Goal: Transaction & Acquisition: Purchase product/service

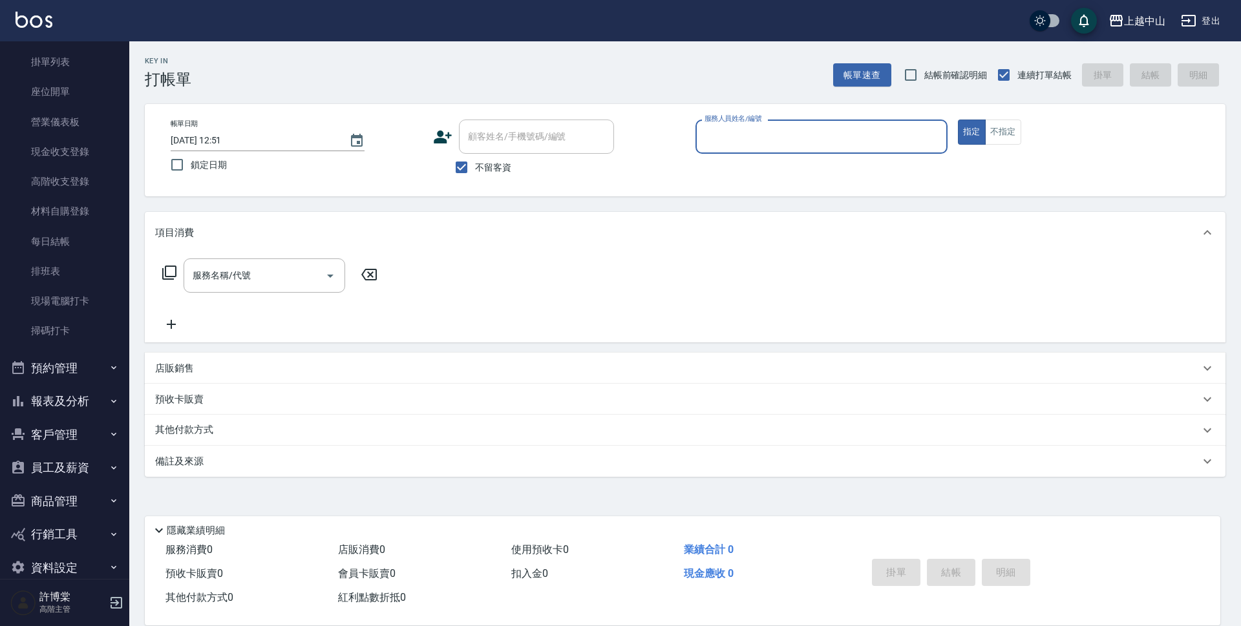
scroll to position [99, 0]
click at [85, 467] on button "員工及薪資" at bounding box center [64, 467] width 119 height 34
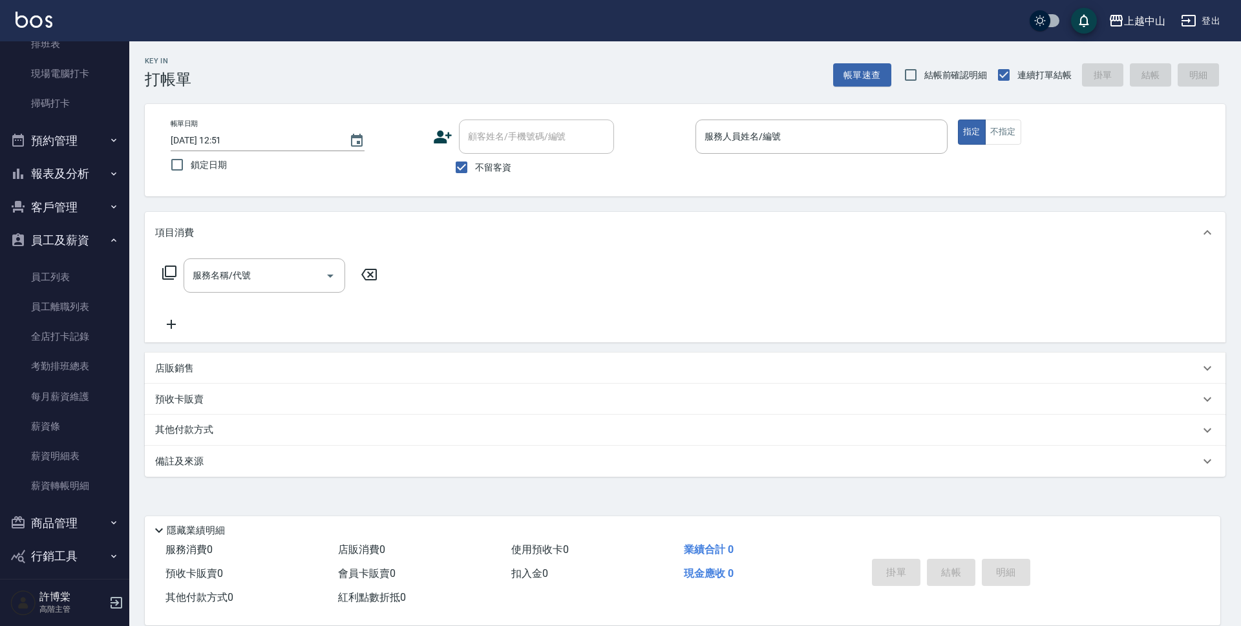
scroll to position [368, 0]
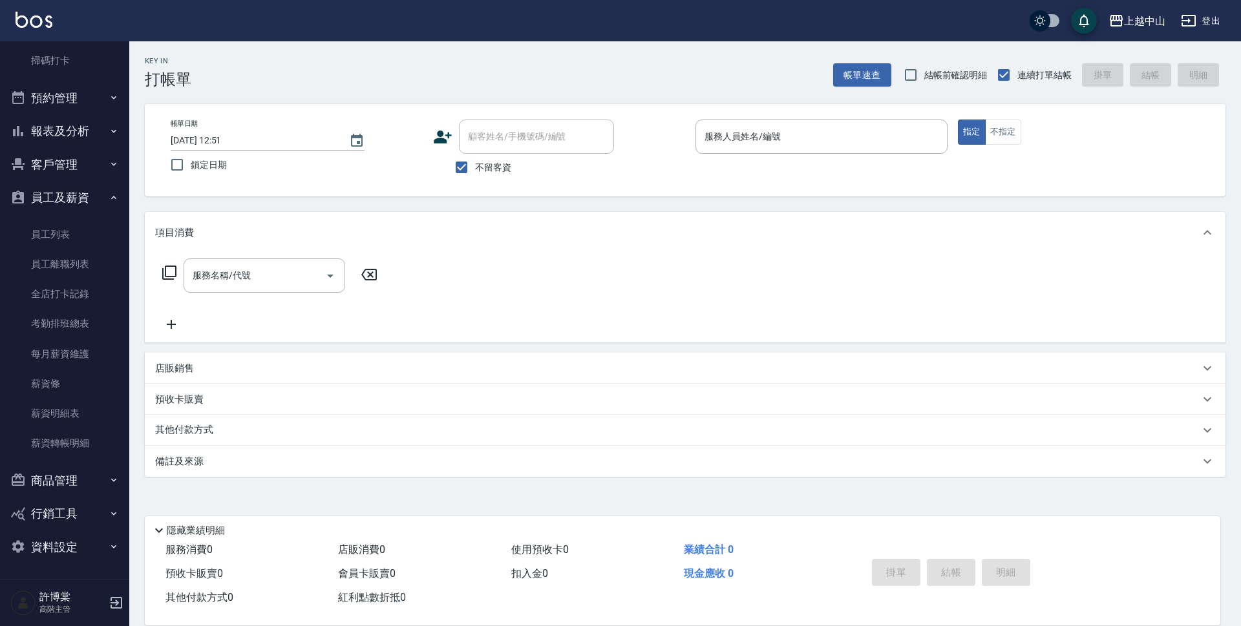
click at [87, 484] on button "商品管理" at bounding box center [64, 481] width 119 height 34
click at [68, 535] on link "商品列表" at bounding box center [64, 547] width 119 height 30
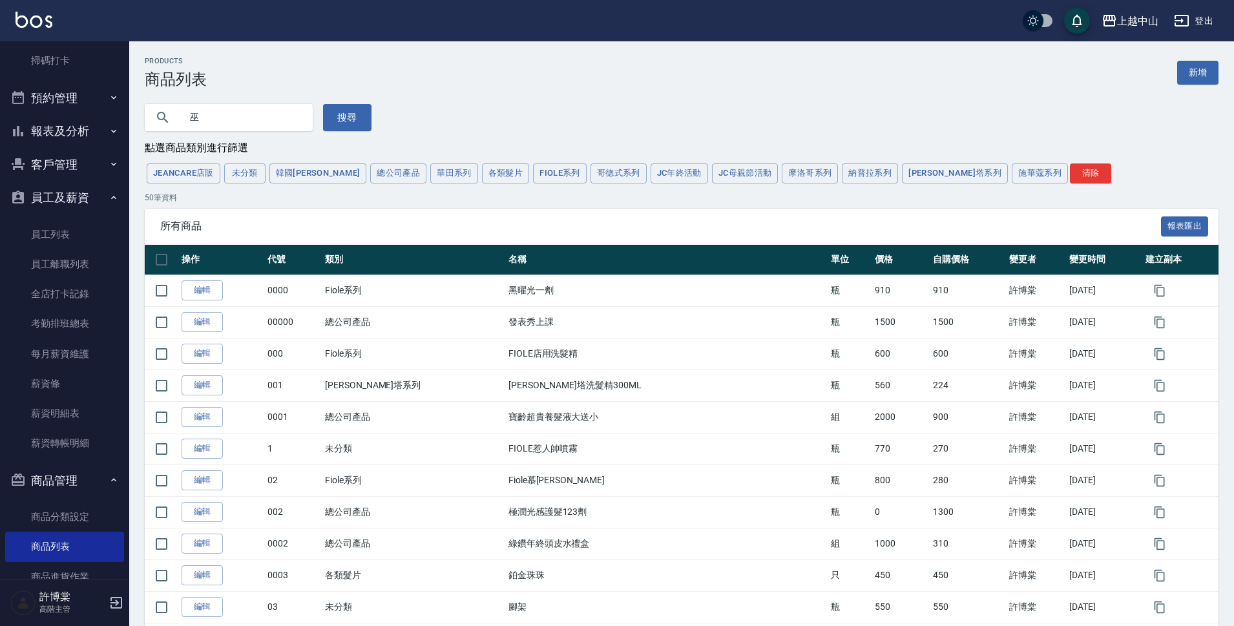
type input "巫"
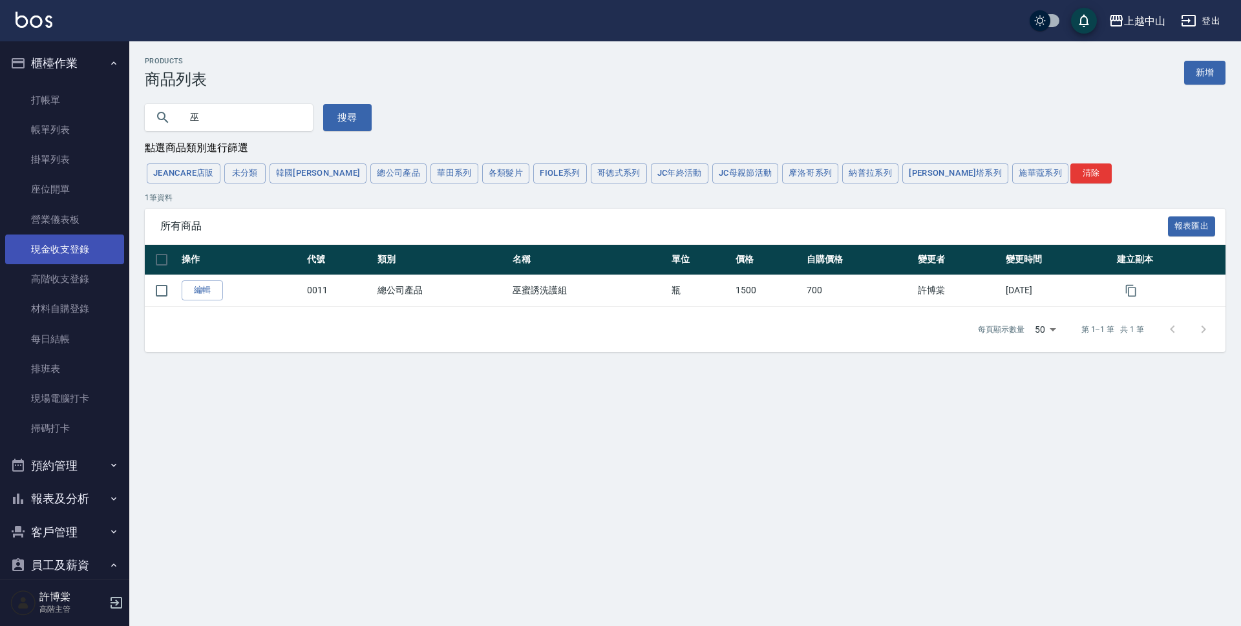
click at [78, 238] on link "現金收支登錄" at bounding box center [64, 250] width 119 height 30
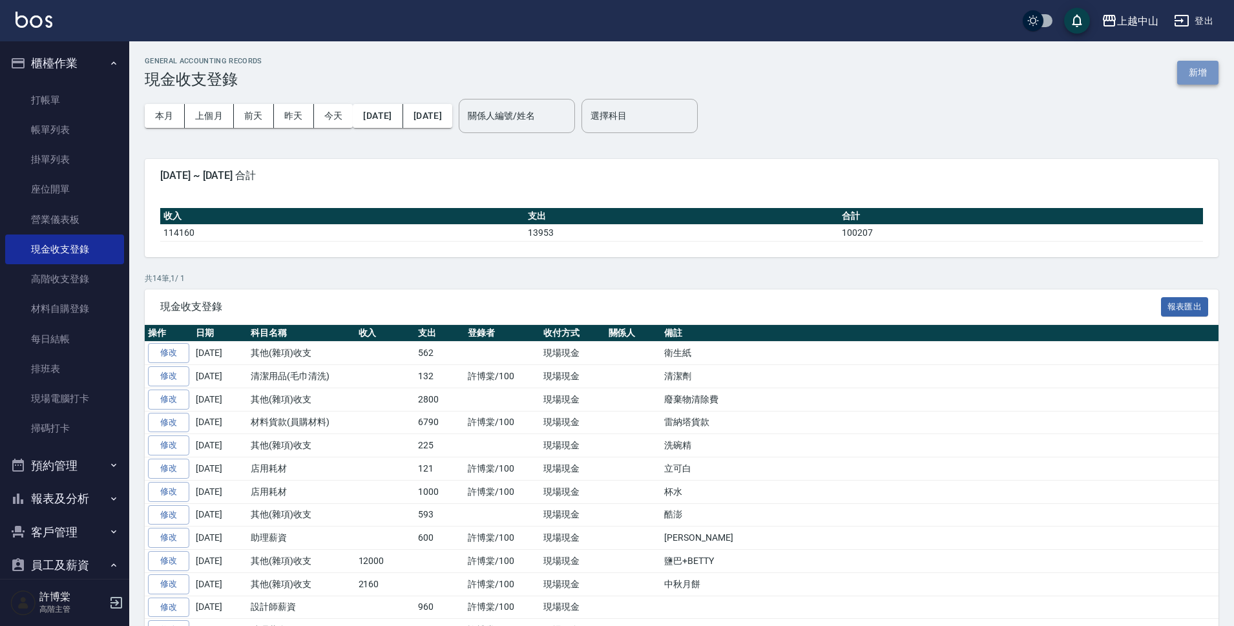
click at [1208, 76] on button "新增" at bounding box center [1197, 73] width 41 height 24
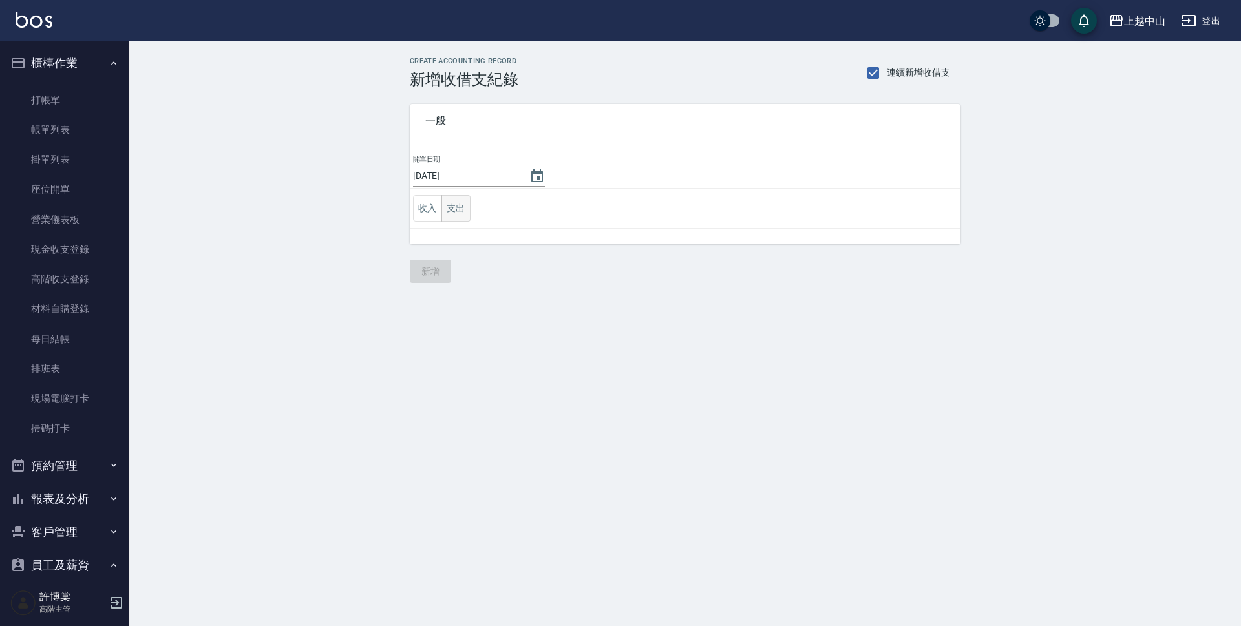
click at [463, 215] on button "支出" at bounding box center [455, 208] width 29 height 26
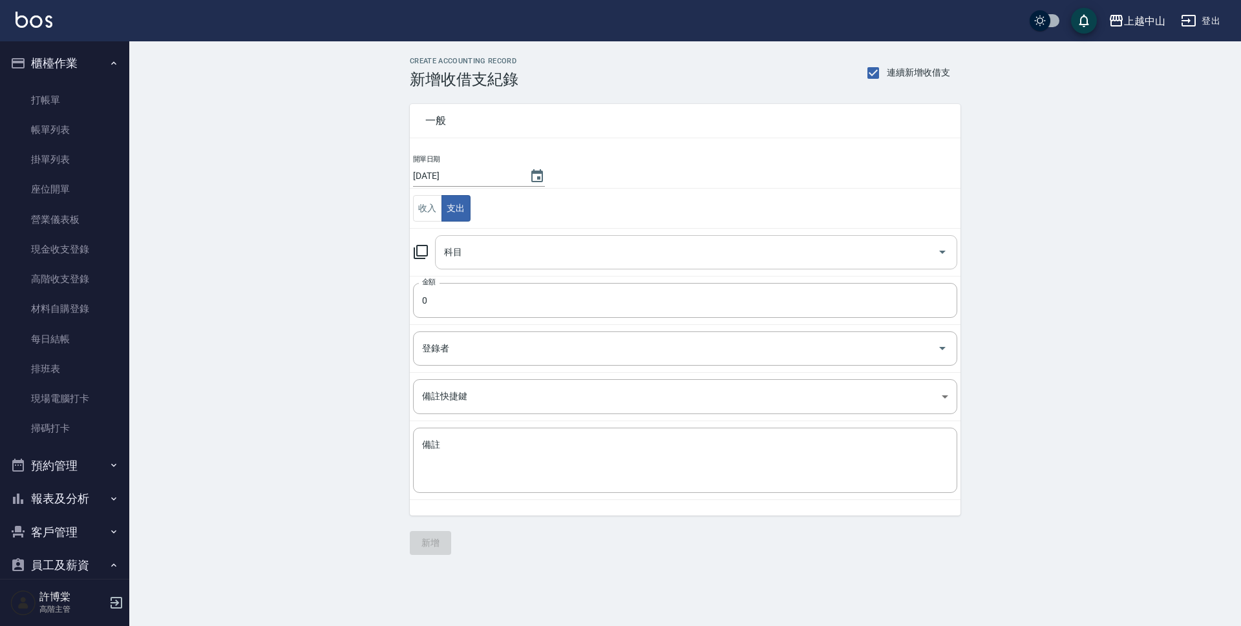
click at [476, 238] on div "科目" at bounding box center [696, 252] width 522 height 34
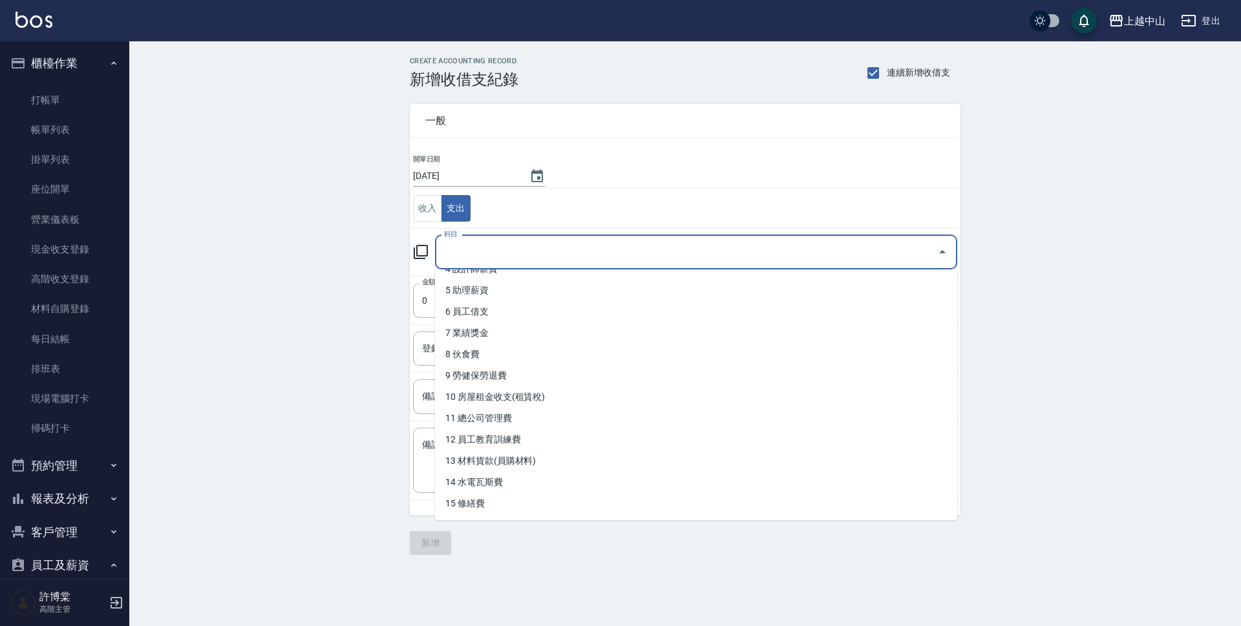
scroll to position [193, 0]
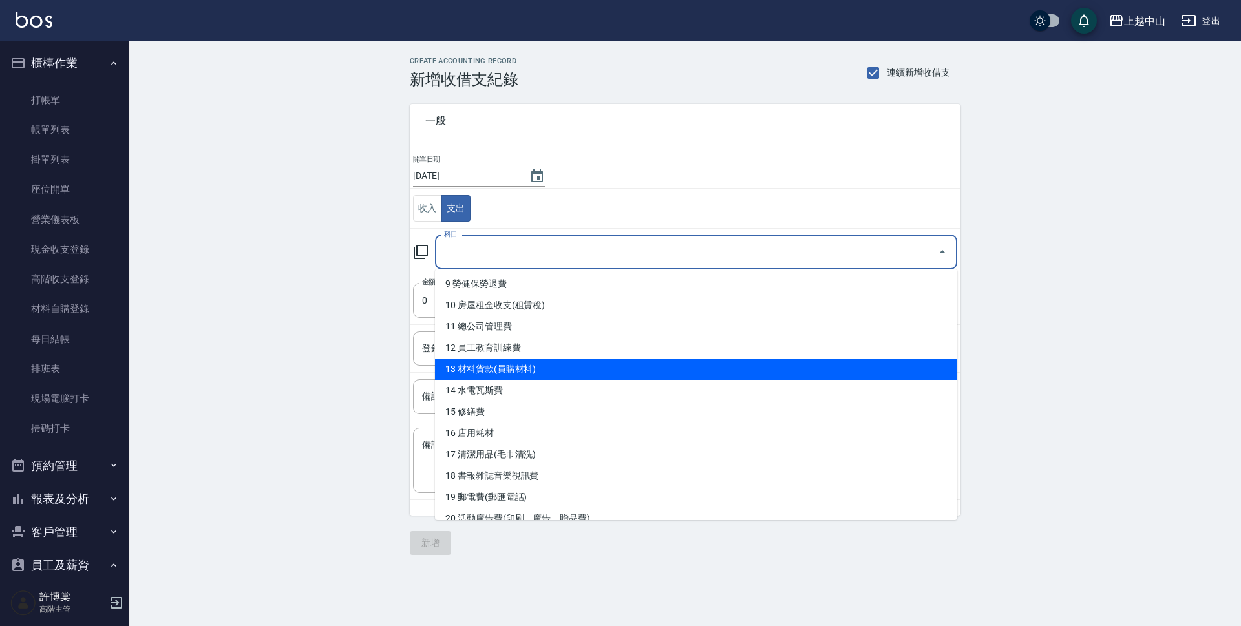
click at [753, 367] on li "13 材料貨款(員購材料)" at bounding box center [696, 369] width 522 height 21
type input "13 材料貨款(員購材料)"
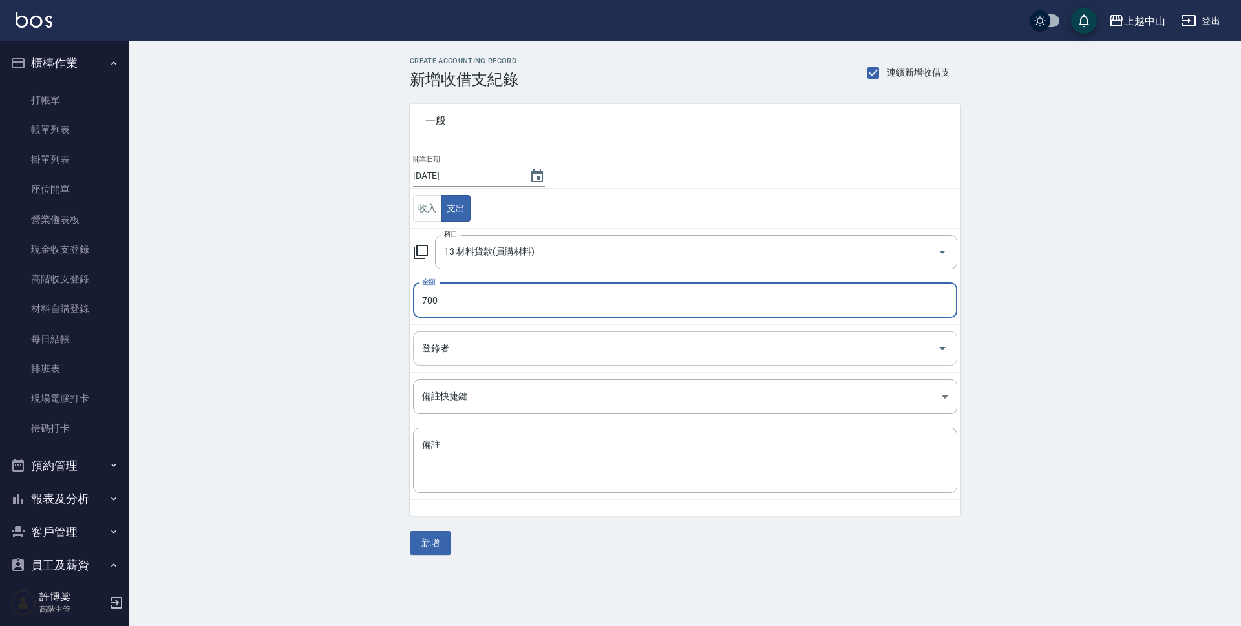
type input "700"
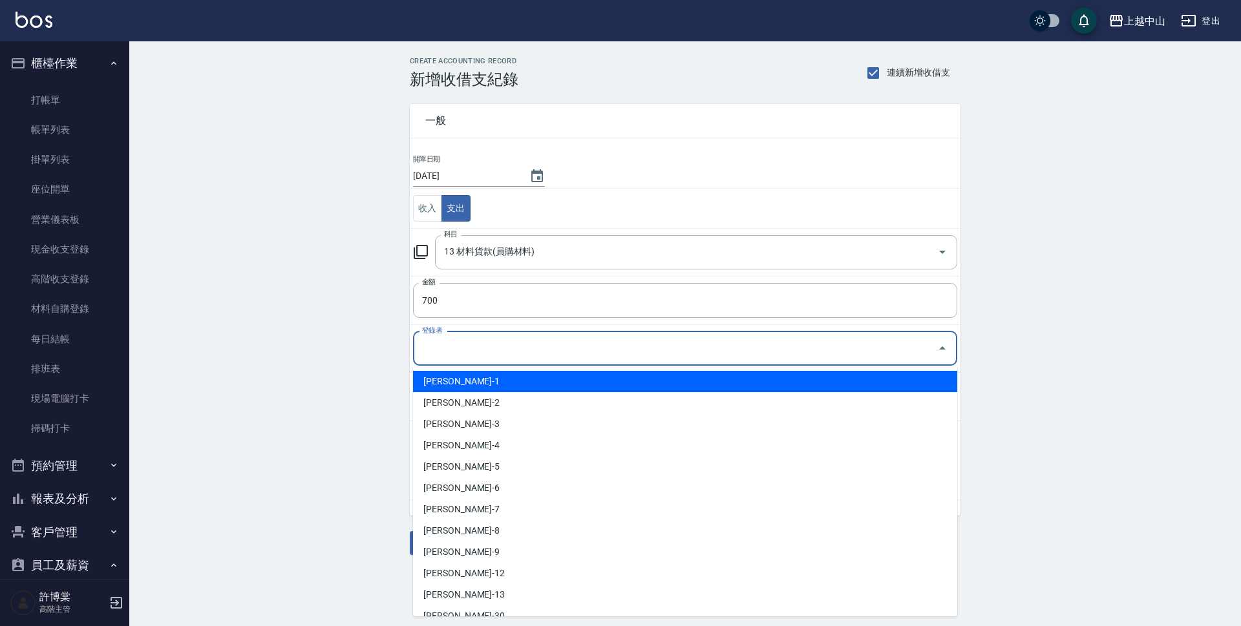
click at [745, 355] on input "登錄者" at bounding box center [675, 348] width 513 height 23
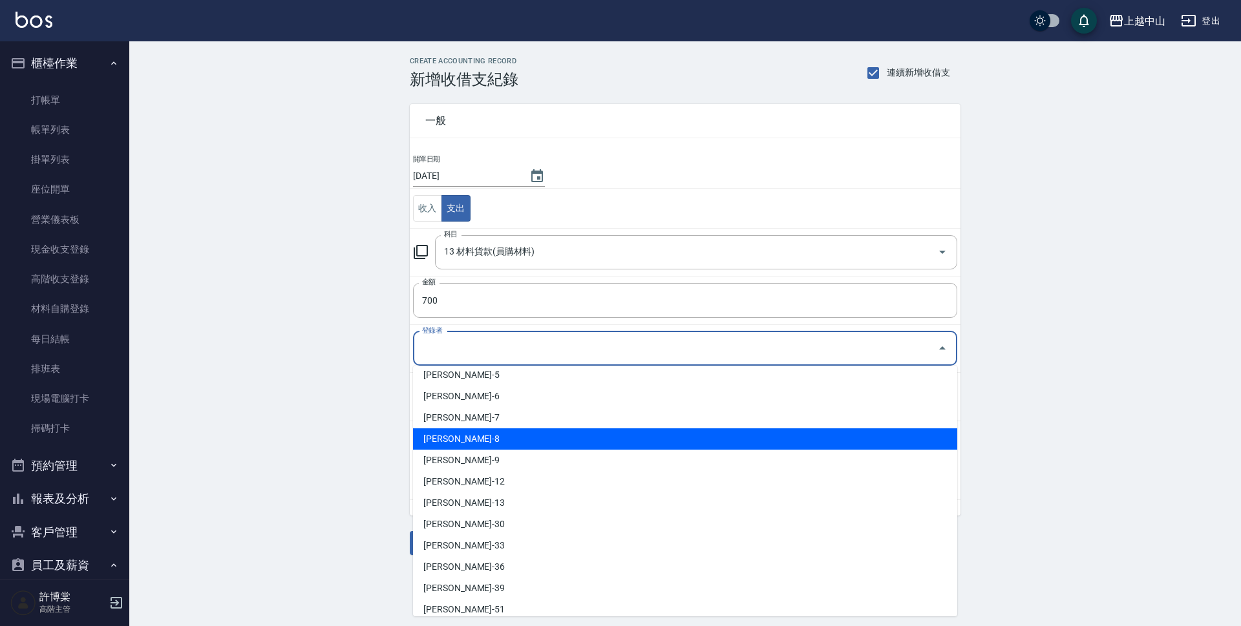
scroll to position [143, 0]
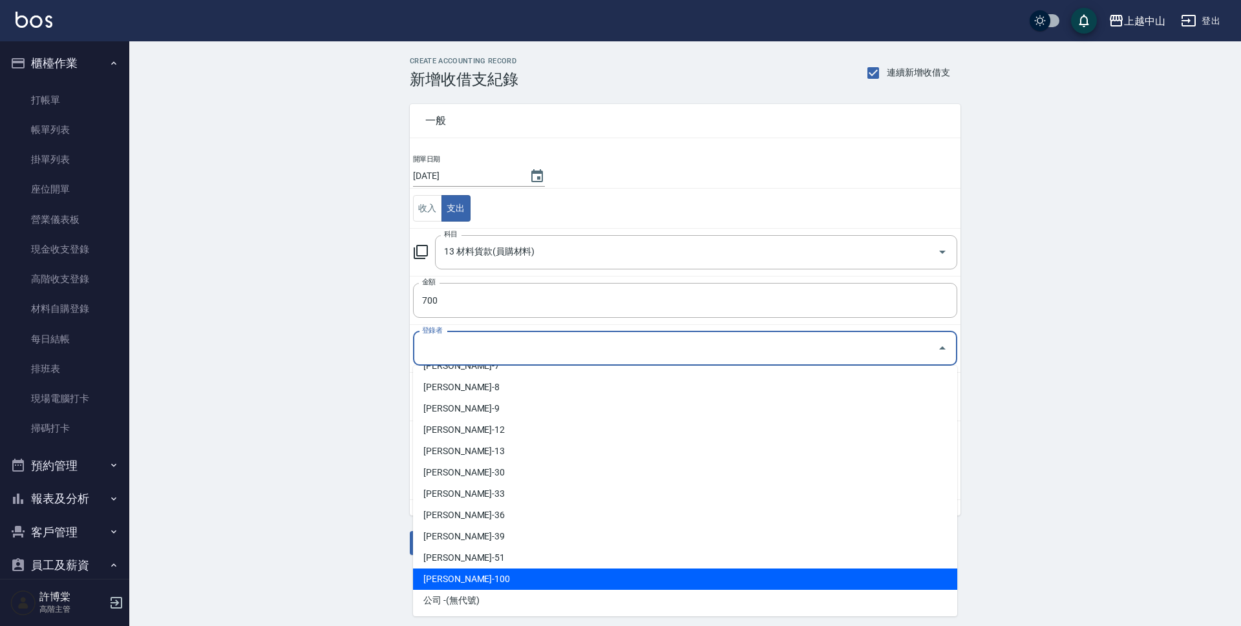
click at [853, 587] on li "[PERSON_NAME]-100" at bounding box center [685, 579] width 544 height 21
type input "[PERSON_NAME]-100"
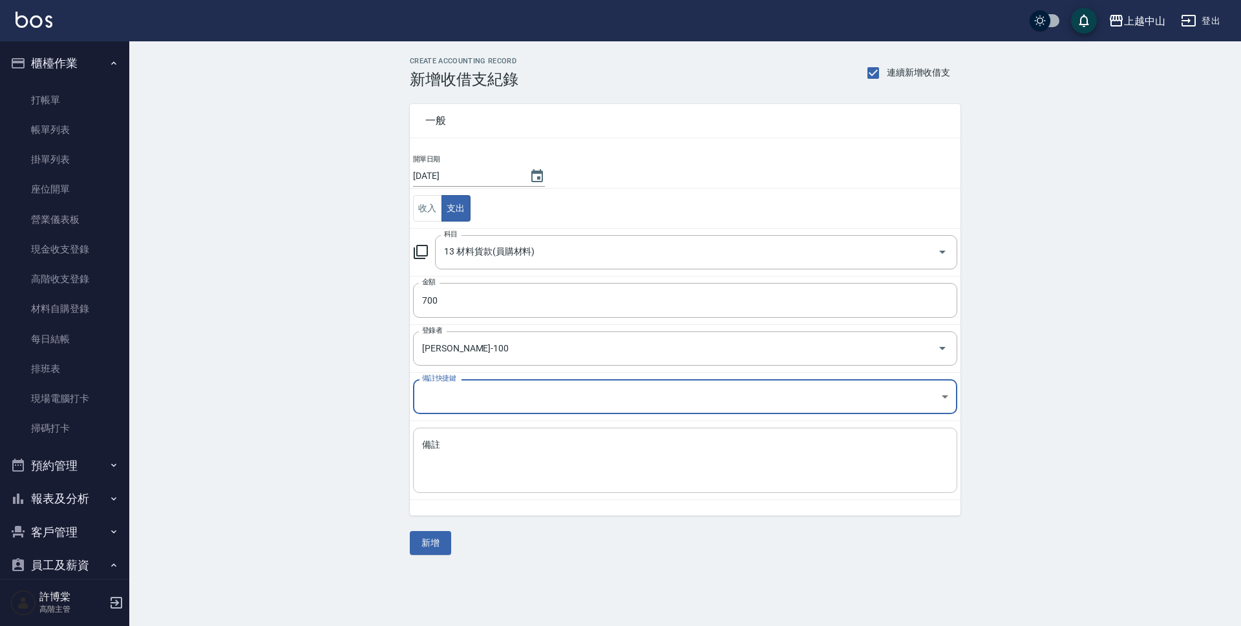
click at [540, 486] on div "x 備註" at bounding box center [685, 460] width 544 height 65
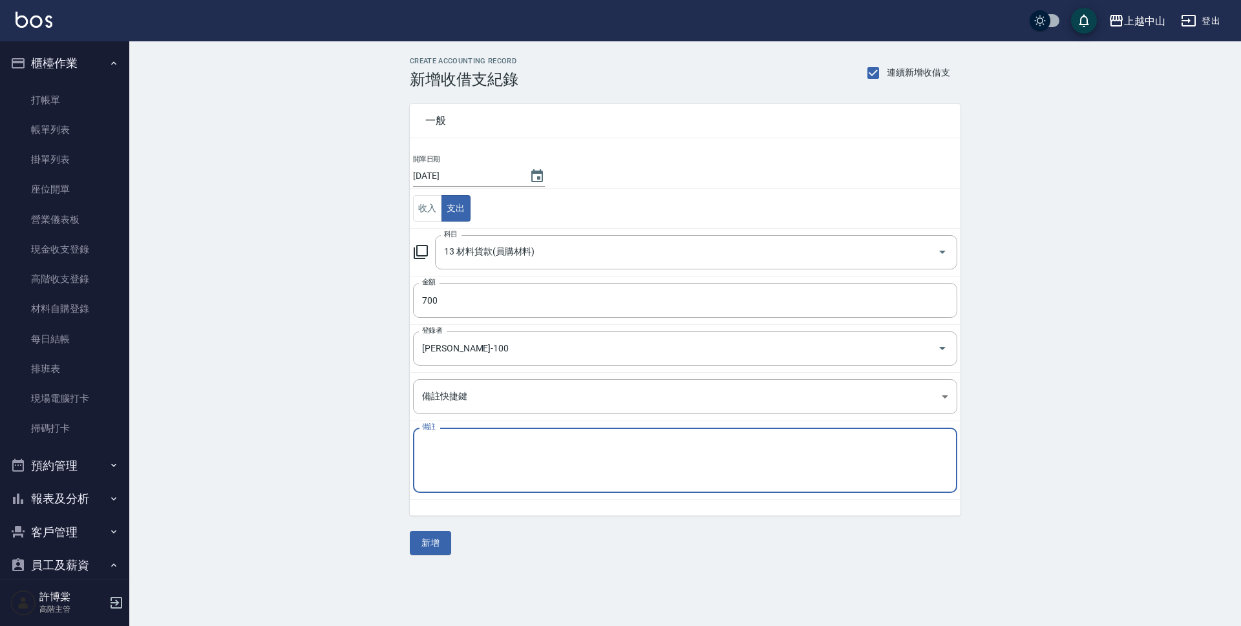
click at [499, 454] on textarea "備註" at bounding box center [685, 461] width 526 height 44
type textarea "巫密右"
click at [432, 536] on button "新增" at bounding box center [430, 543] width 41 height 24
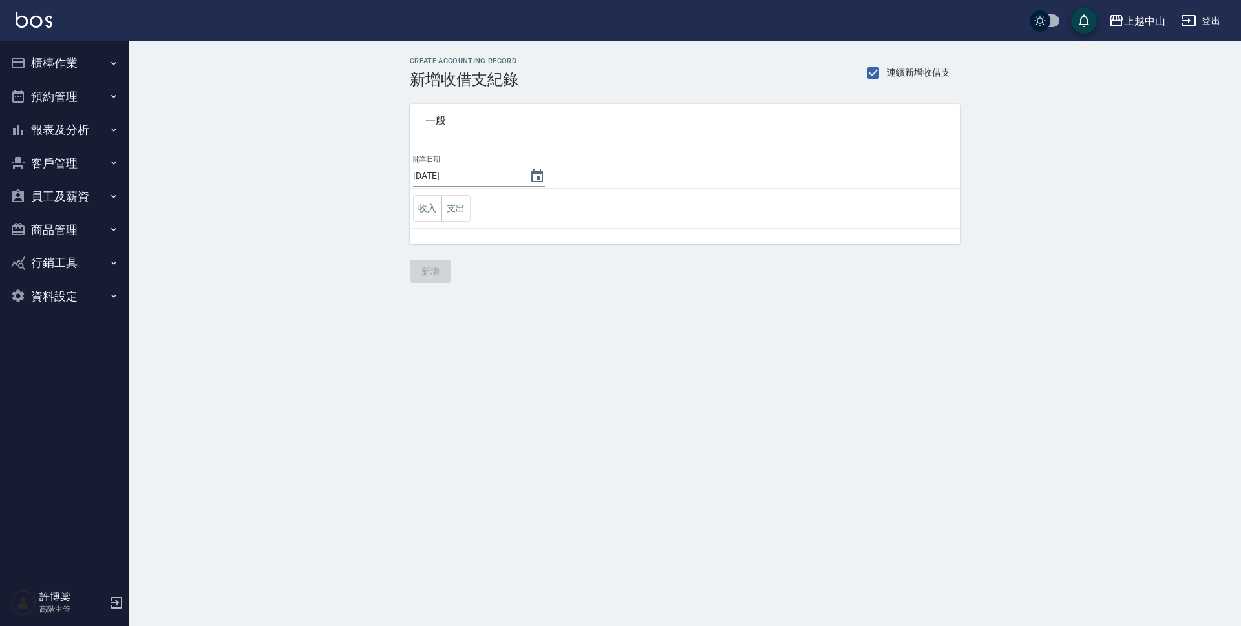
click at [90, 61] on button "櫃檯作業" at bounding box center [64, 64] width 119 height 34
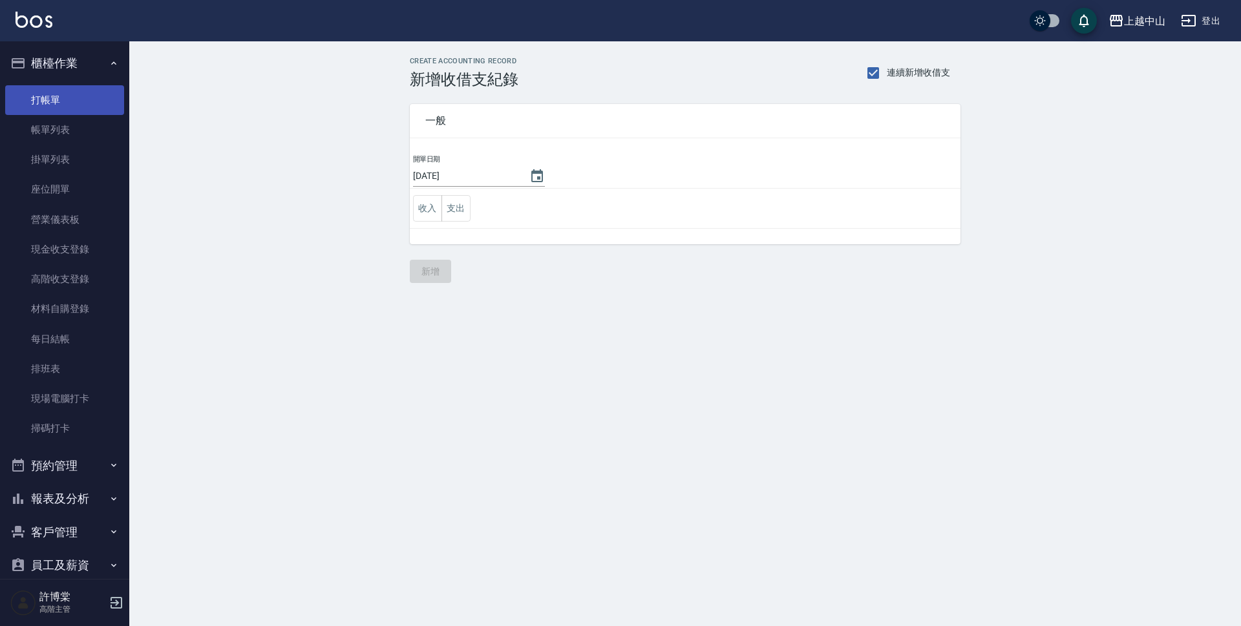
click at [77, 103] on link "打帳單" at bounding box center [64, 100] width 119 height 30
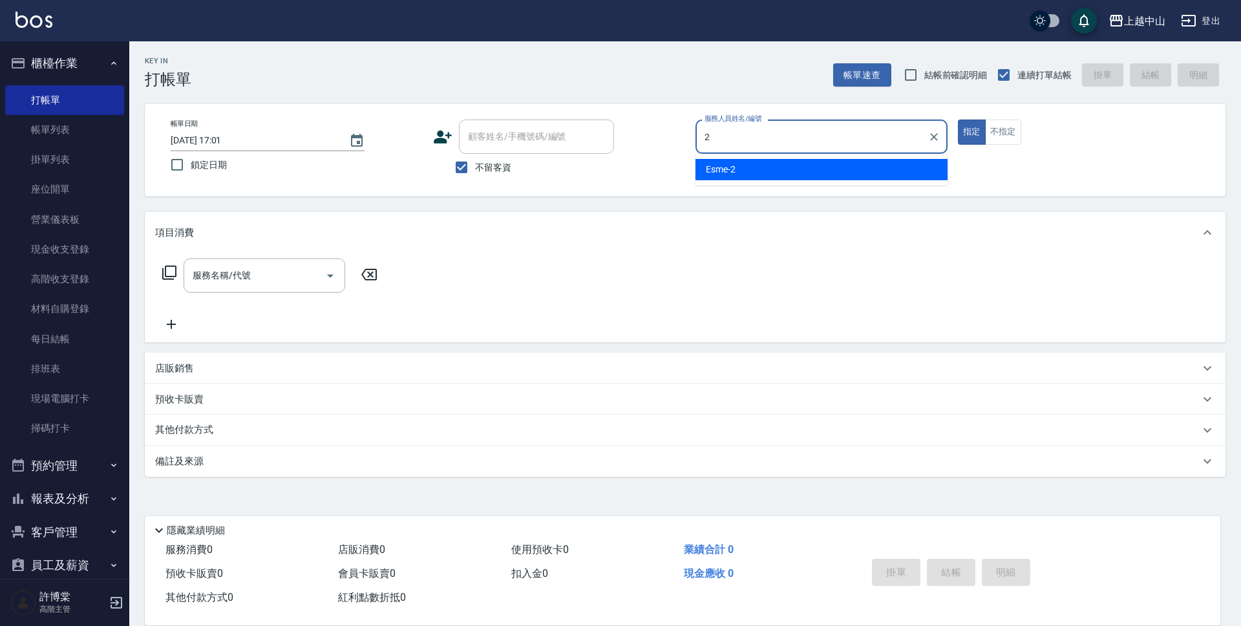
type input "Esme-2"
type button "true"
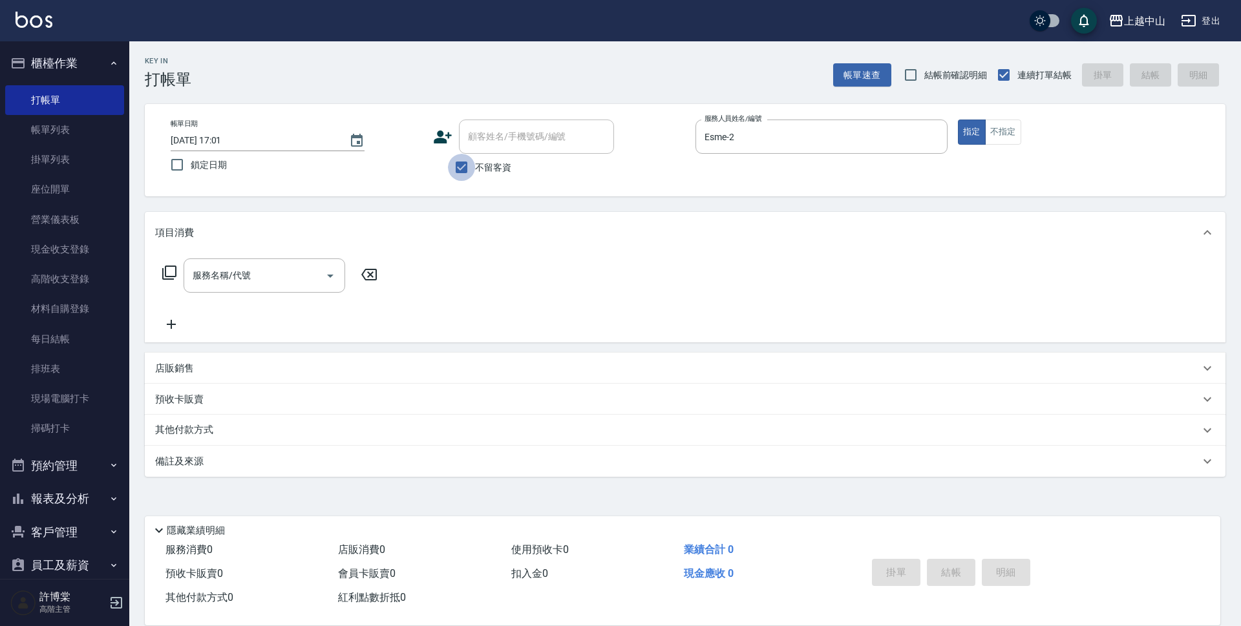
click at [461, 161] on input "不留客資" at bounding box center [461, 167] width 27 height 27
checkbox input "false"
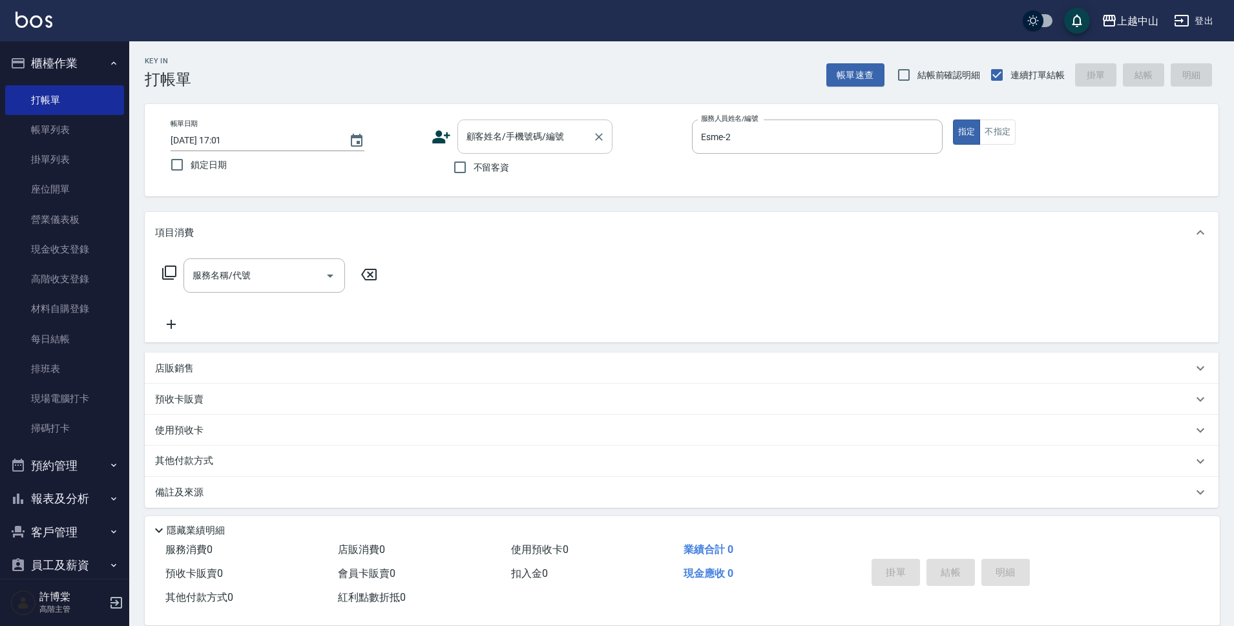
click at [485, 144] on input "顧客姓名/手機號碼/編號" at bounding box center [525, 136] width 124 height 23
type input "x"
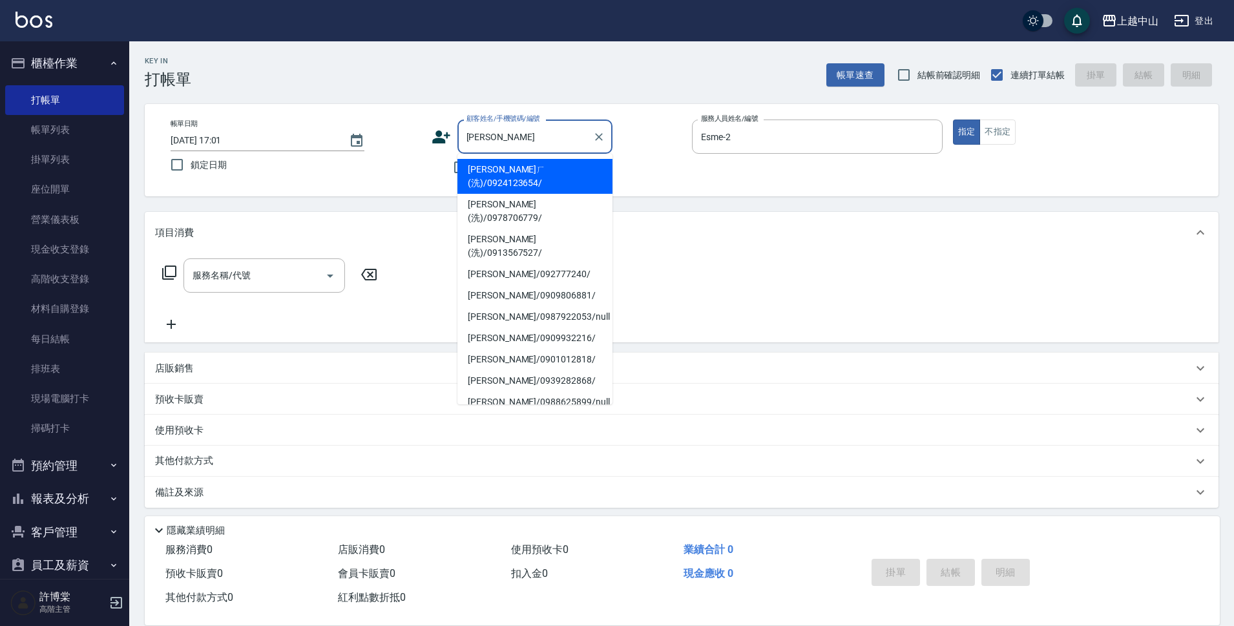
click at [499, 173] on li "[PERSON_NAME]ㄏ(洗)/0924123654/" at bounding box center [534, 176] width 155 height 35
type input "[PERSON_NAME]ㄏ(洗)/0924123654/"
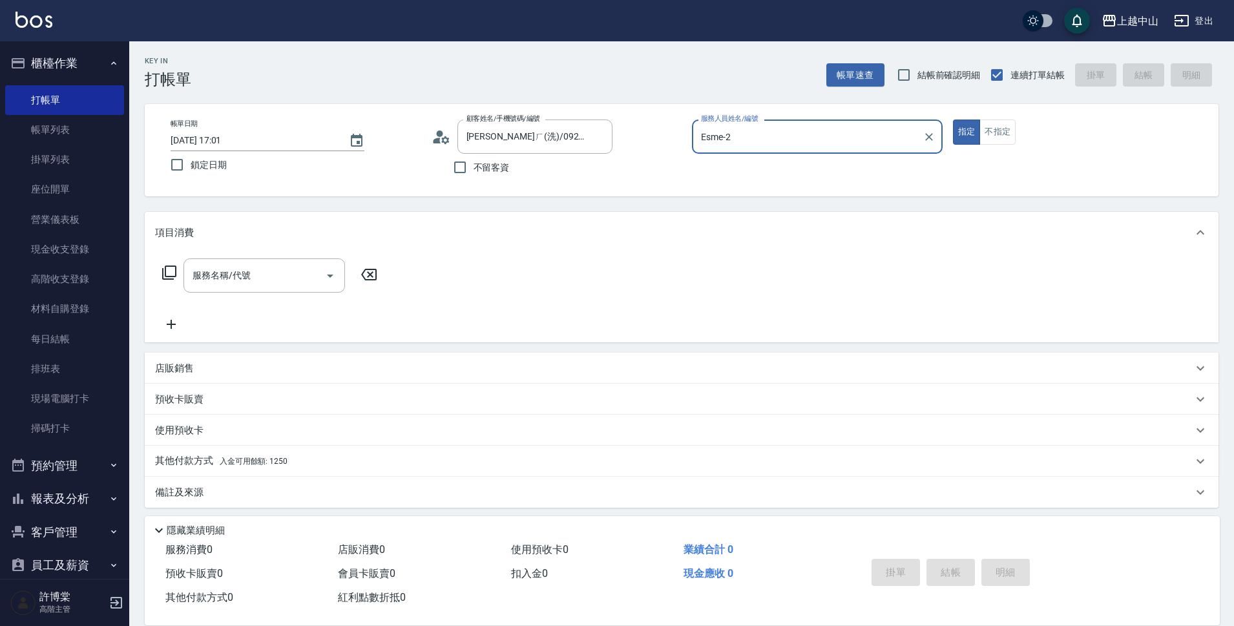
click at [953, 120] on button "指定" at bounding box center [967, 132] width 28 height 25
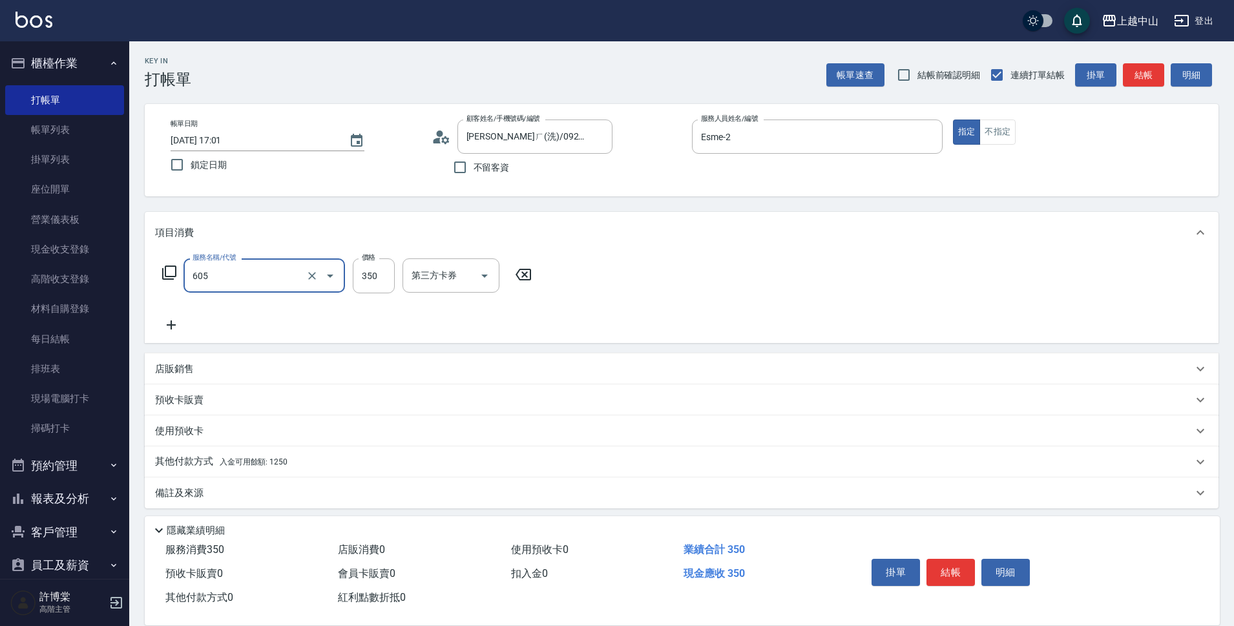
type input "洗髮 (女)(605)"
type input "薇慈-36"
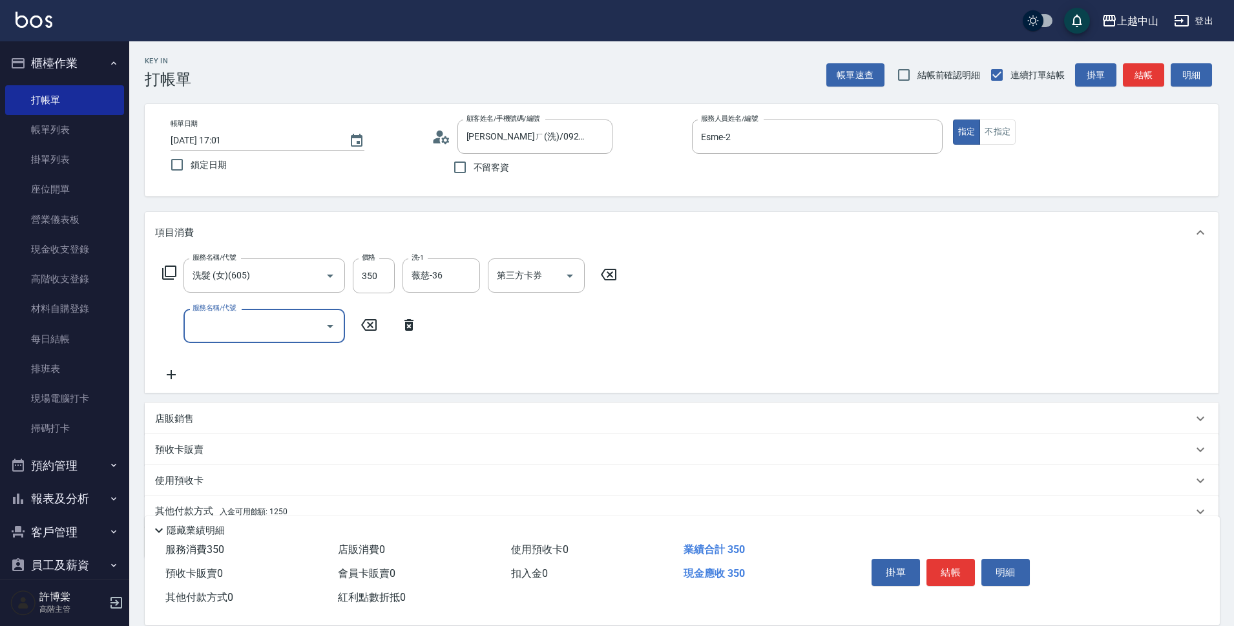
scroll to position [56, 0]
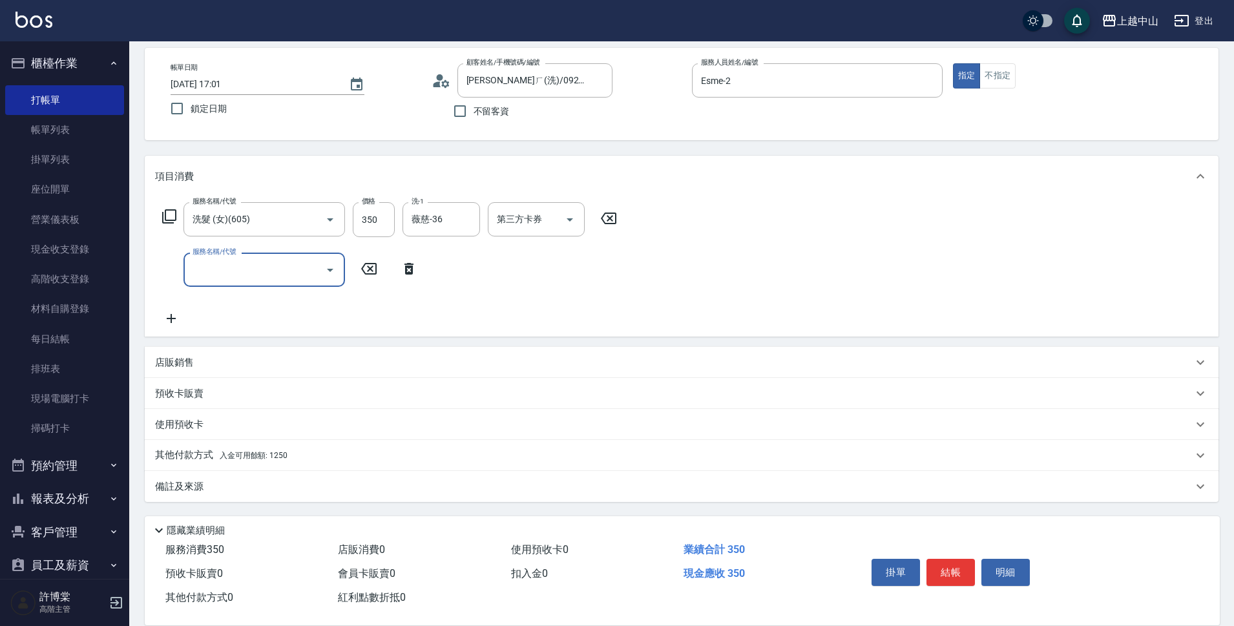
click at [384, 446] on div "其他付款方式 入金可用餘額: 1250" at bounding box center [682, 455] width 1074 height 31
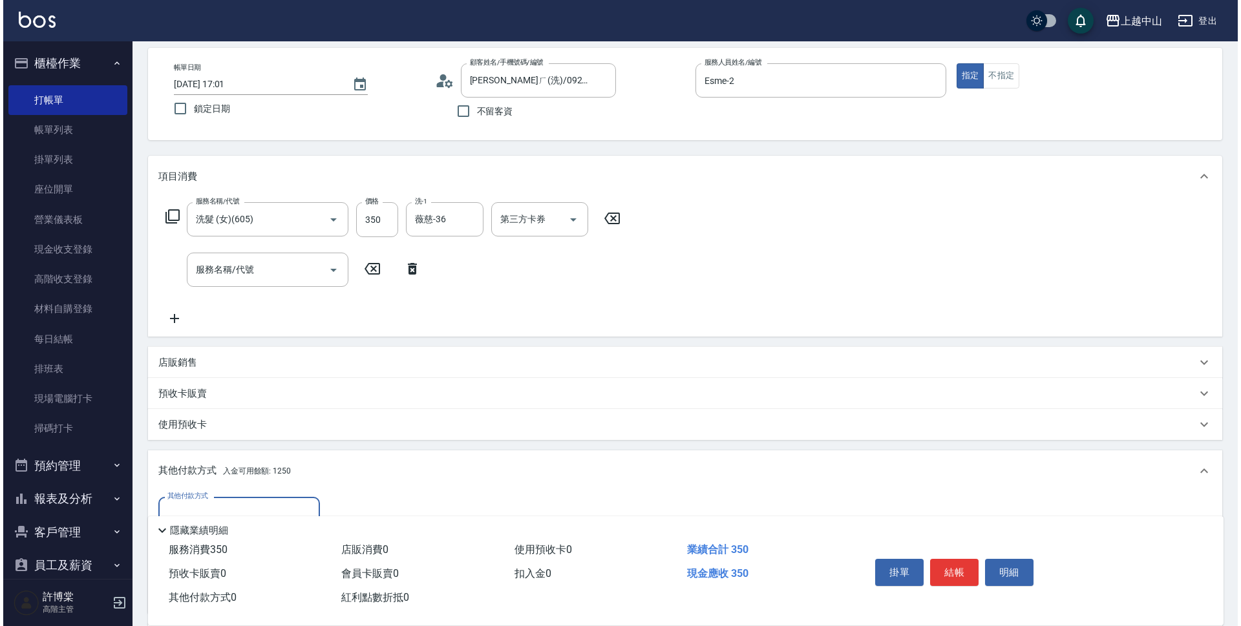
scroll to position [209, 0]
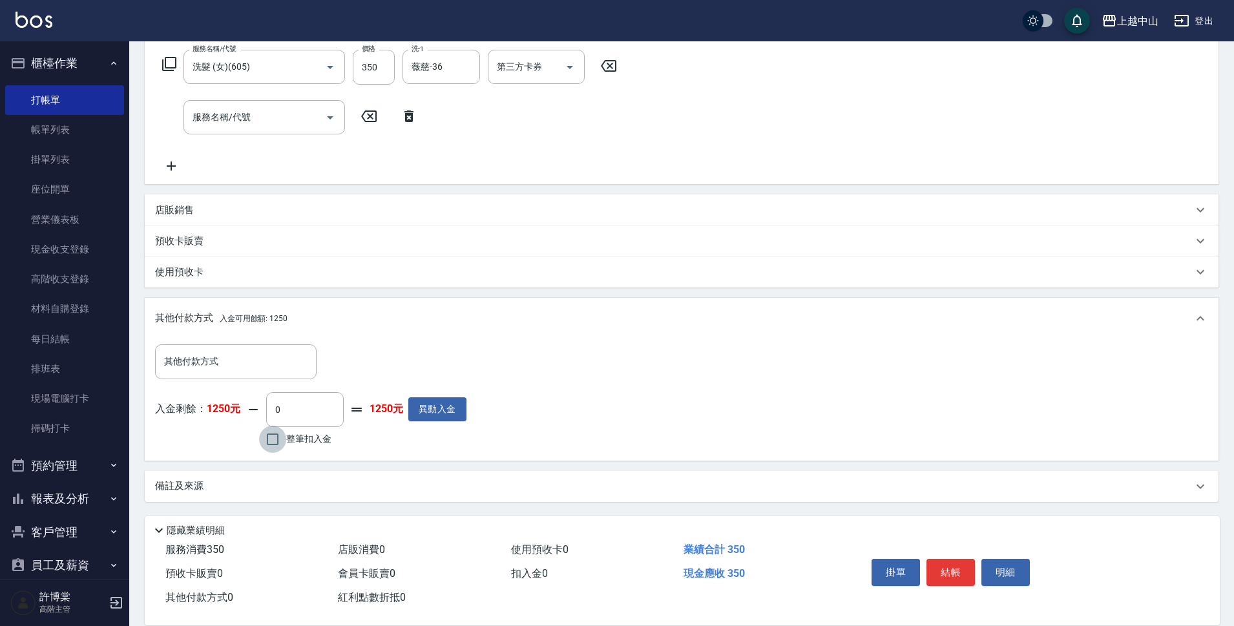
click at [273, 437] on input "整筆扣入金" at bounding box center [272, 439] width 27 height 27
checkbox input "true"
type input "350"
click at [1012, 574] on button "明細" at bounding box center [1005, 572] width 48 height 27
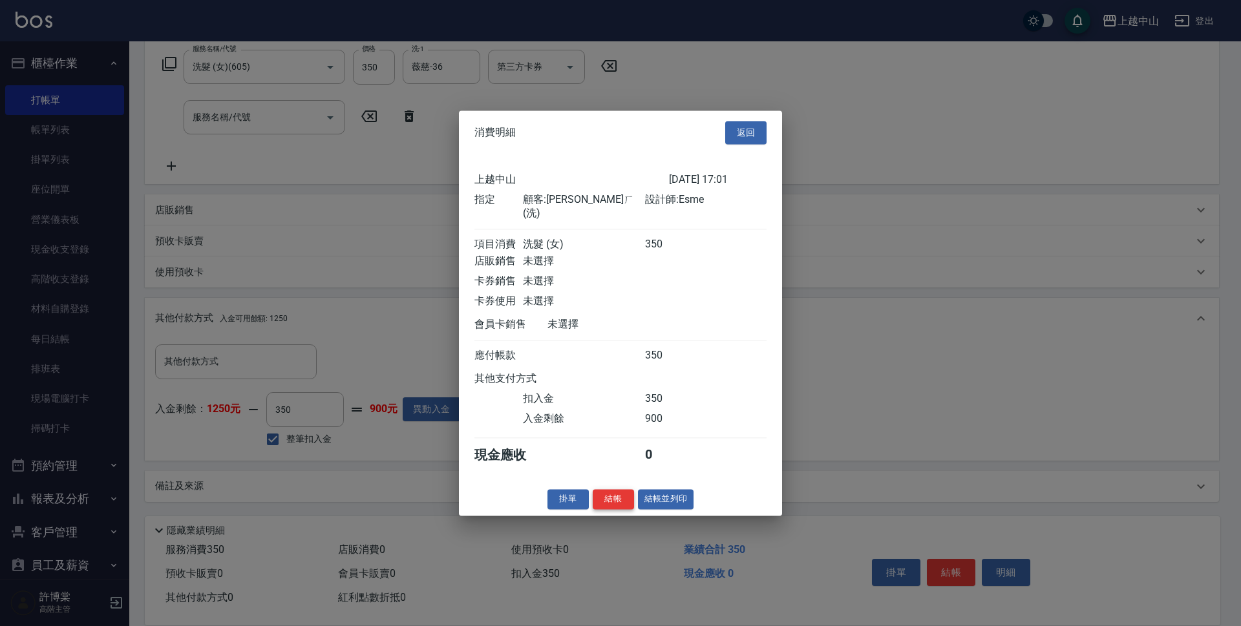
click at [611, 499] on button "結帳" at bounding box center [612, 499] width 41 height 20
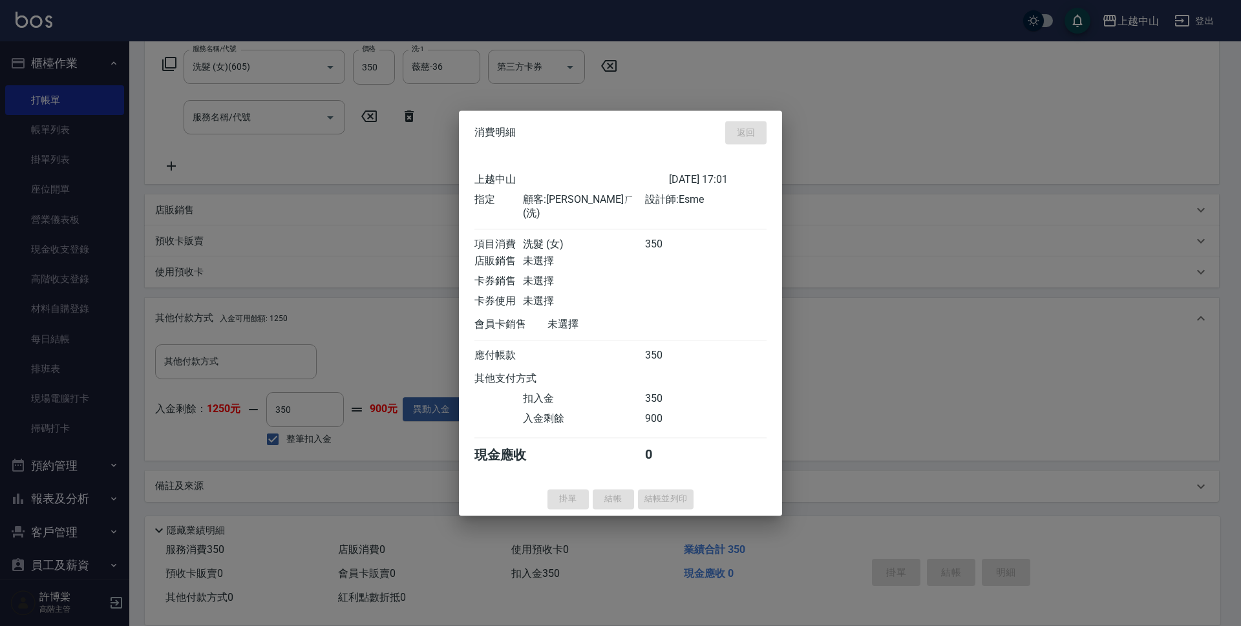
type input "2025/08/22 17:04"
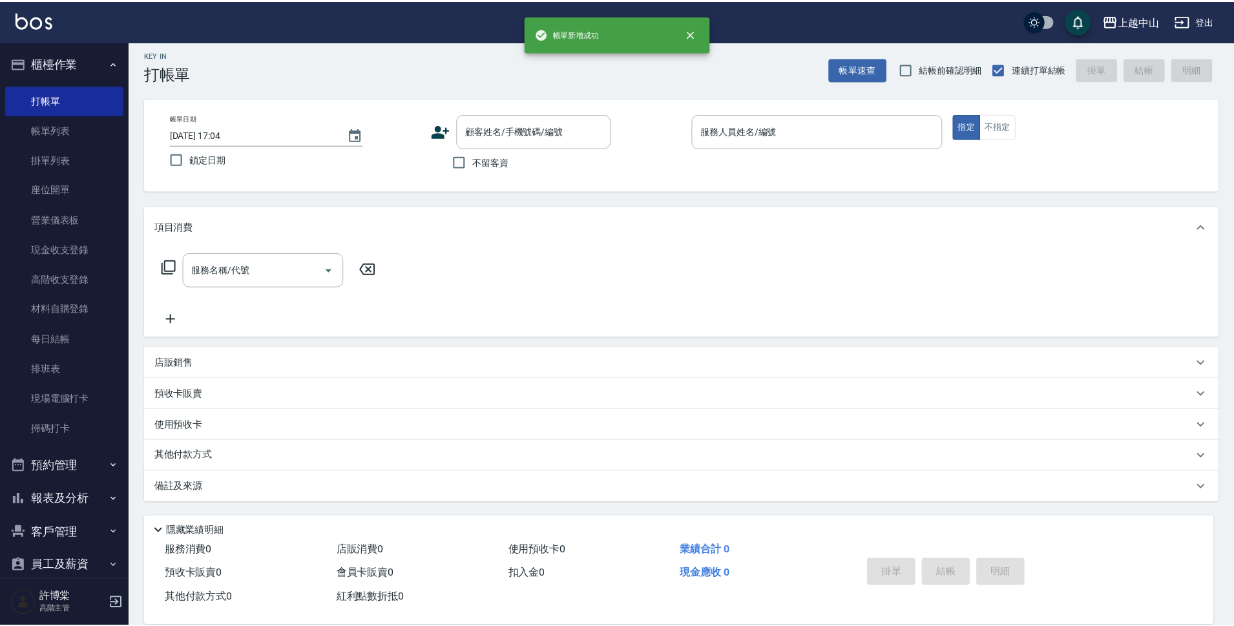
scroll to position [0, 0]
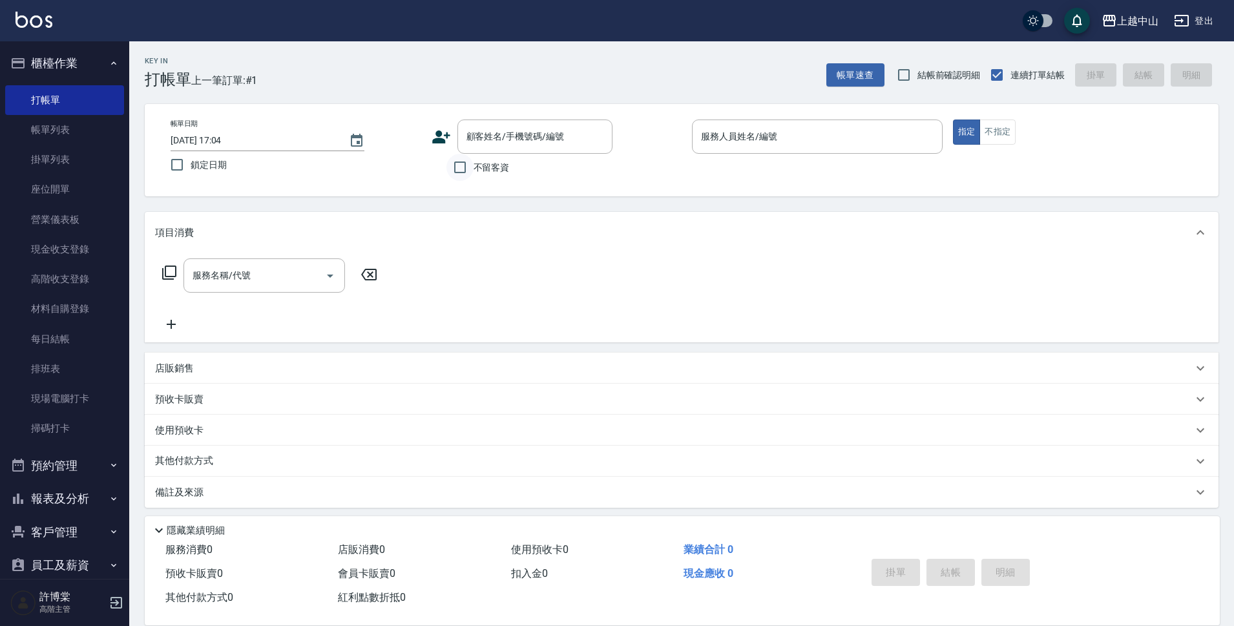
click at [466, 163] on input "不留客資" at bounding box center [459, 167] width 27 height 27
checkbox input "true"
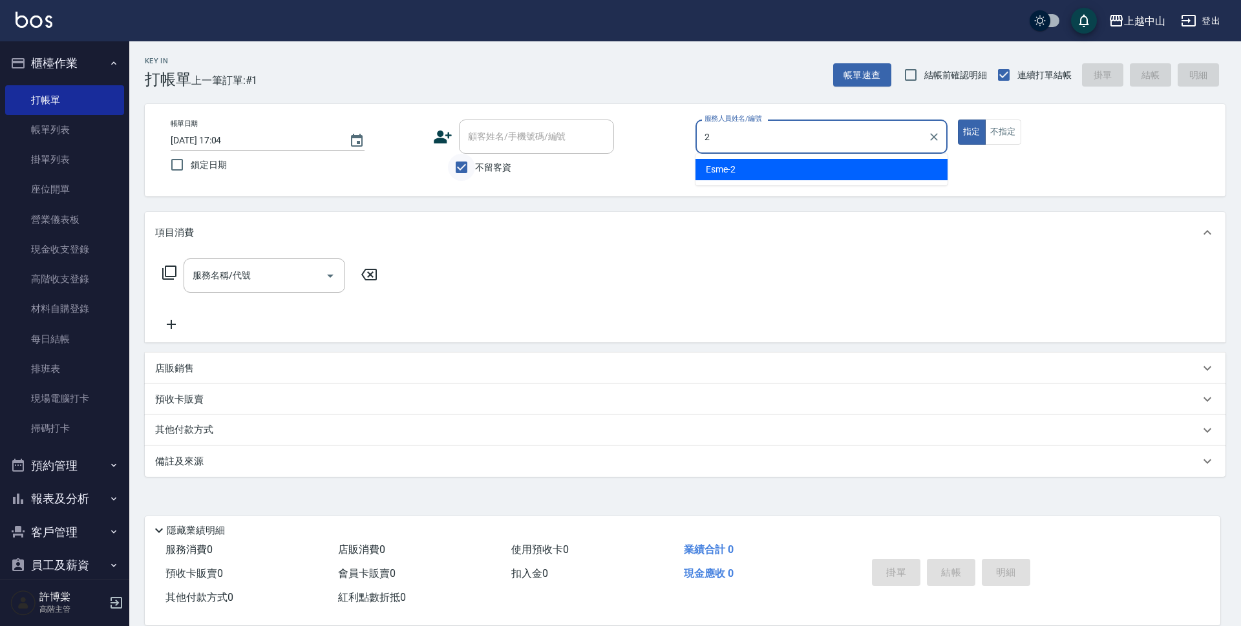
type input "Esme-2"
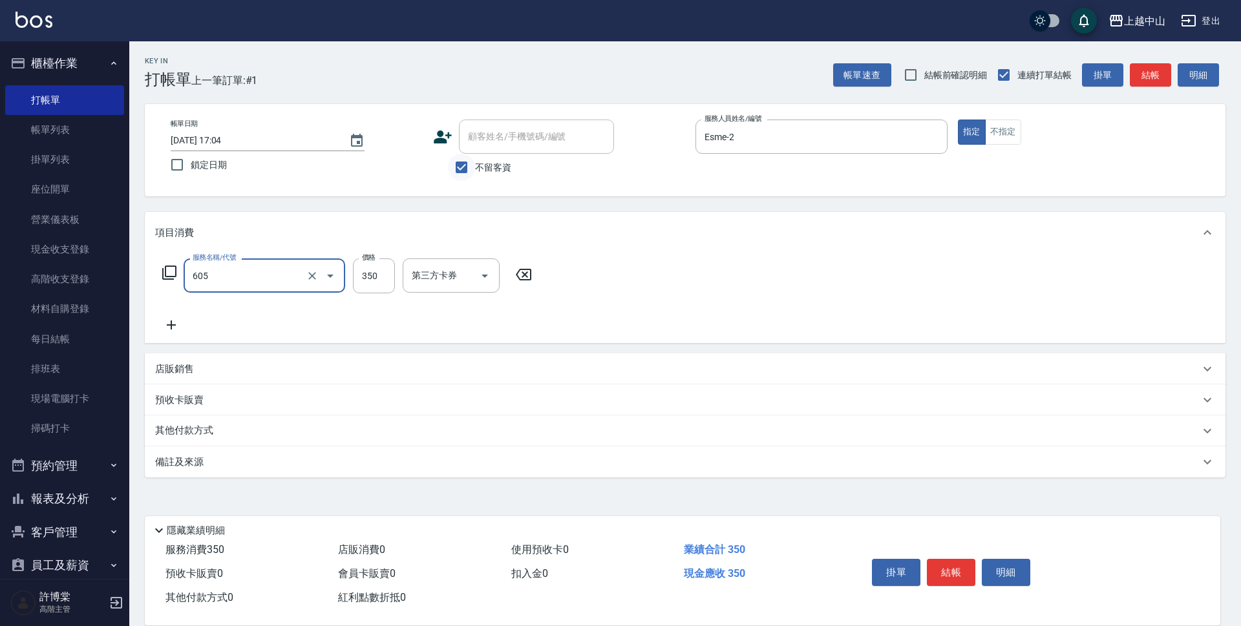
type input "洗髮 (女)(605)"
type input "400"
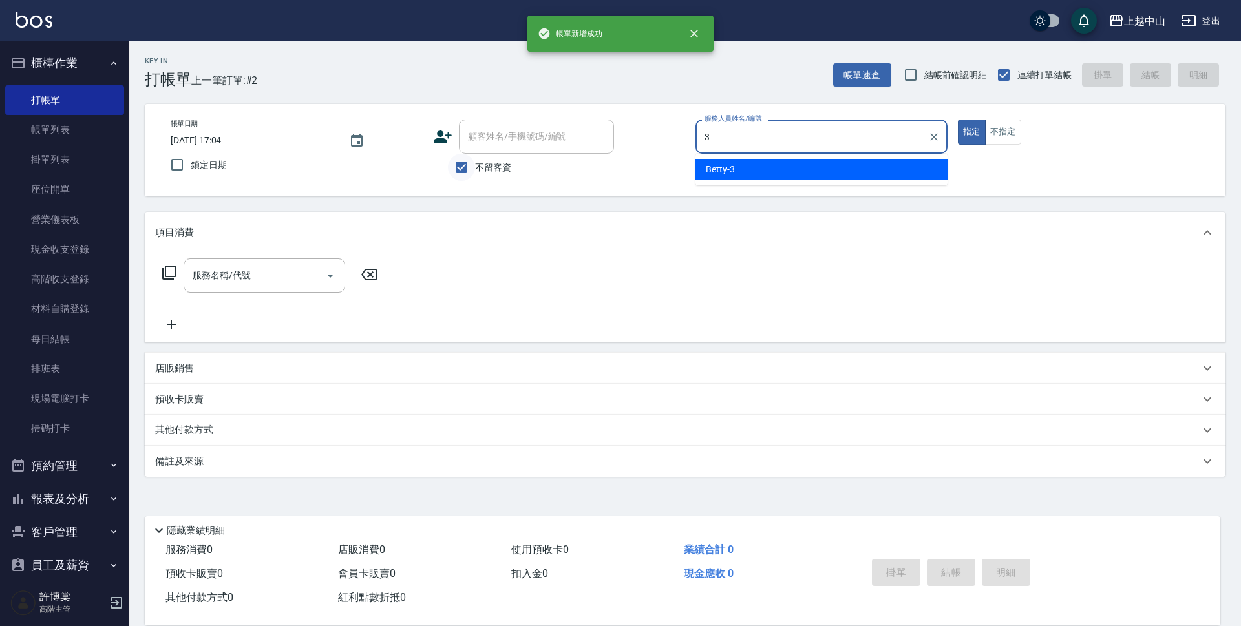
type input "Betty-3"
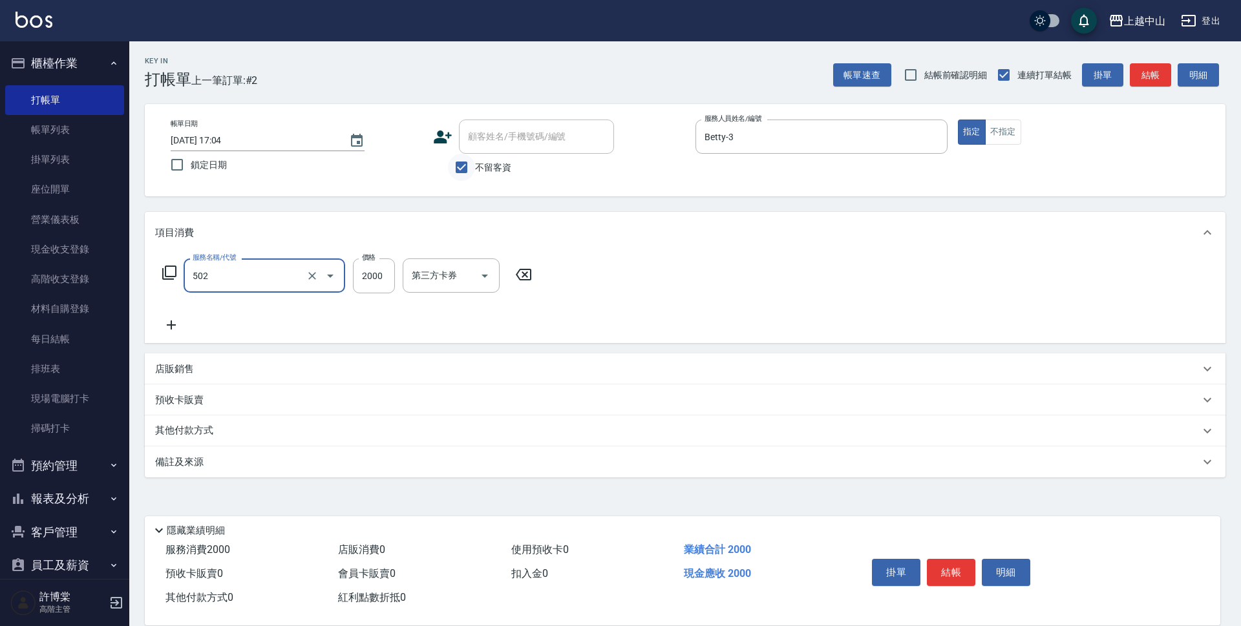
type input "染髮2000以上(502)"
click at [316, 277] on icon "Clear" at bounding box center [312, 275] width 13 height 13
type input "染髮2000以下(503)"
type input "1599"
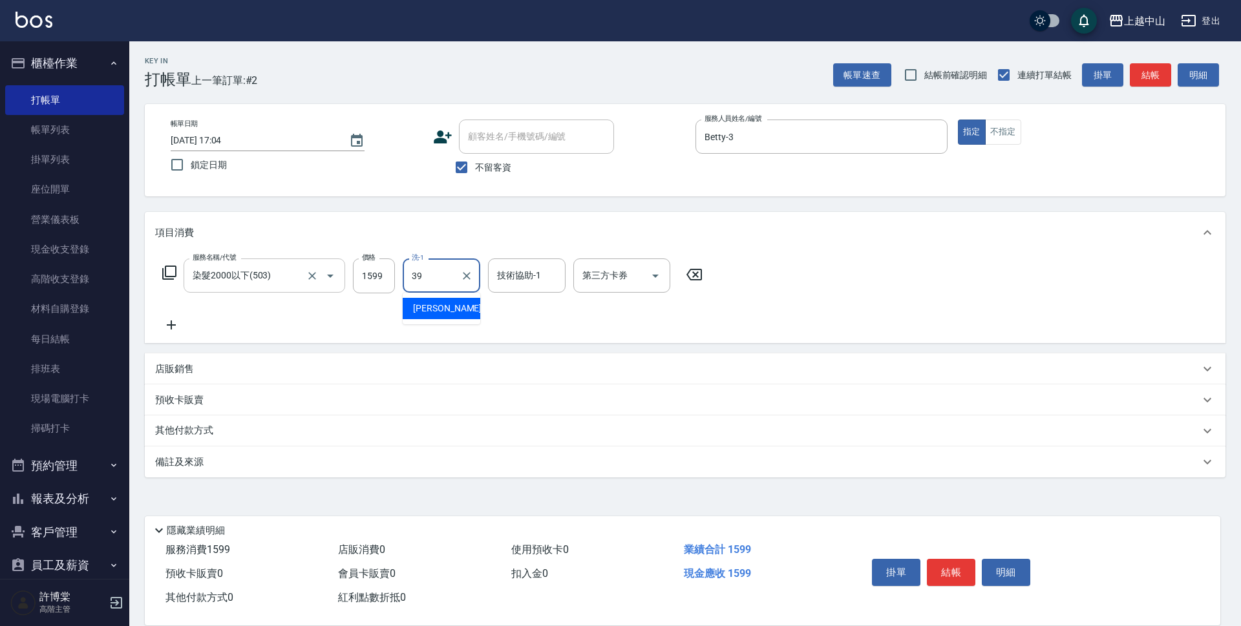
type input "俊彥-39"
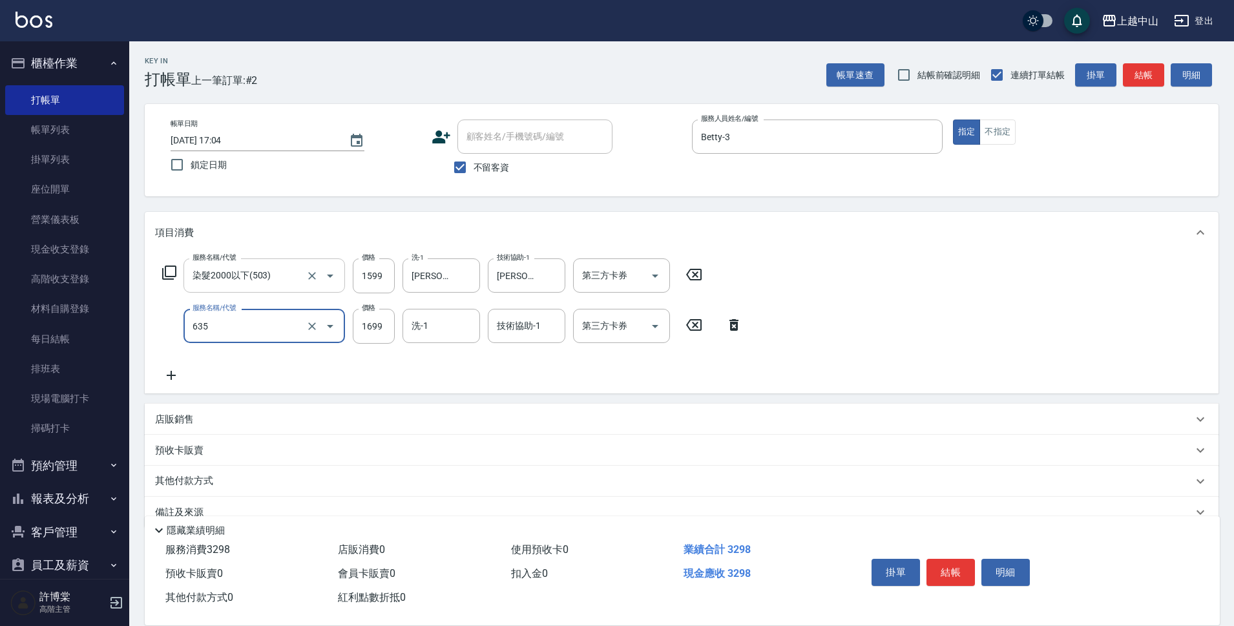
type input "兩段自備單次(635)"
type input "3000"
click at [465, 274] on icon "Clear" at bounding box center [467, 276] width 8 height 8
click at [552, 276] on icon "Clear" at bounding box center [552, 276] width 8 height 8
click at [452, 325] on input "洗-1" at bounding box center [441, 326] width 66 height 23
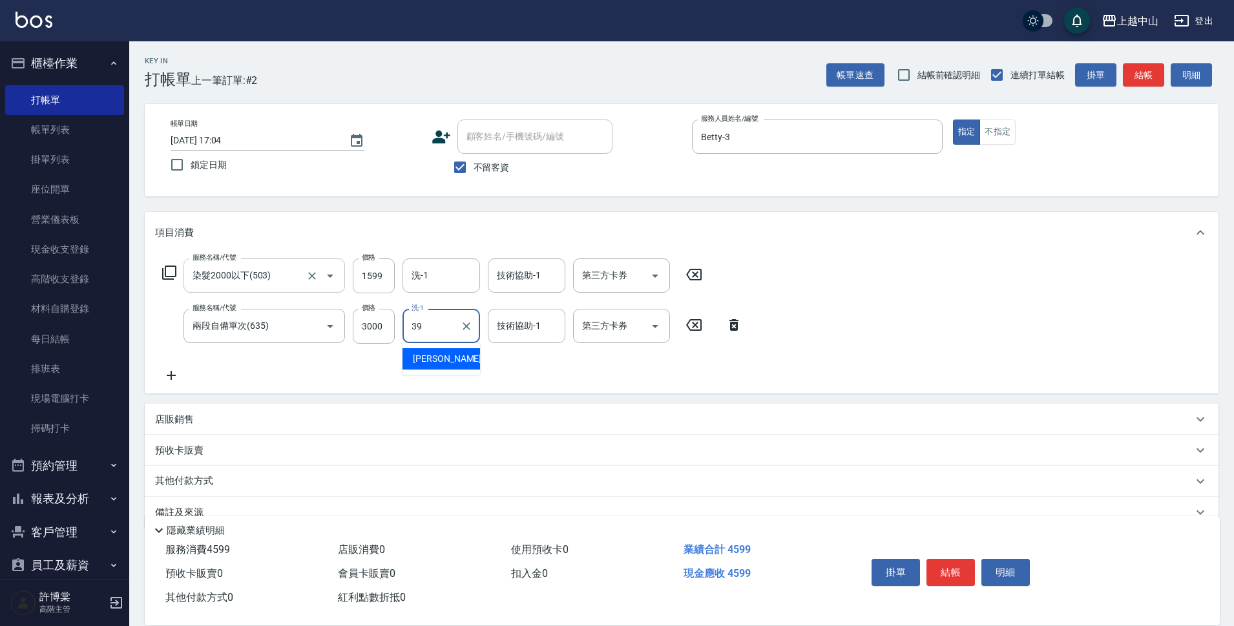
type input "俊彥-39"
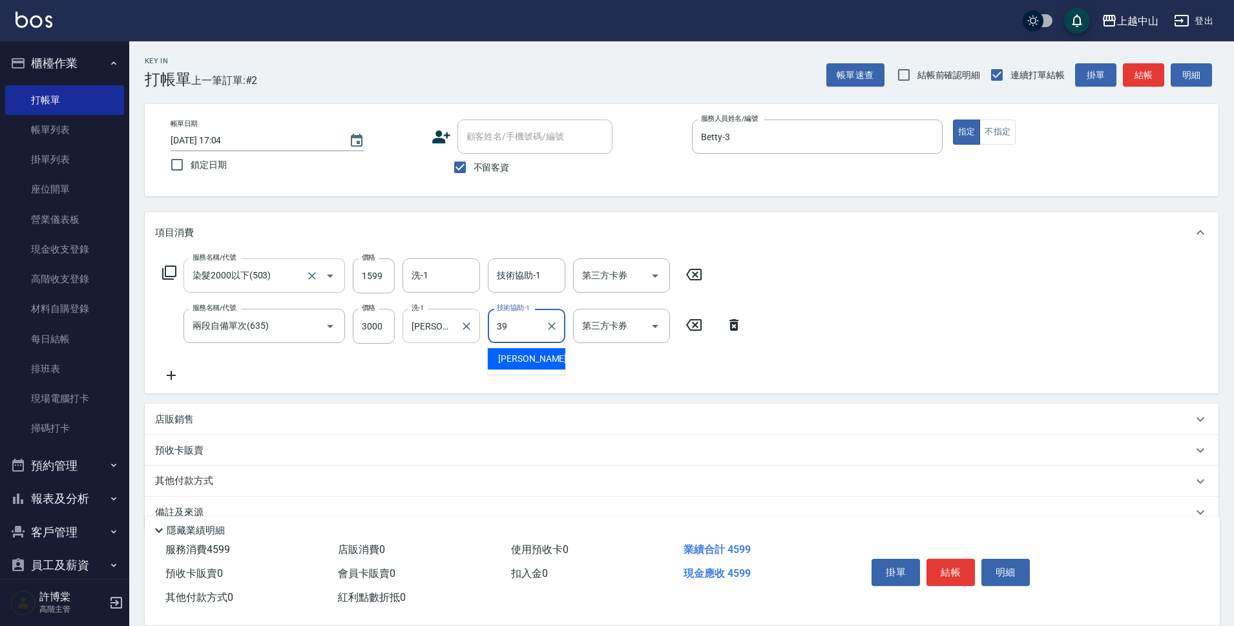
type input "俊彥-39"
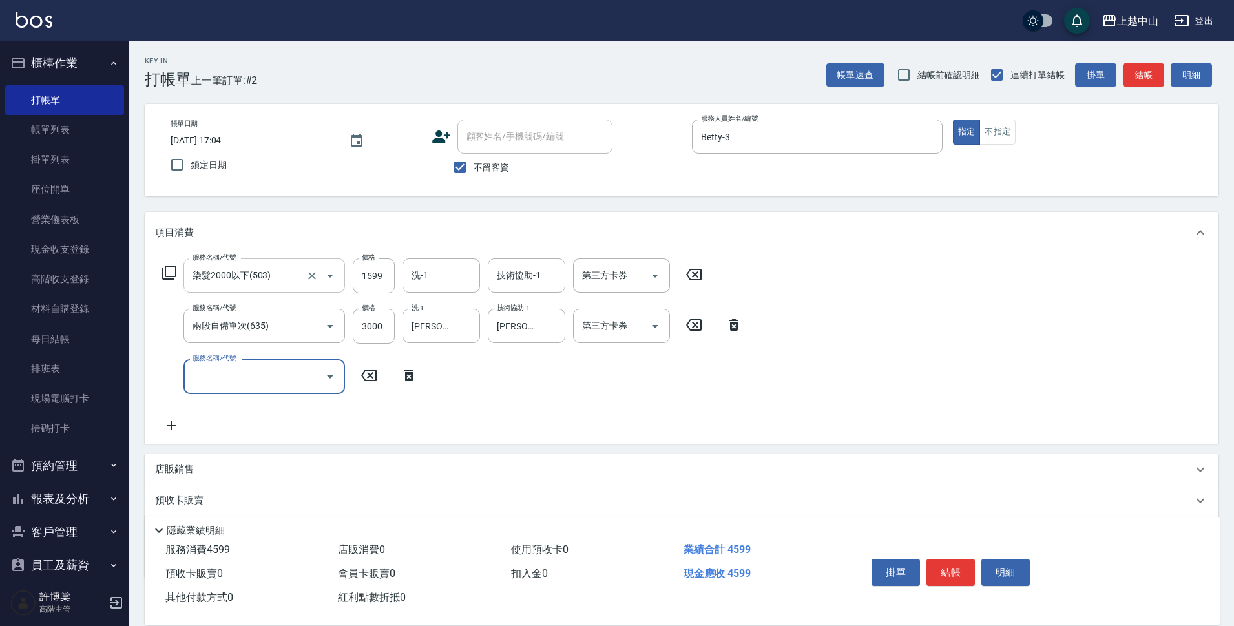
scroll to position [76, 0]
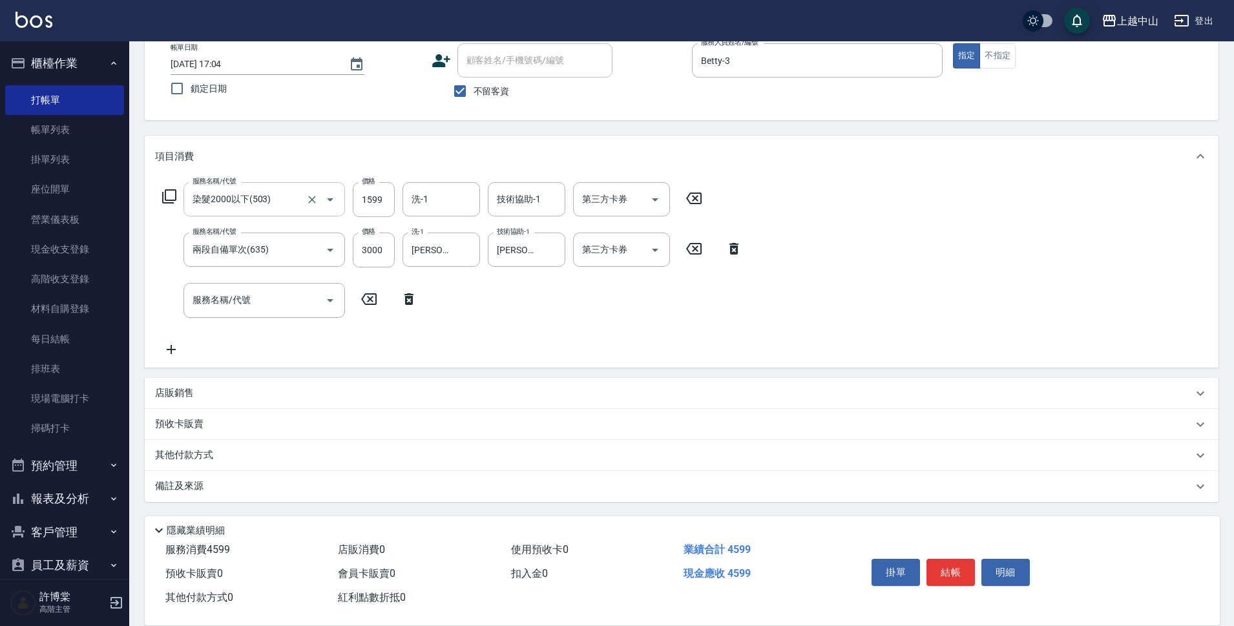
click at [202, 453] on p "其他付款方式" at bounding box center [187, 455] width 65 height 14
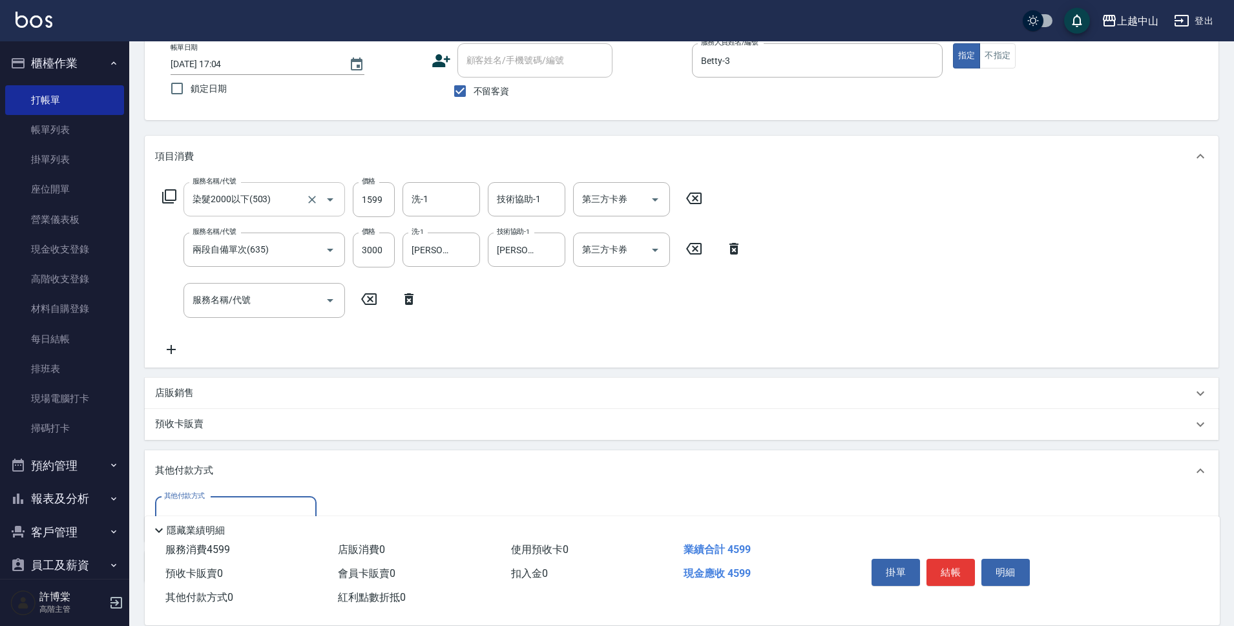
scroll to position [157, 0]
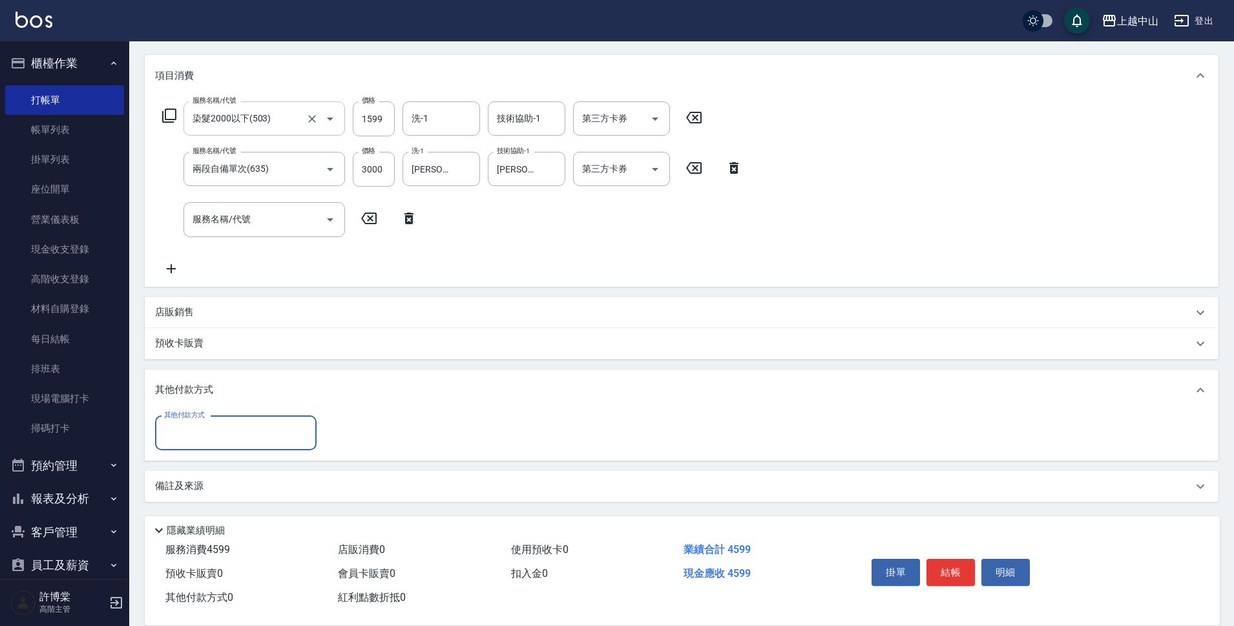
click at [275, 433] on input "其他付款方式" at bounding box center [236, 433] width 150 height 23
click at [258, 530] on span "信用卡" at bounding box center [236, 529] width 162 height 21
type input "信用卡"
type input "4599"
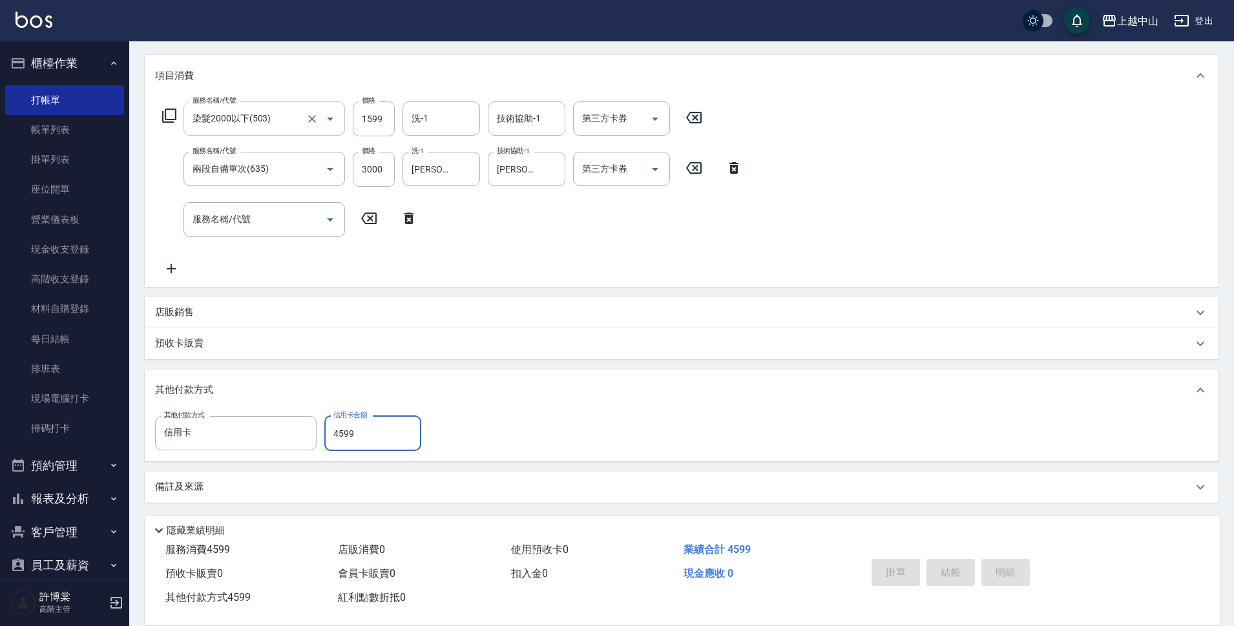
type input "2025/08/22 17:05"
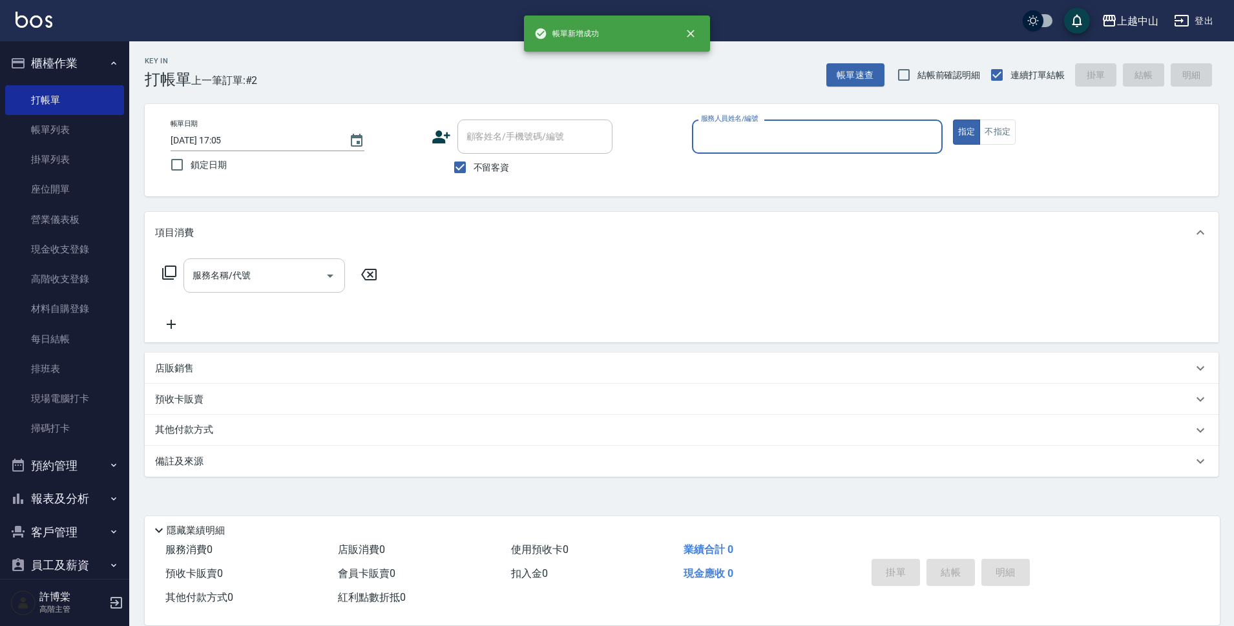
scroll to position [0, 0]
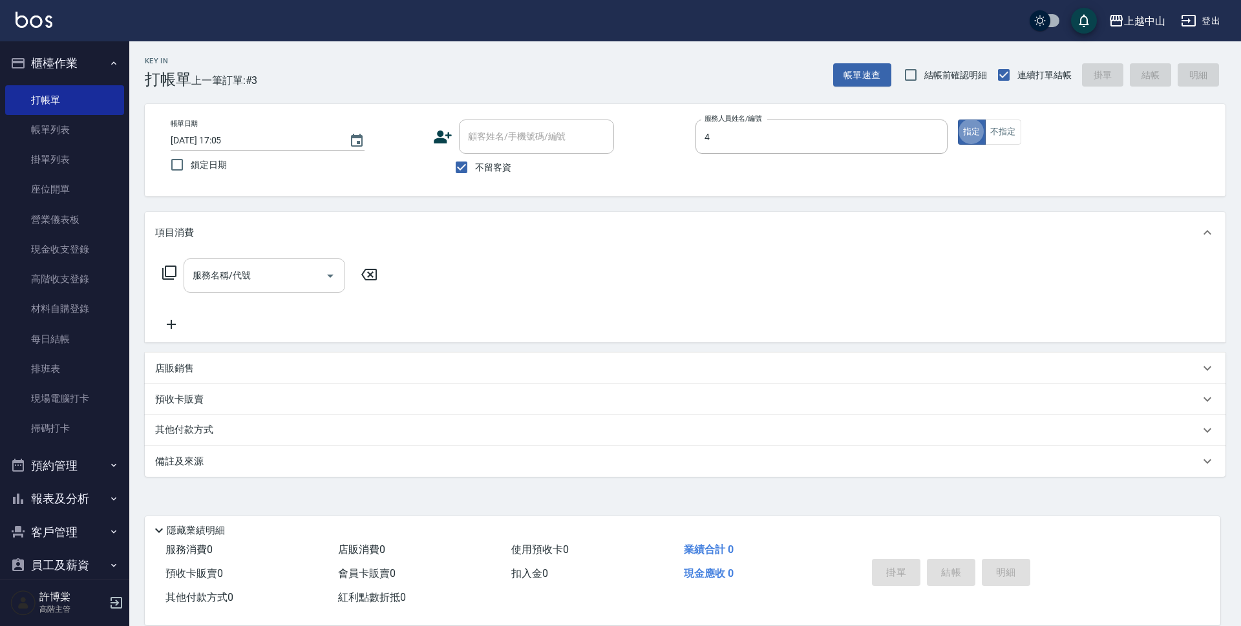
type input "NINI-4"
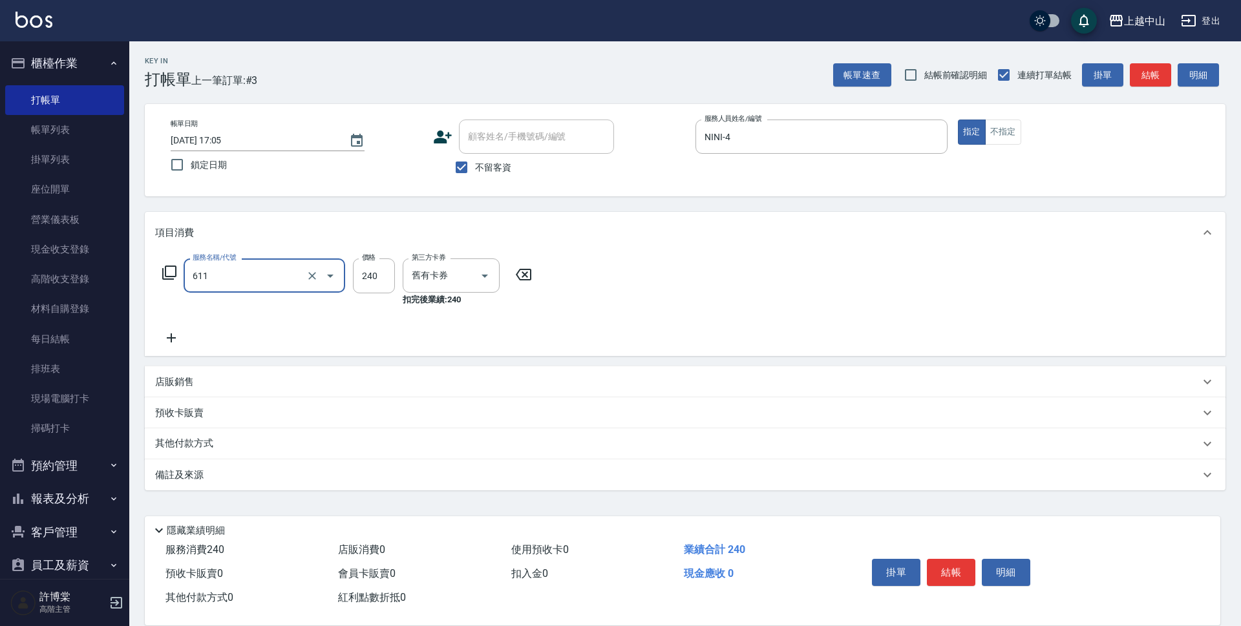
type input "洗髮卷消費(611)"
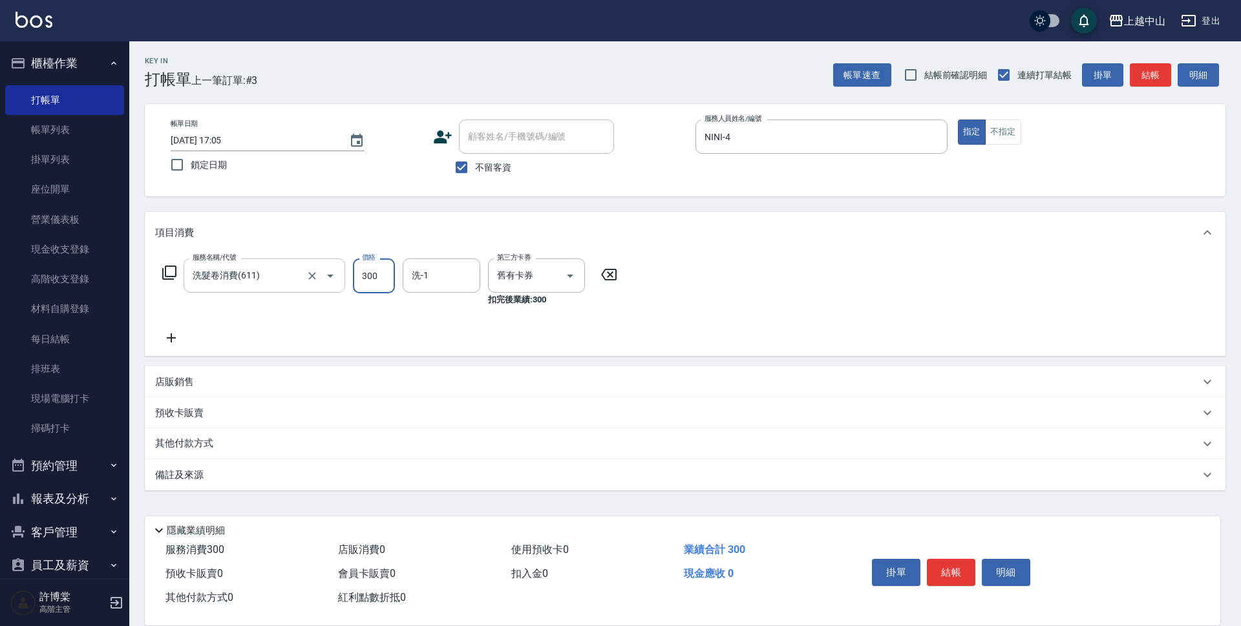
type input "300"
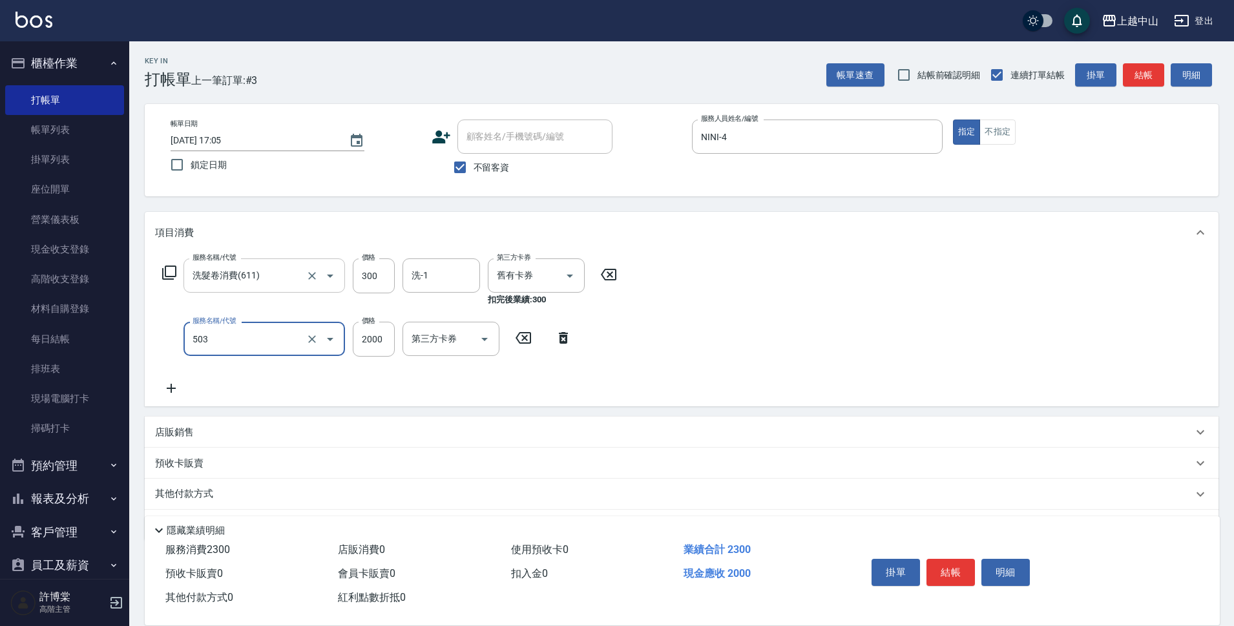
type input "染髮2000以下(503)"
type input "1500"
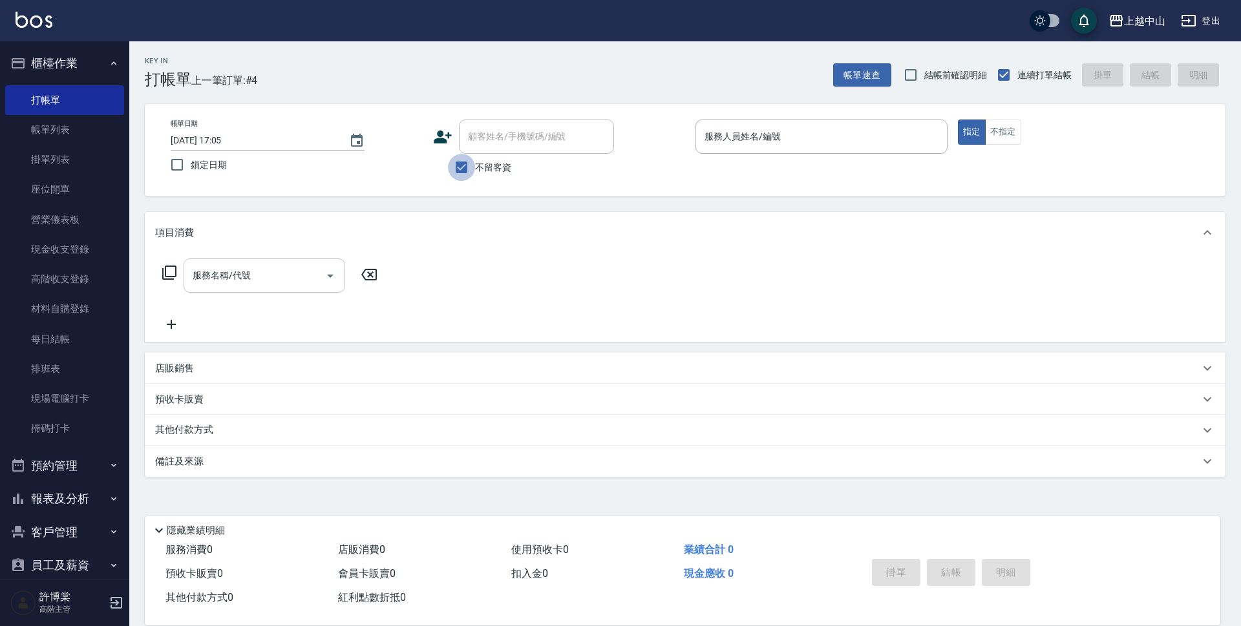
click at [458, 166] on input "不留客資" at bounding box center [461, 167] width 27 height 27
checkbox input "false"
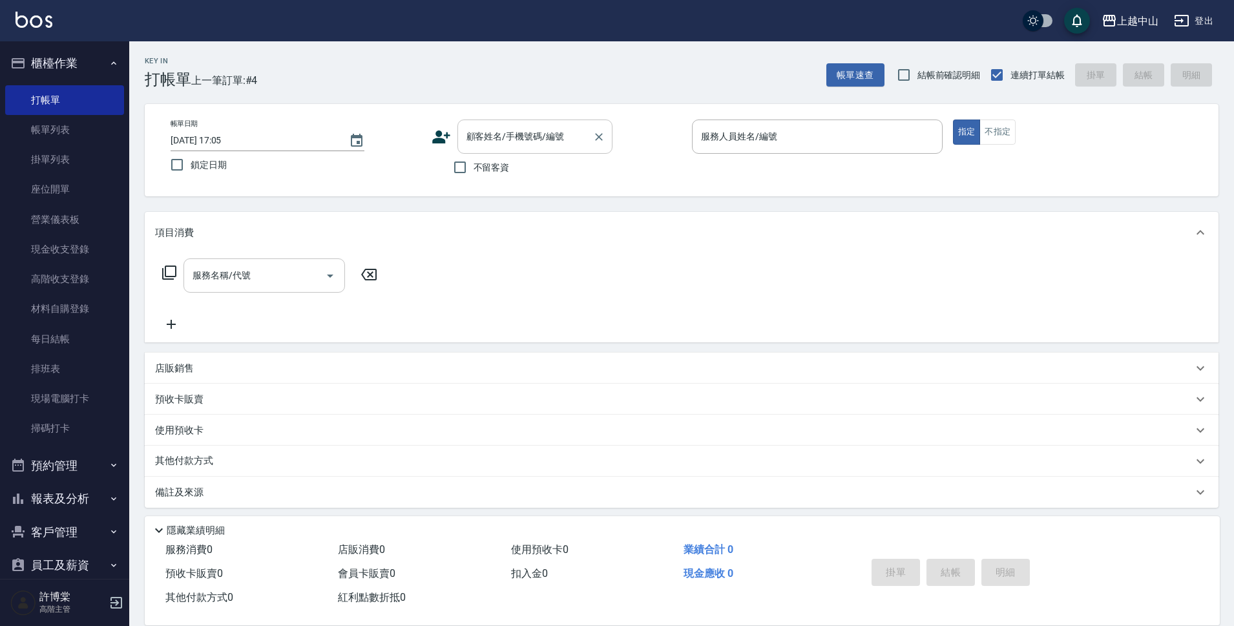
click at [497, 140] on div "顧客姓名/手機號碼/編號 顧客姓名/手機號碼/編號" at bounding box center [534, 137] width 155 height 34
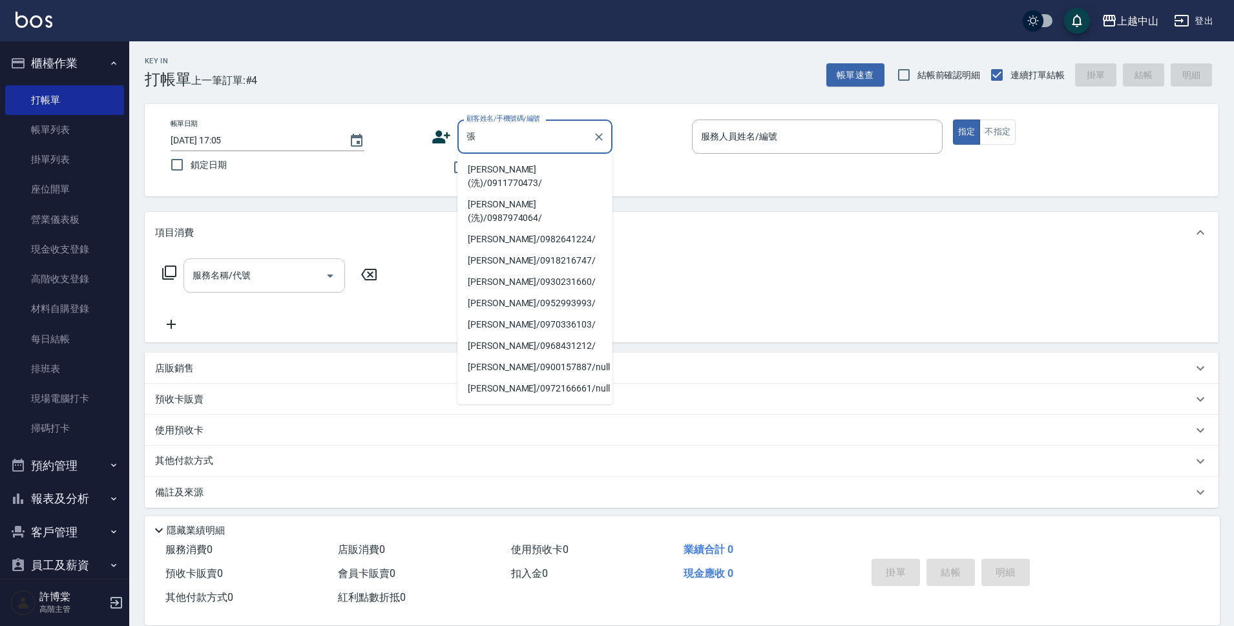
click at [503, 167] on li "張瓊月(洗)/0911770473/" at bounding box center [534, 176] width 155 height 35
type input "張瓊月(洗)/0911770473/"
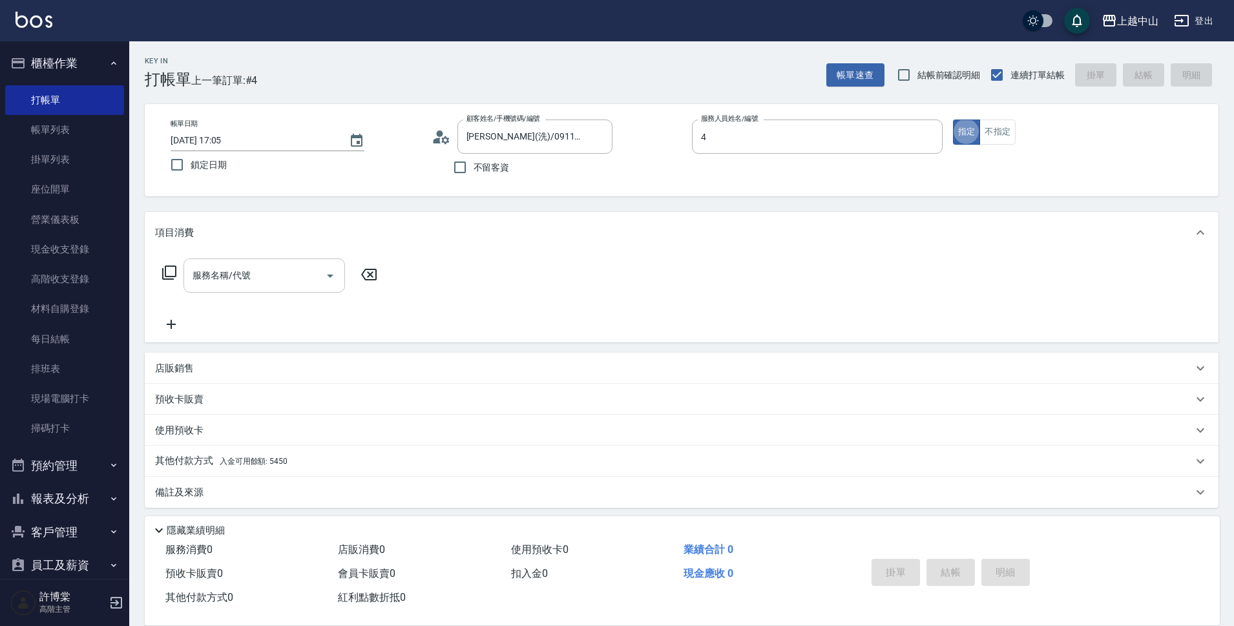
type input "NINI-4"
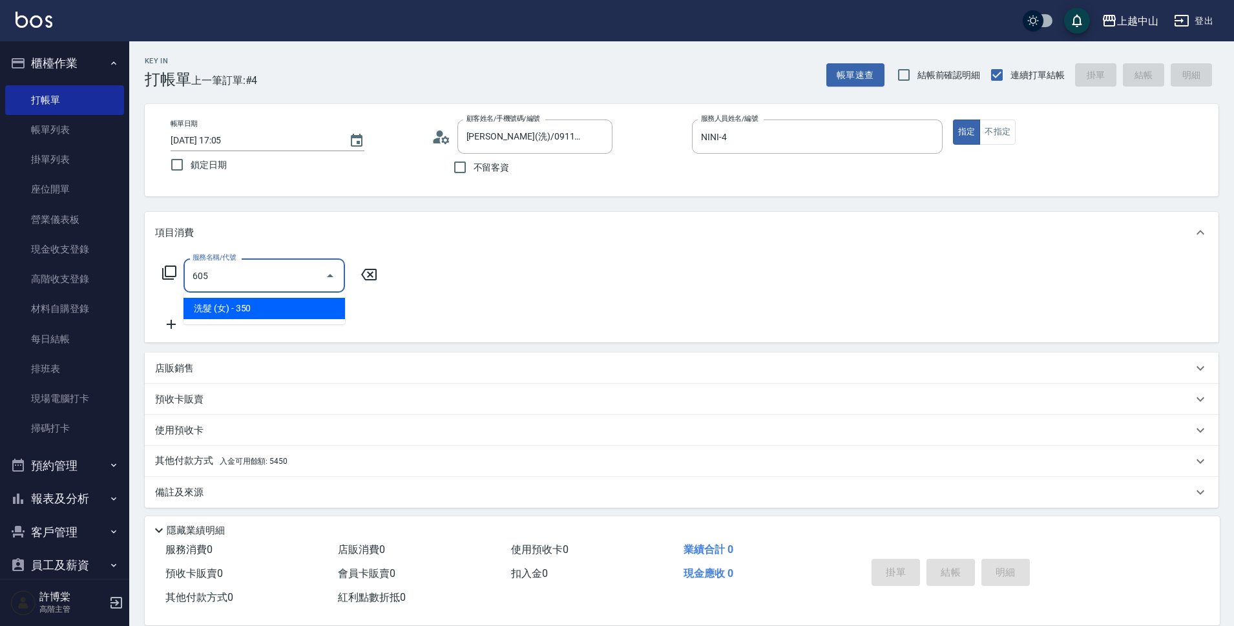
type input "洗髮 (女)(605)"
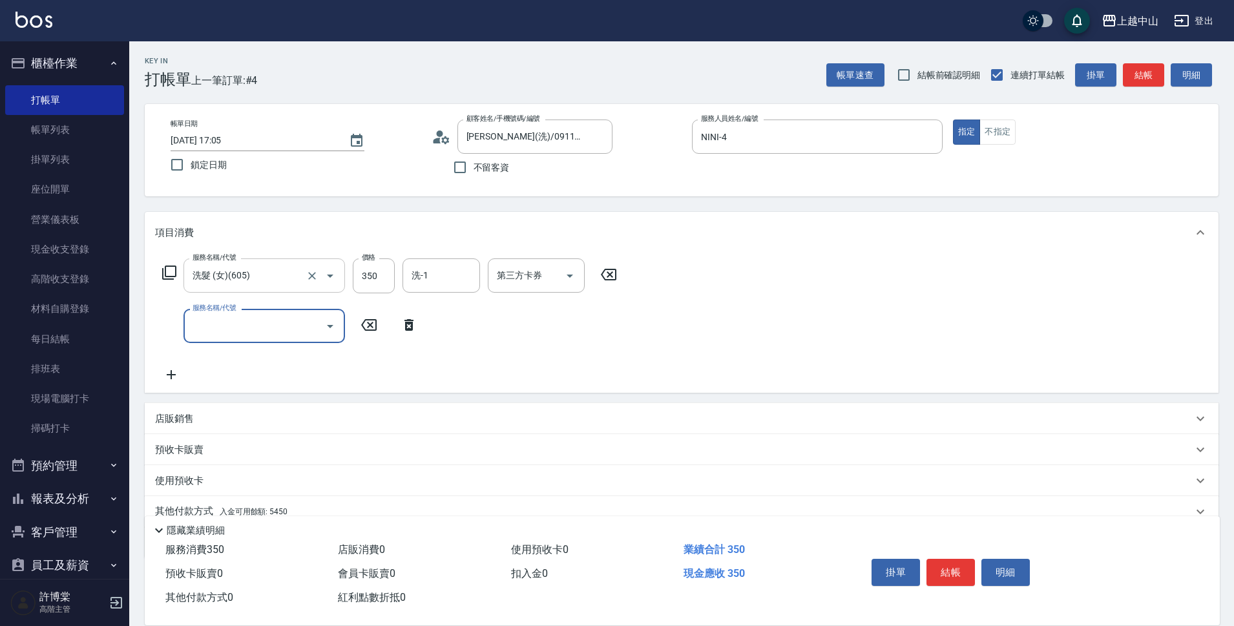
scroll to position [56, 0]
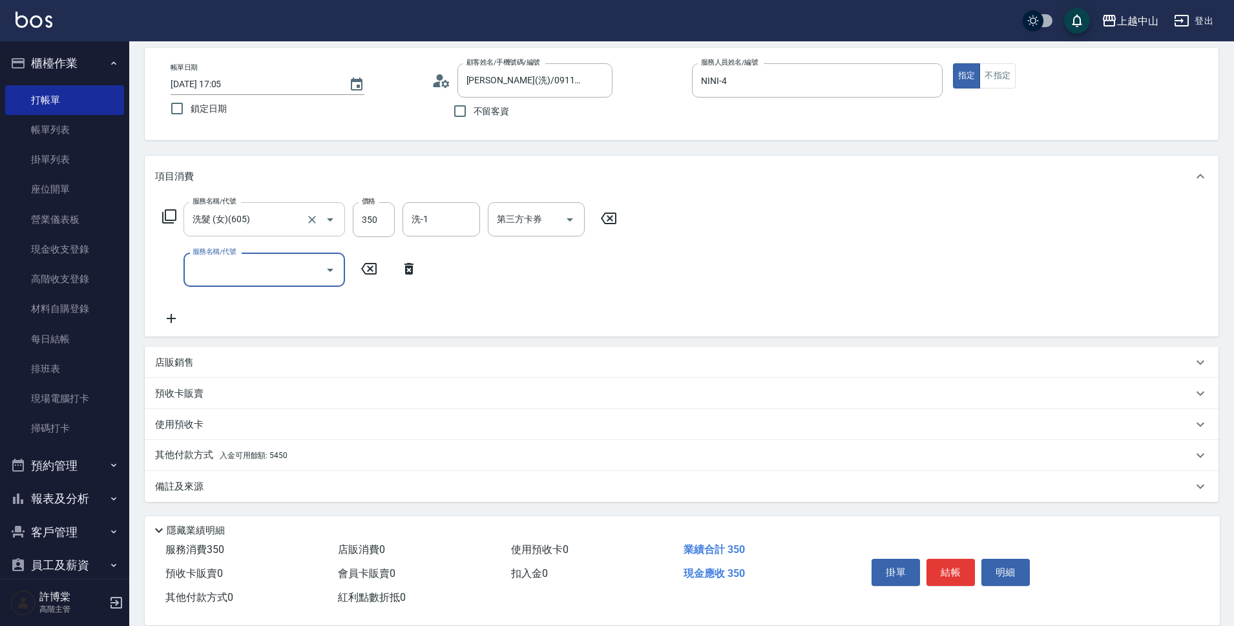
click at [393, 454] on div "其他付款方式 入金可用餘額: 5450" at bounding box center [674, 455] width 1038 height 14
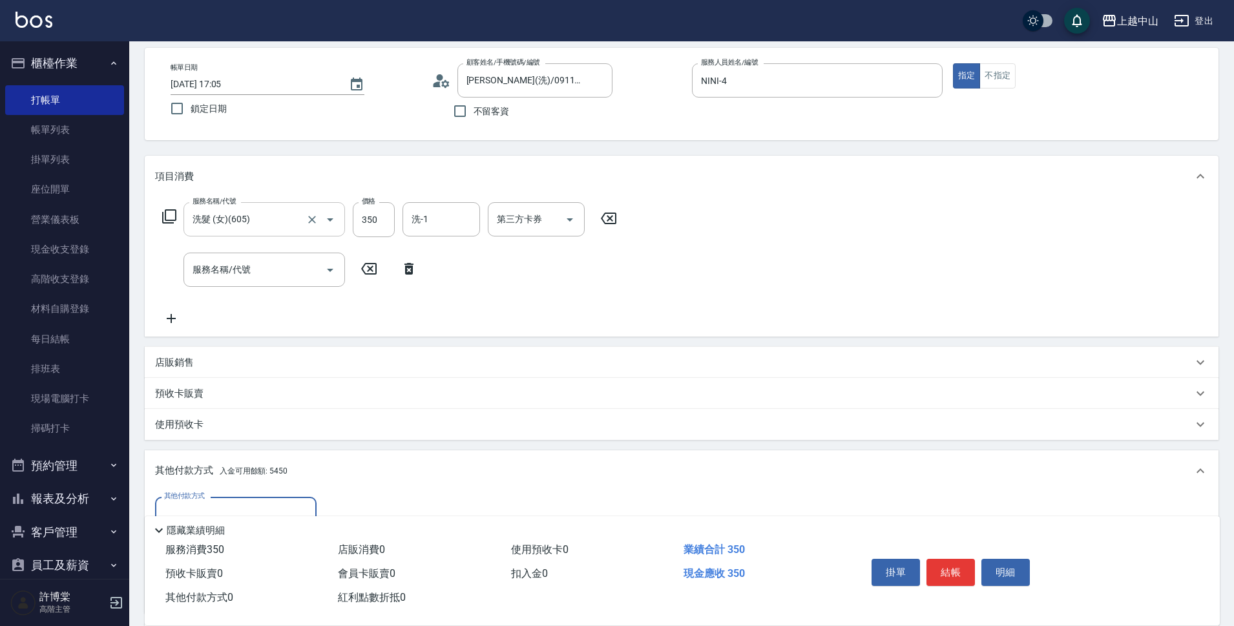
scroll to position [209, 0]
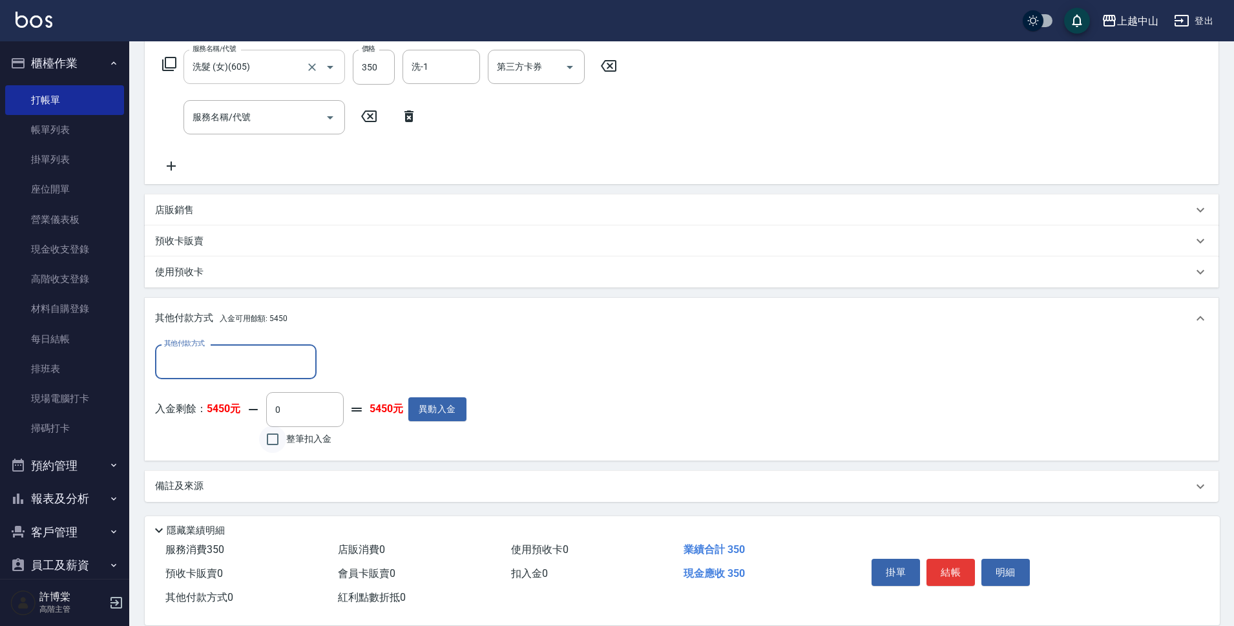
click at [277, 439] on input "整筆扣入金" at bounding box center [272, 439] width 27 height 27
checkbox input "true"
type input "350"
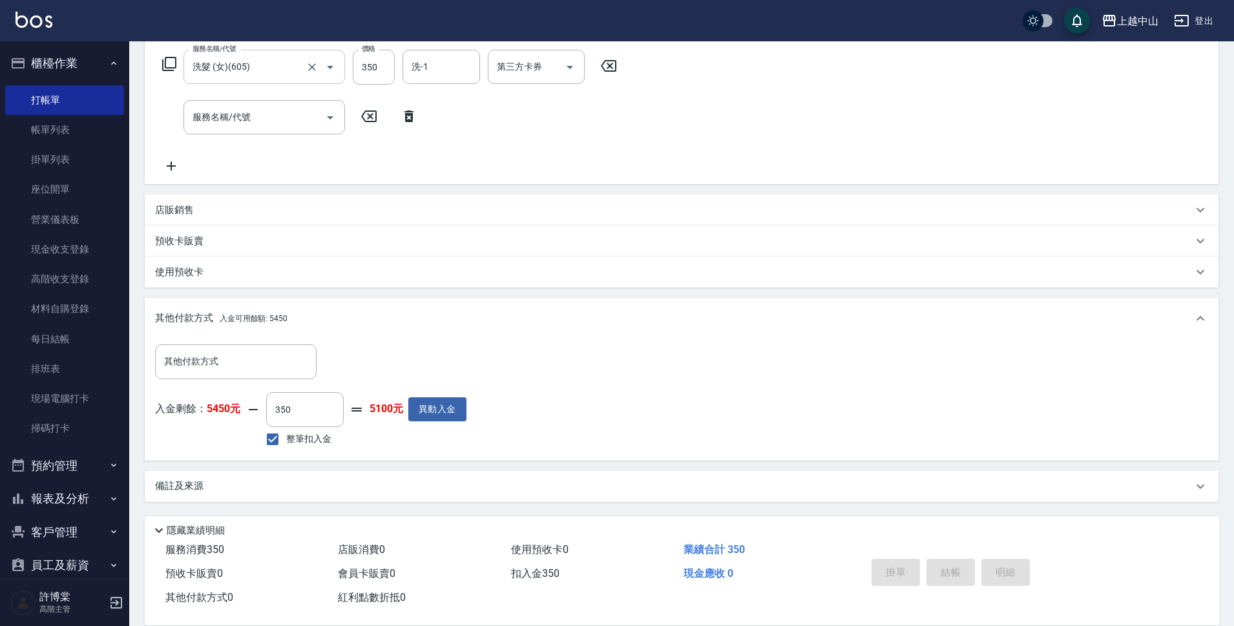
type input "2025/08/22 17:06"
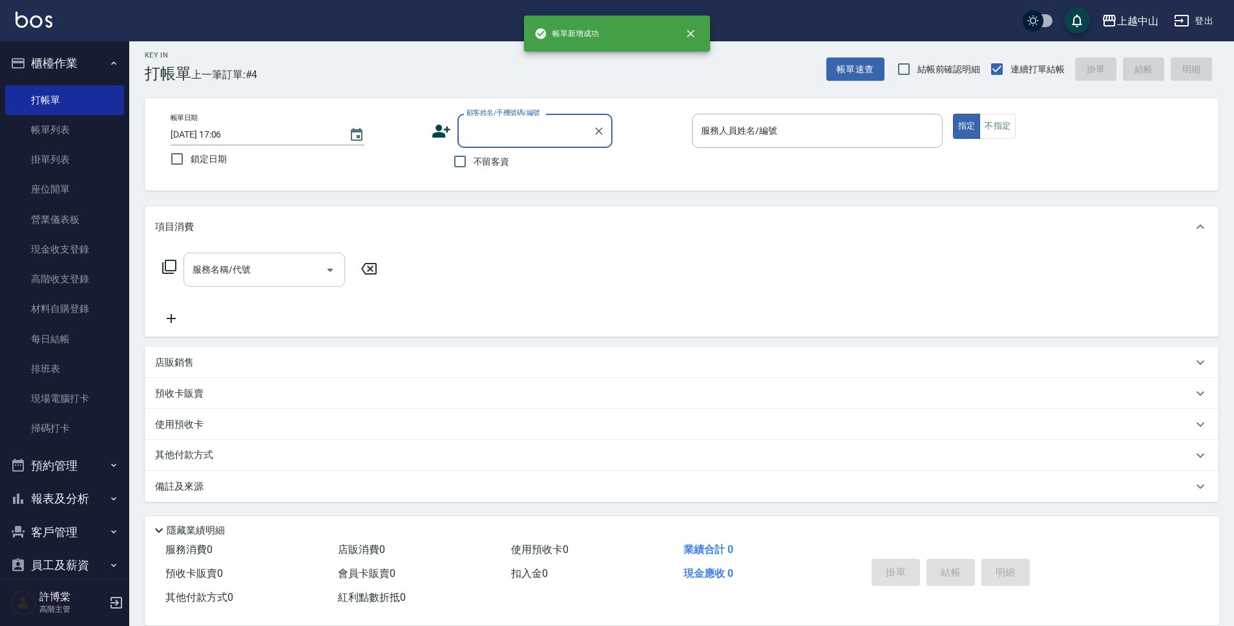
scroll to position [0, 0]
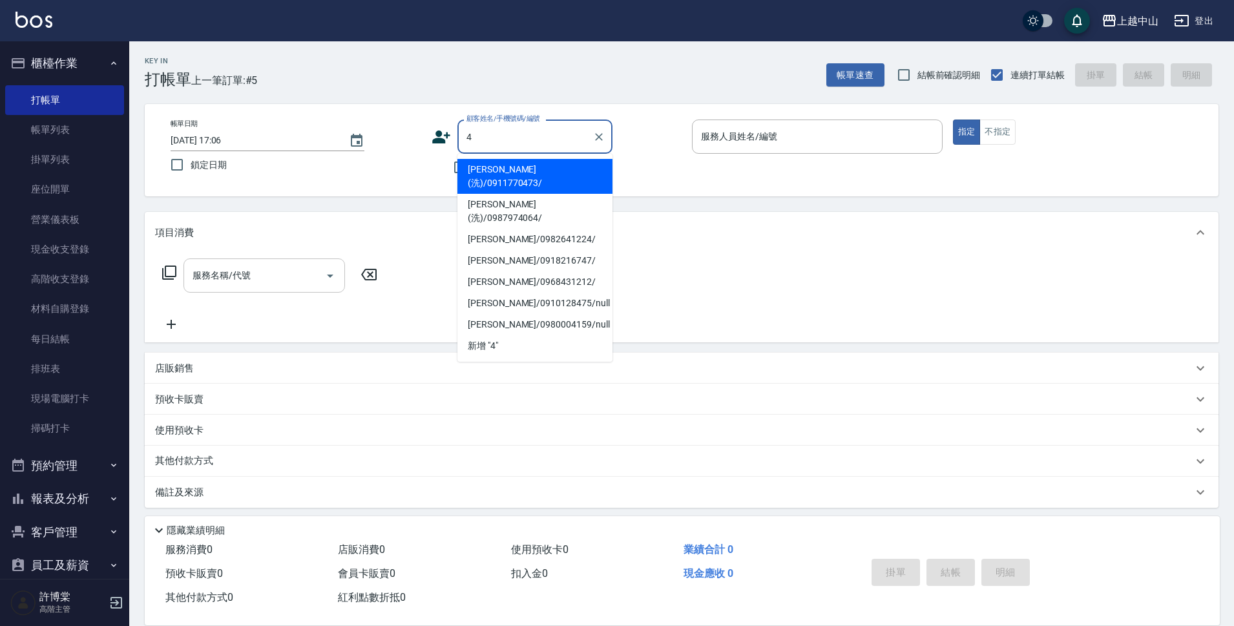
type input "張瓊月(洗)/0911770473/"
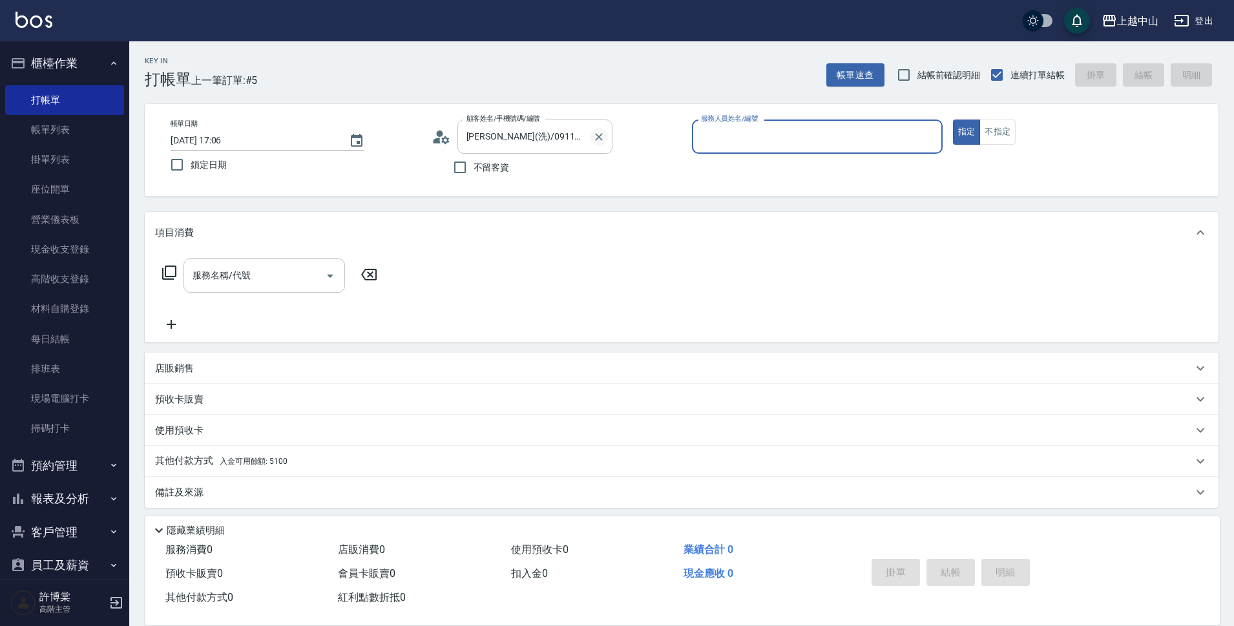
click at [599, 134] on icon "Clear" at bounding box center [598, 137] width 13 height 13
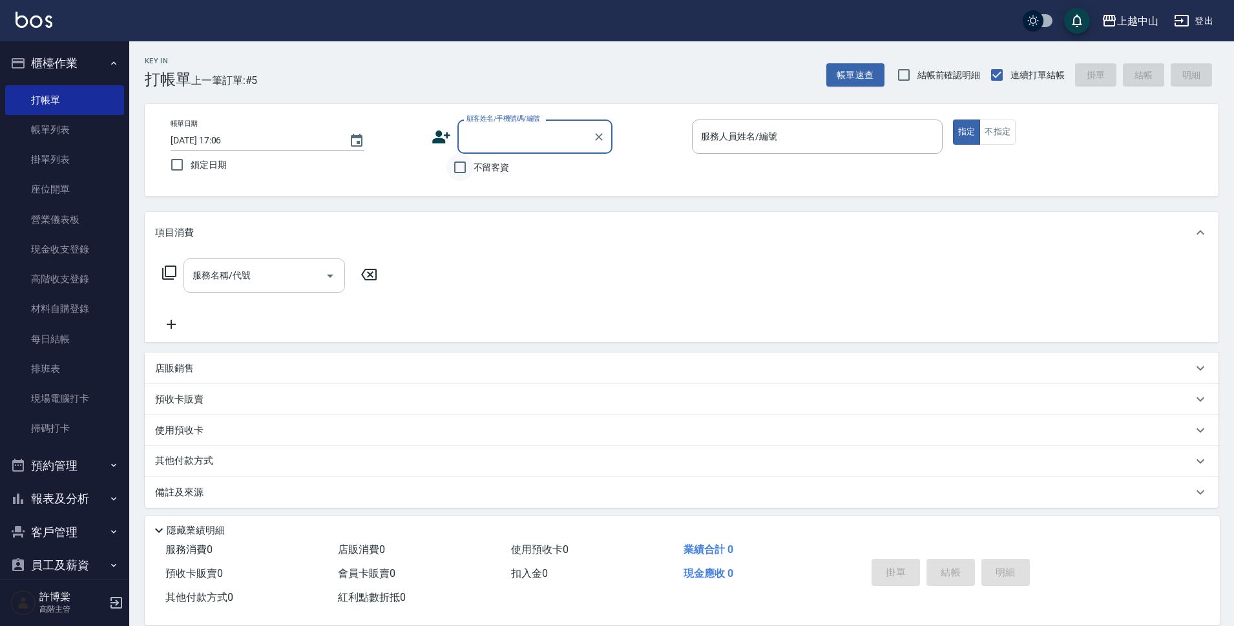
click at [456, 165] on input "不留客資" at bounding box center [459, 167] width 27 height 27
checkbox input "true"
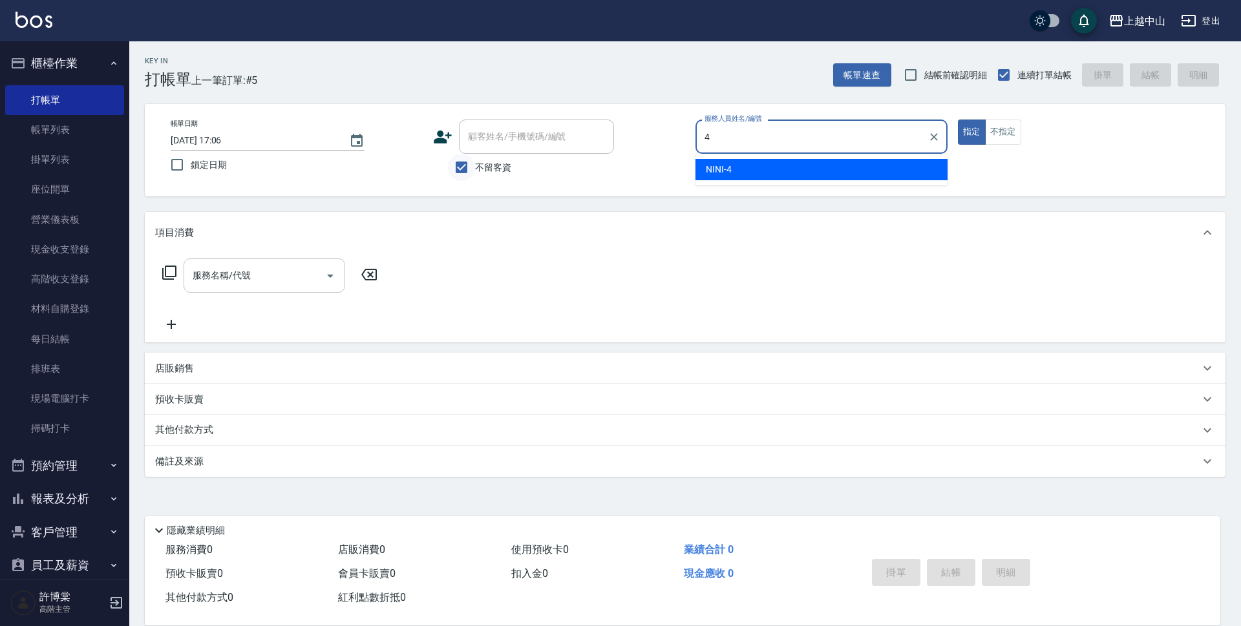
type input "NINI-4"
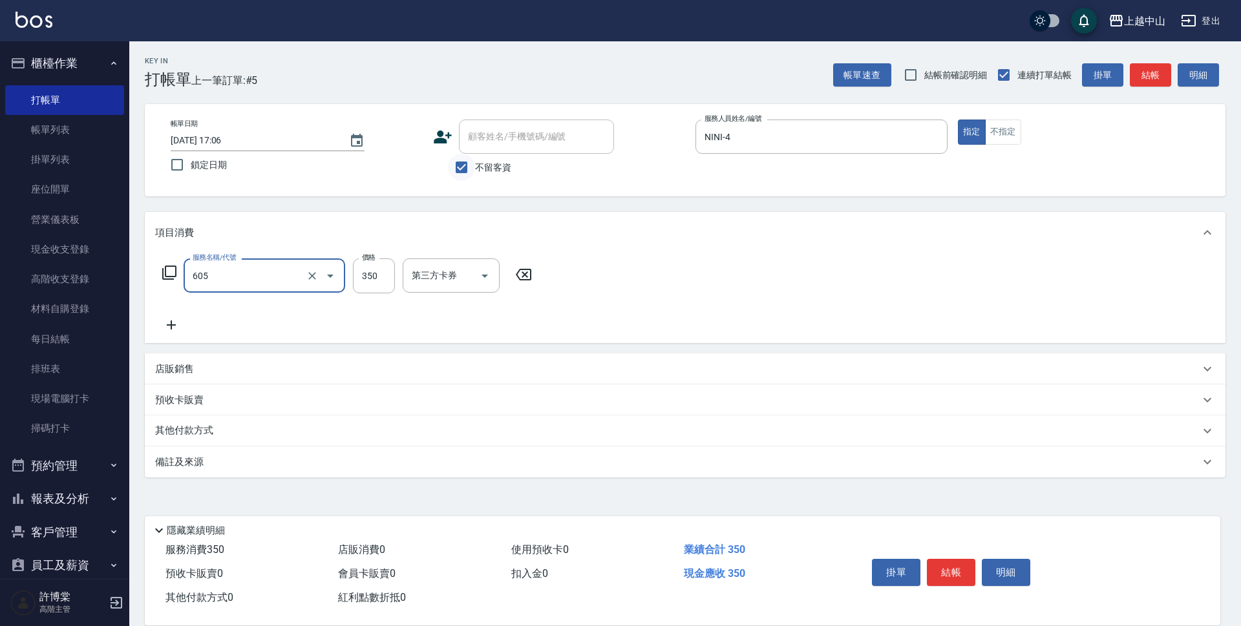
type input "洗髮 (女)(605)"
type input "400"
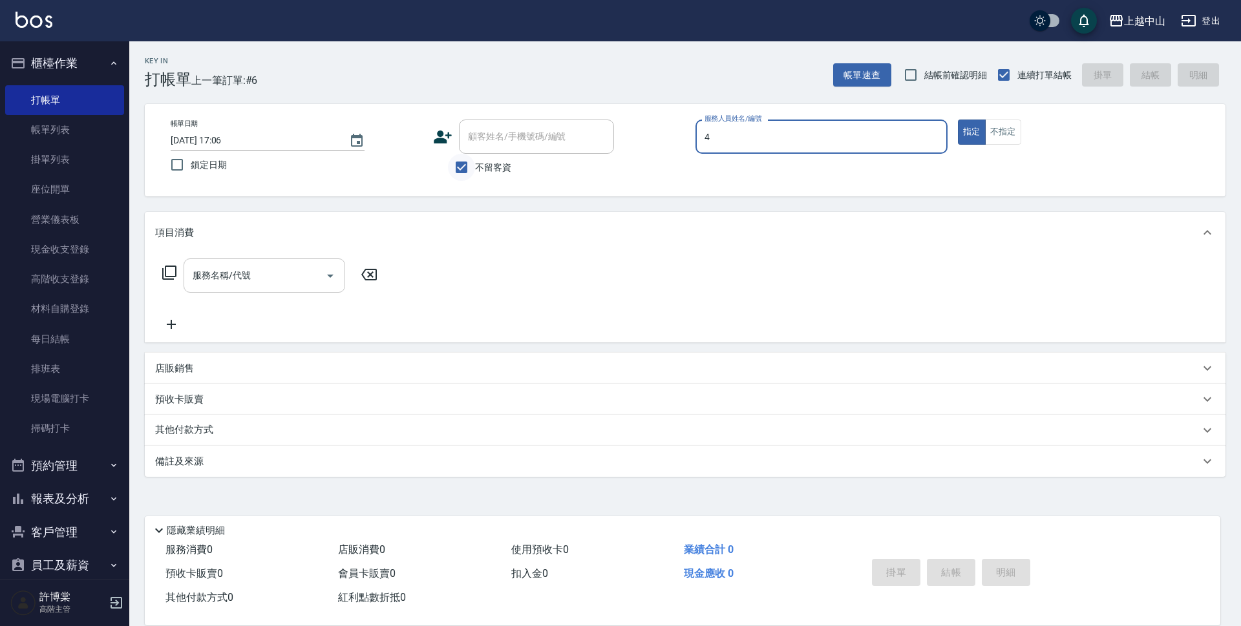
type input "NINI-4"
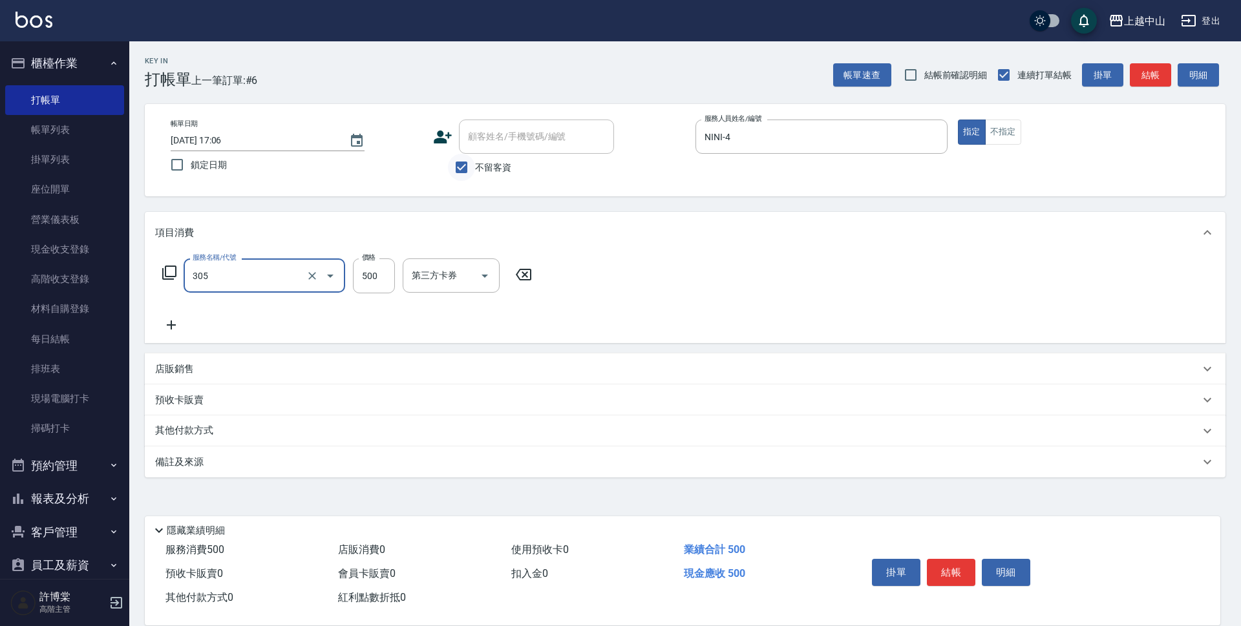
type input "剪髮(305)"
type input "450"
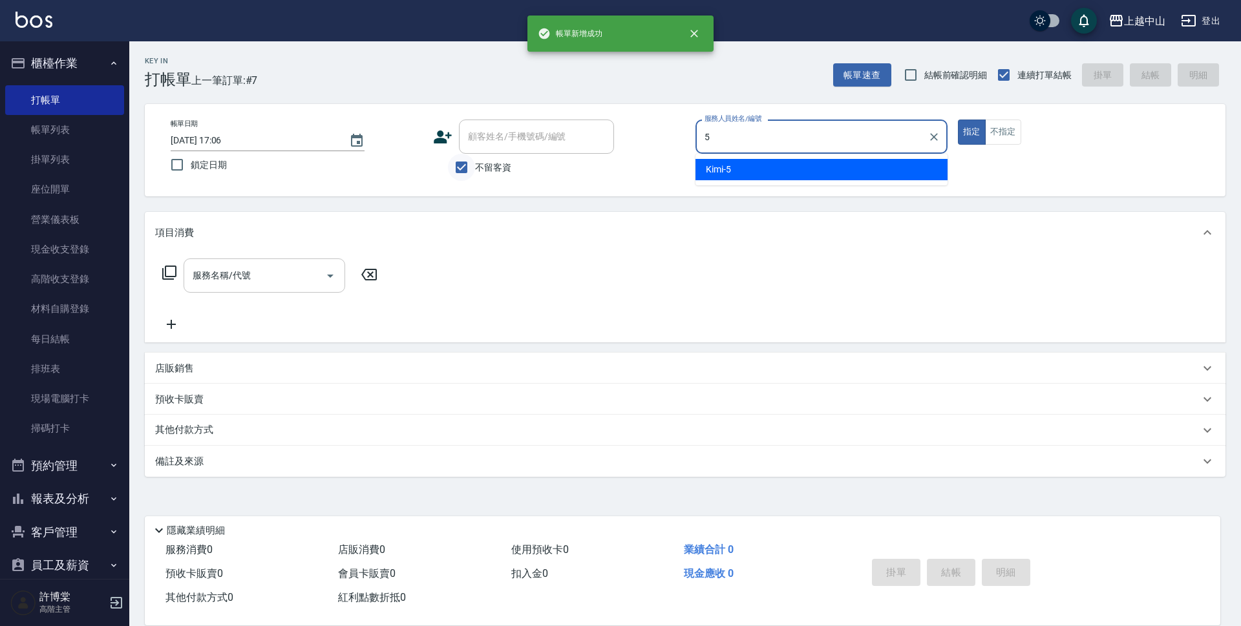
type input "Kimi-5"
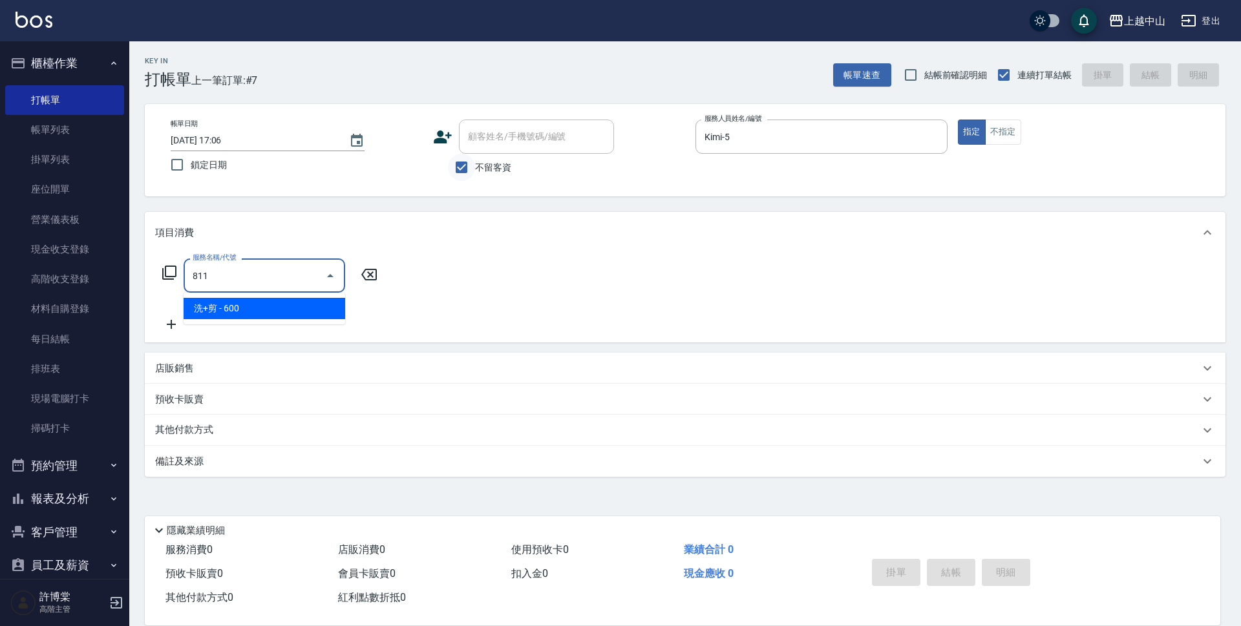
type input "洗+剪(811)"
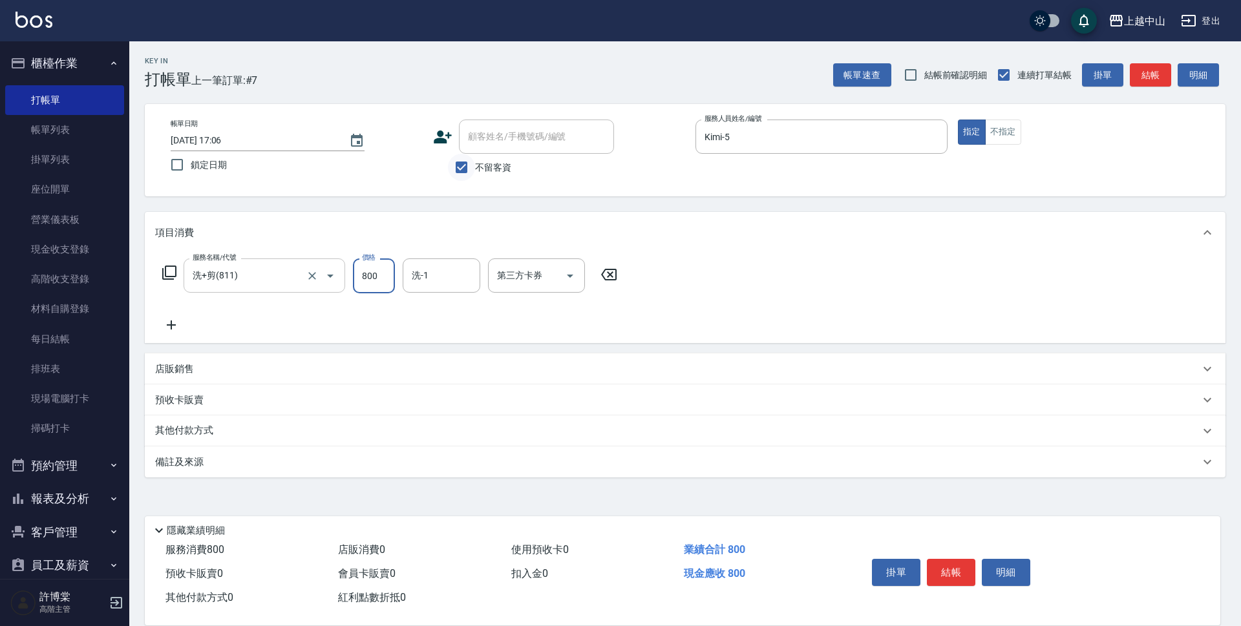
type input "800"
type input "立妍-33"
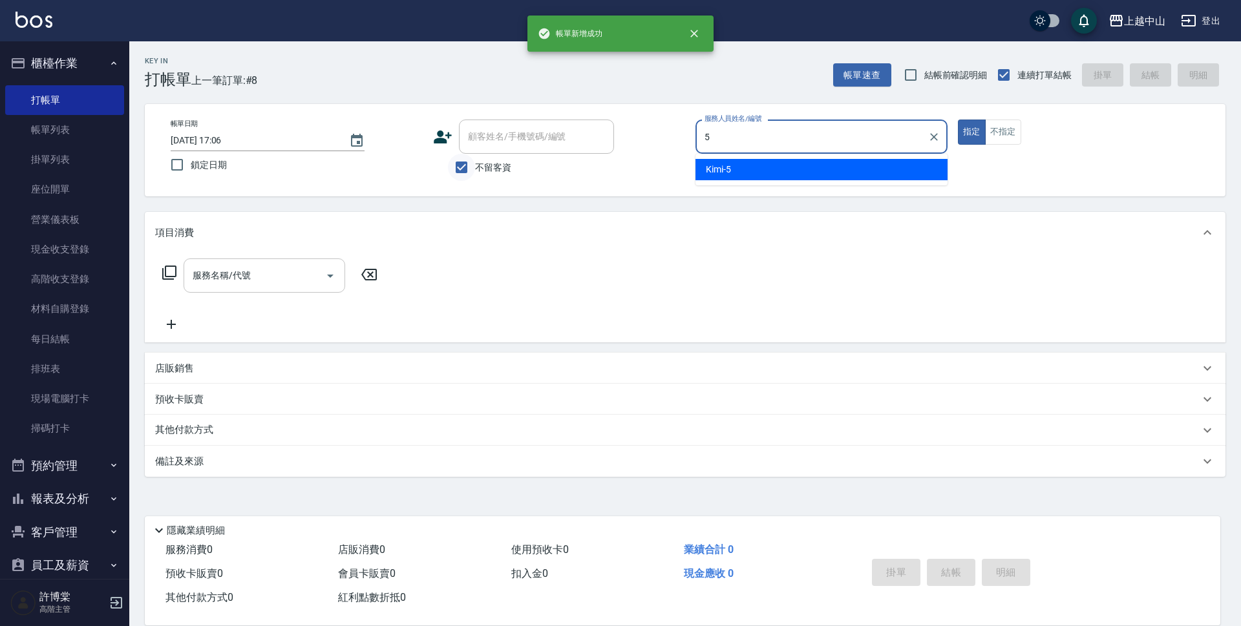
type input "Kimi-5"
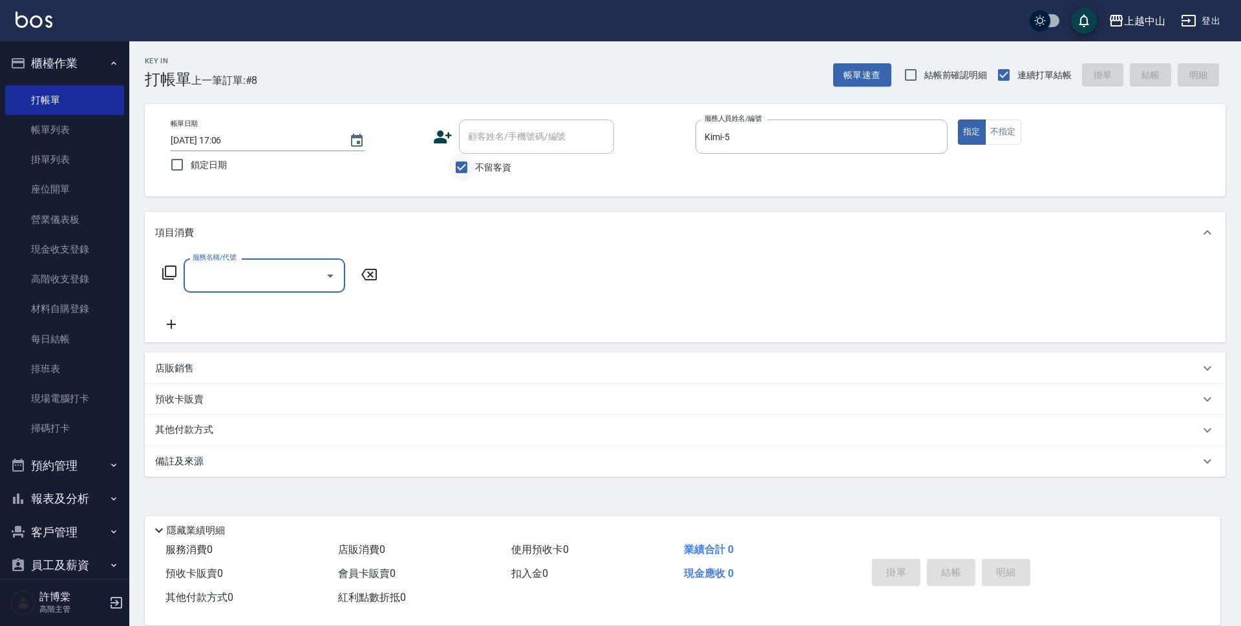
type input "6"
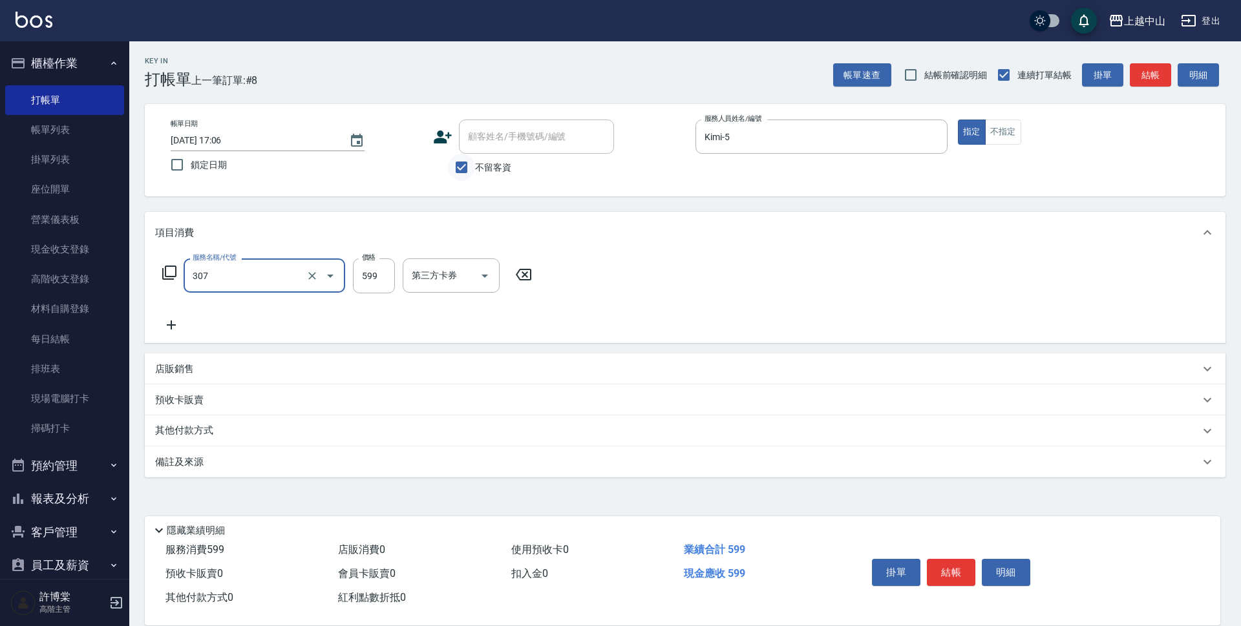
type input "森精萃角質調理髮浴(307)"
type input "600"
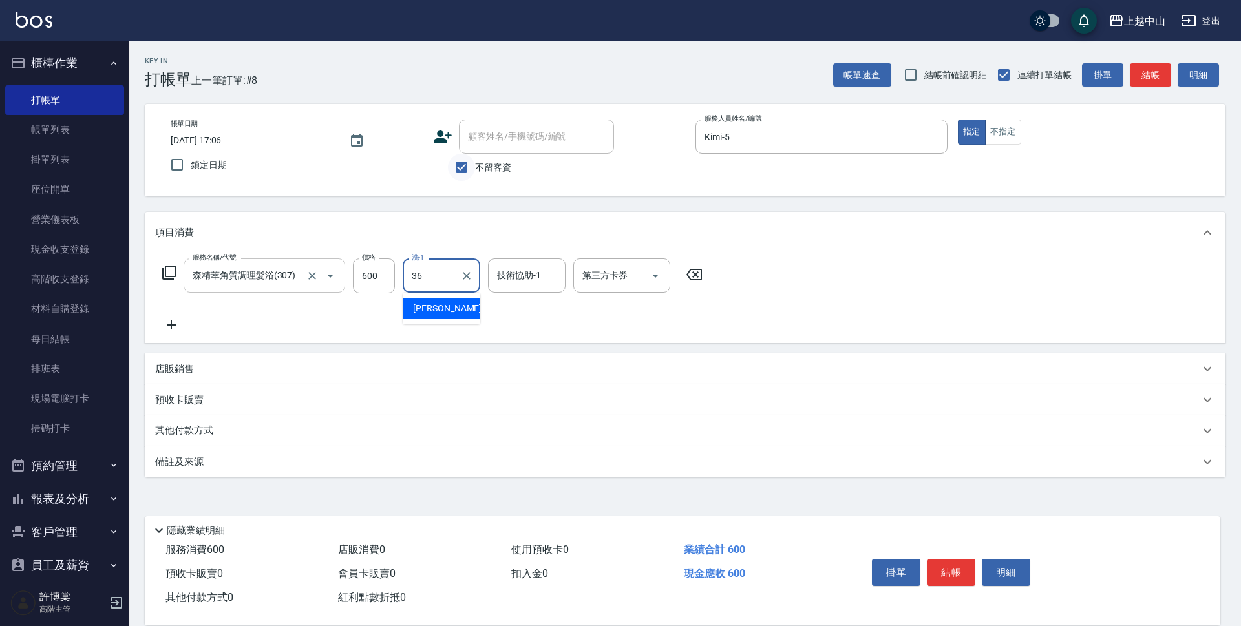
type input "薇慈-36"
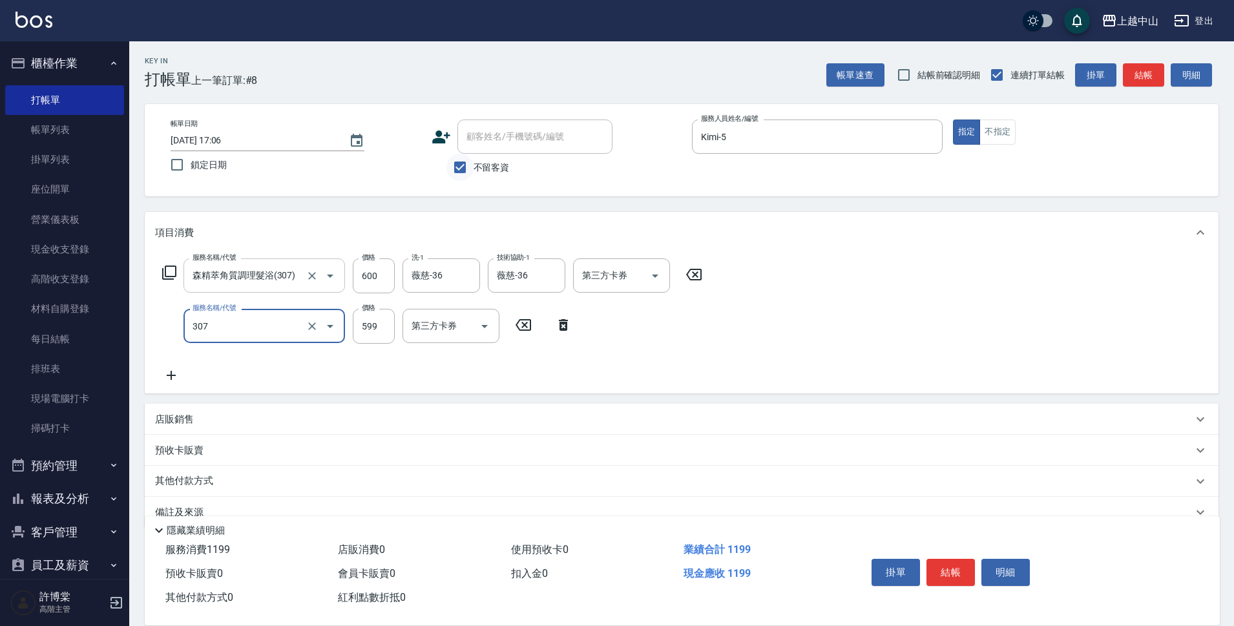
type input "森精萃角質調理髮浴(307)"
type input "600"
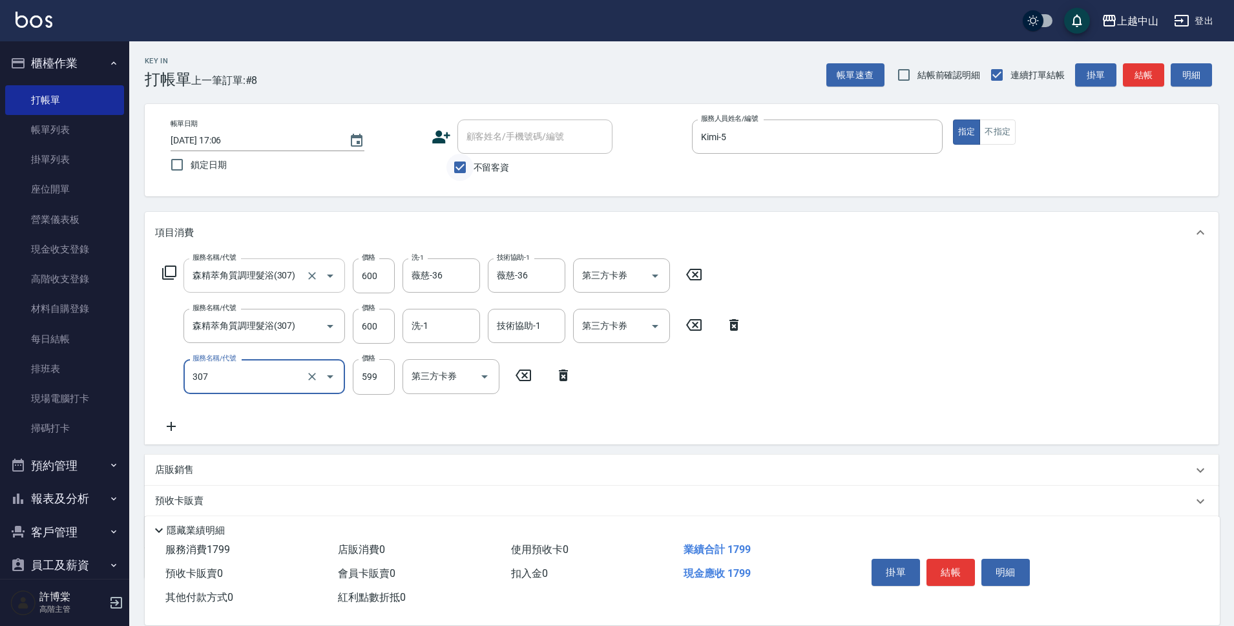
type input "森精萃角質調理髮浴(307)"
type input "600"
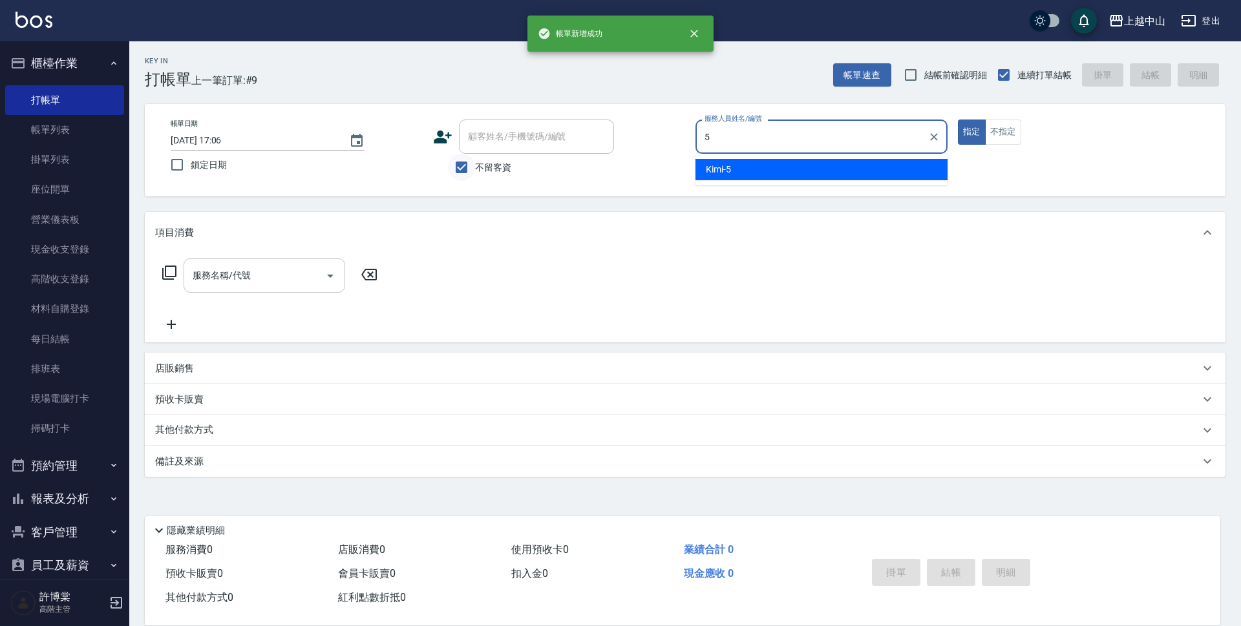
type input "Kimi-5"
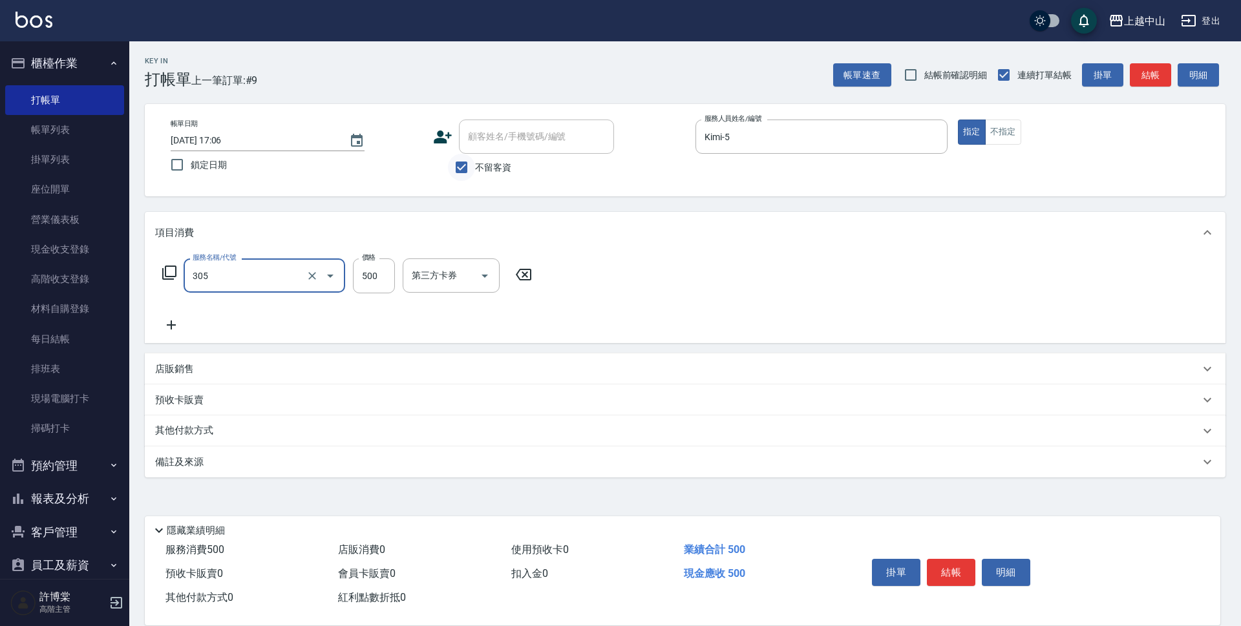
type input "剪髮(305)"
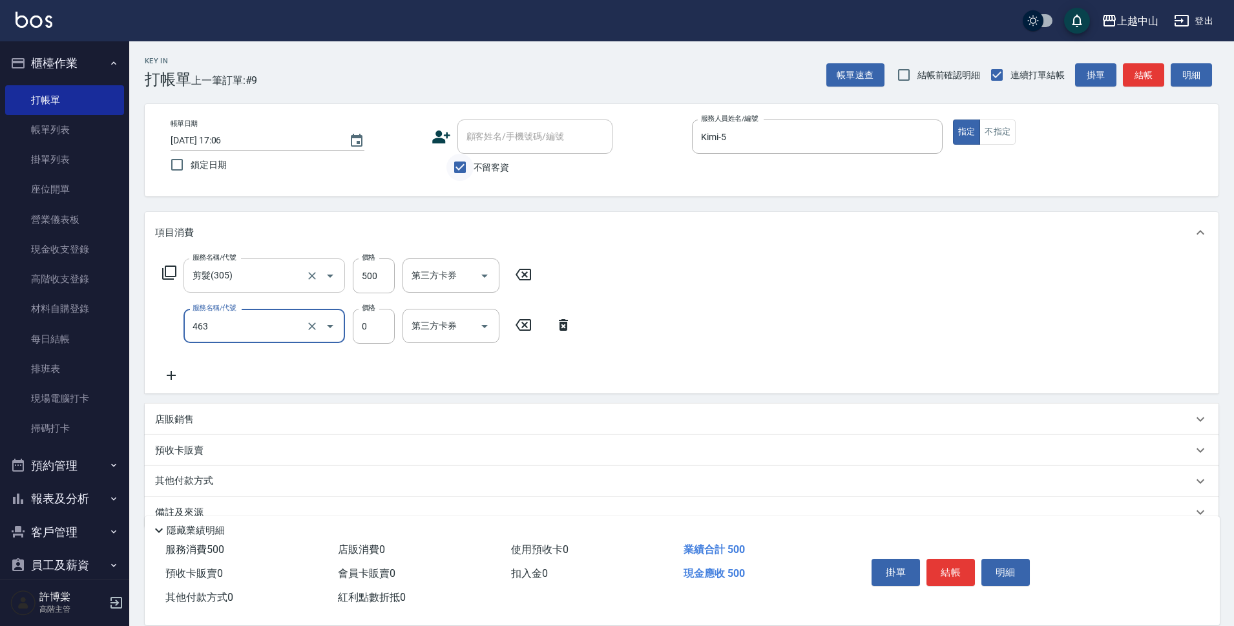
type input "護髮卡使用(463)"
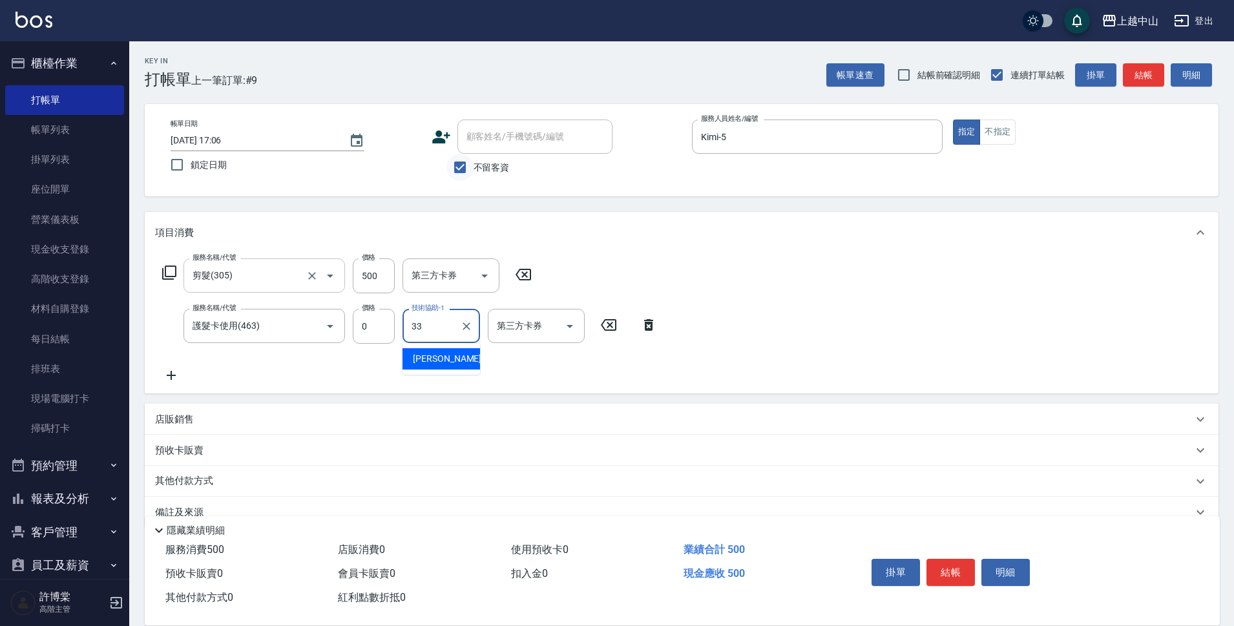
type input "立妍-33"
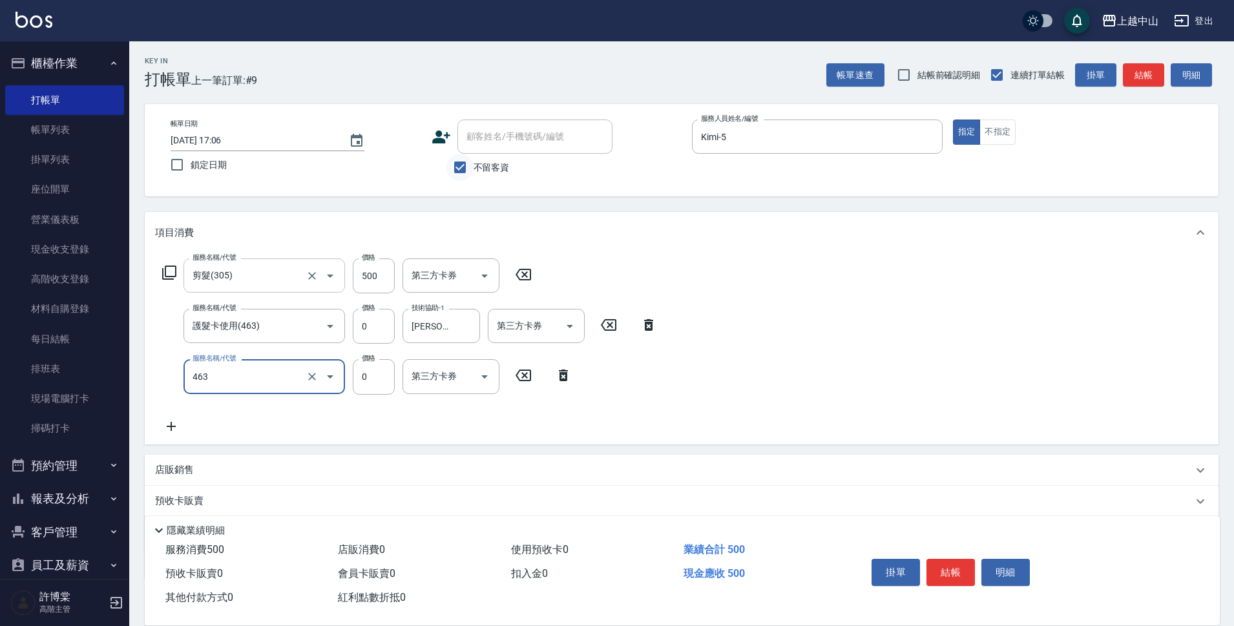
type input "護髮卡使用(463)"
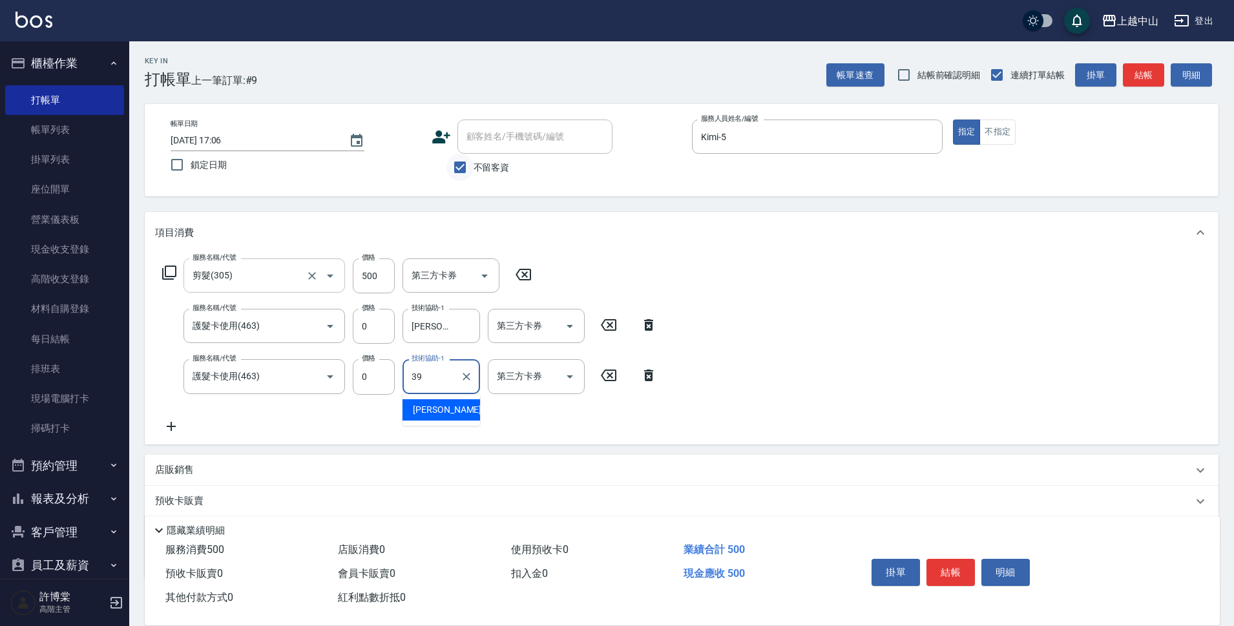
type input "俊彥-39"
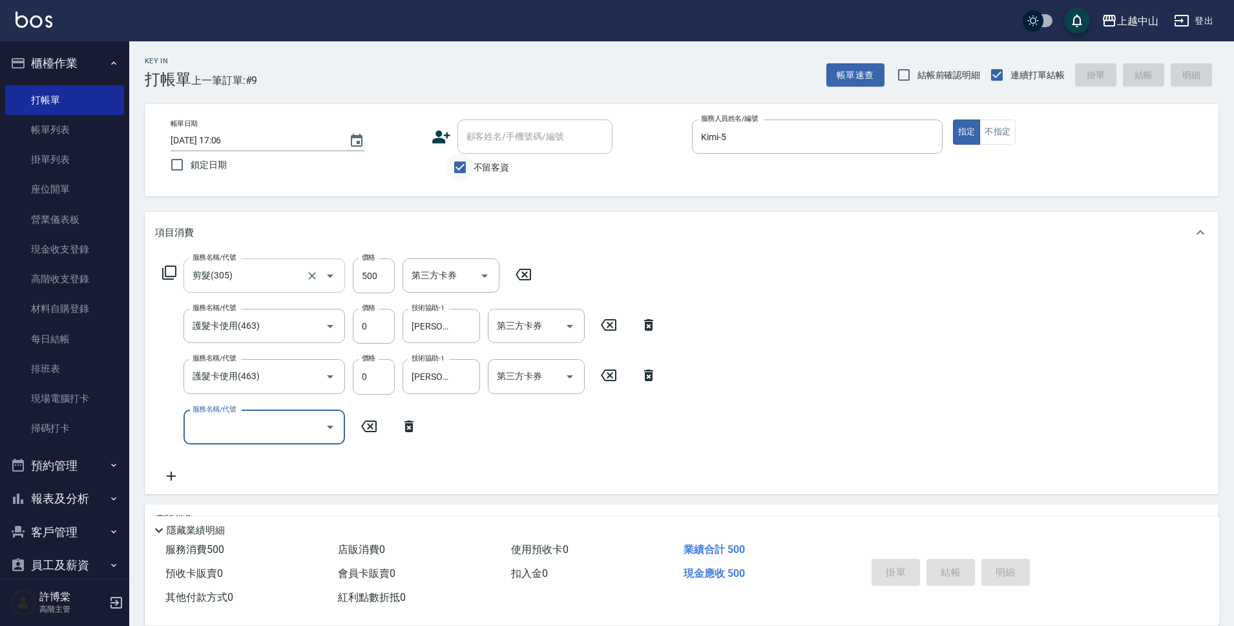
type input "2025/08/22 17:07"
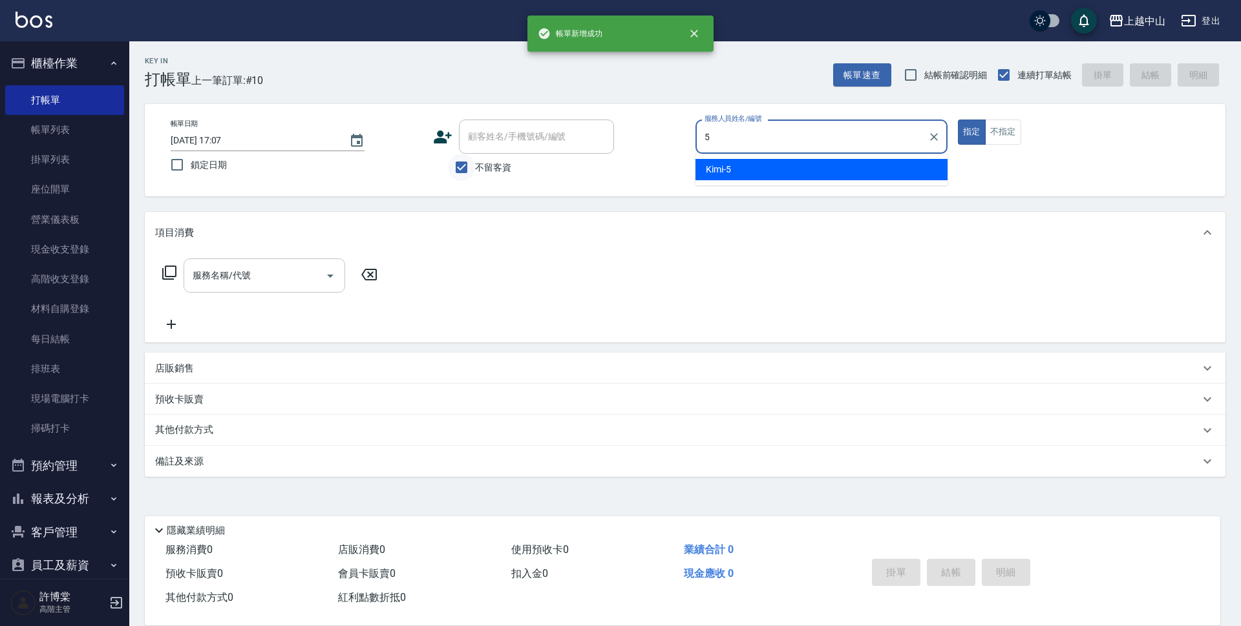
type input "Kimi-5"
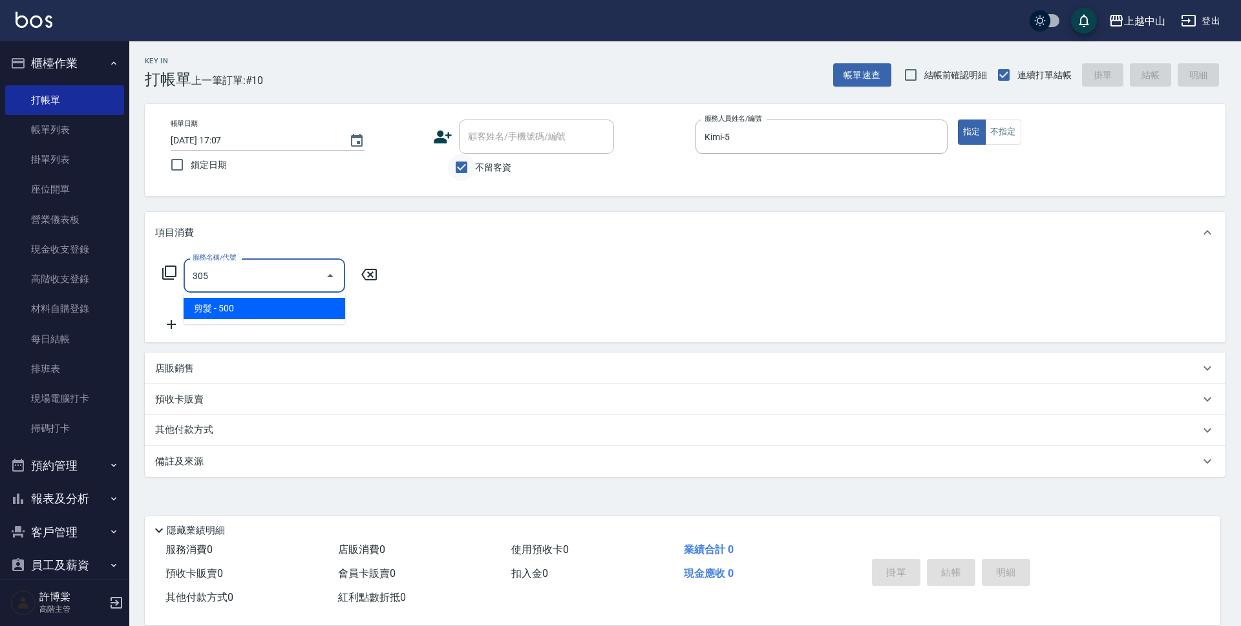
type input "剪髮(305)"
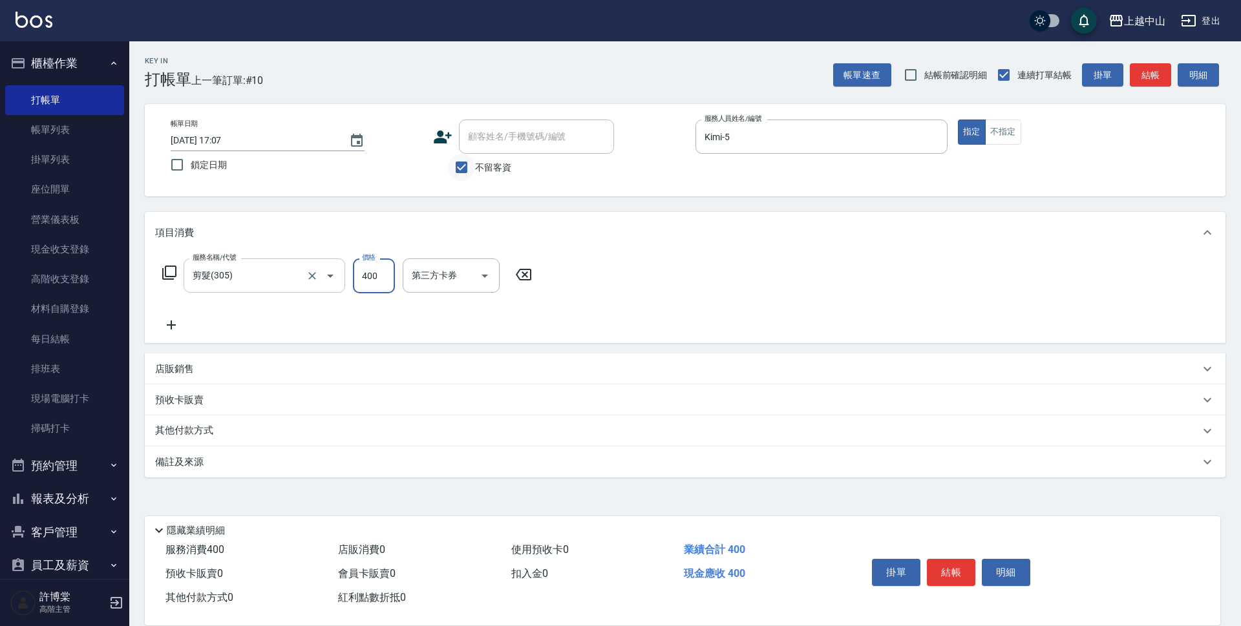
type input "400"
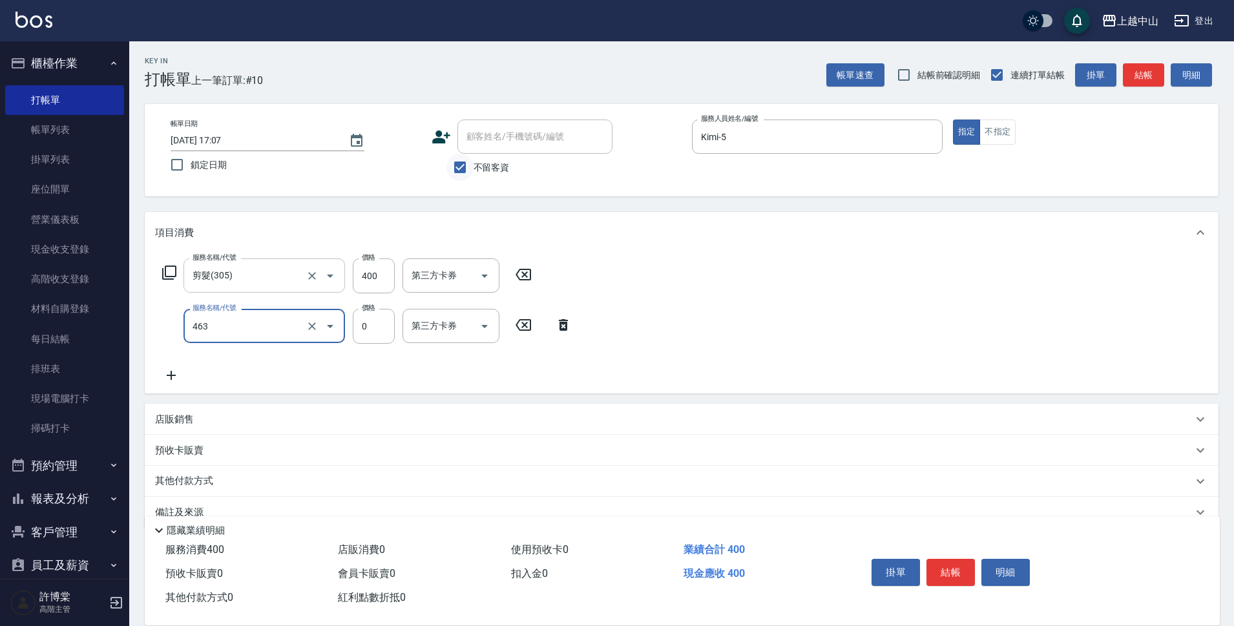
type input "護髮卡使用(463)"
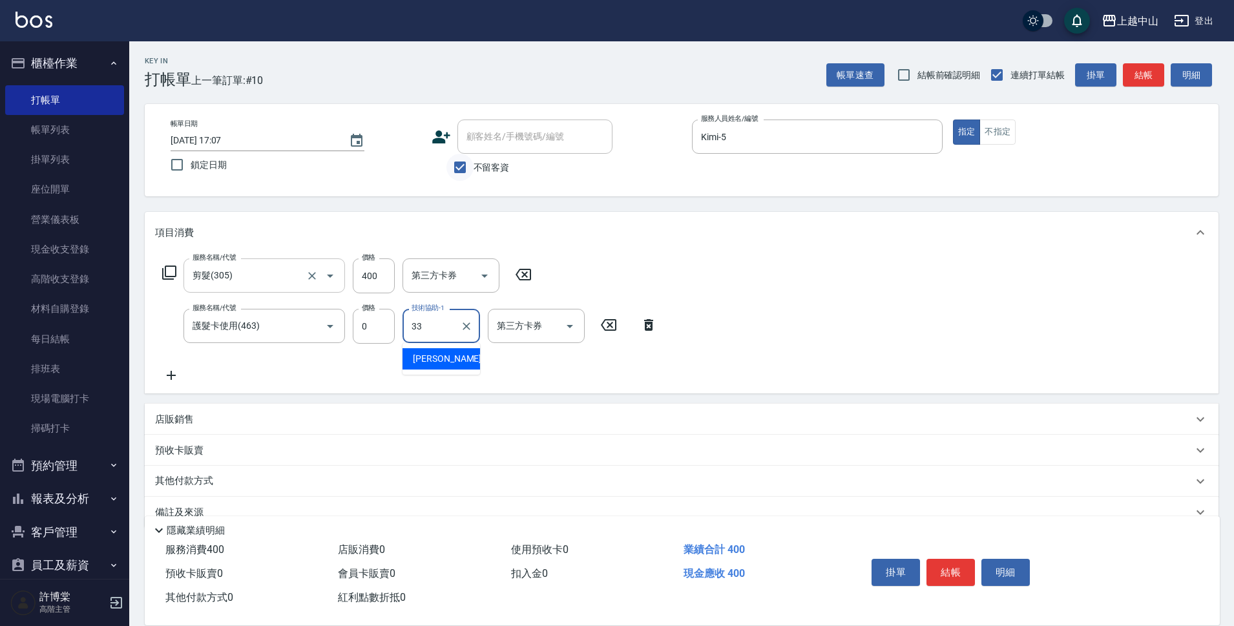
type input "立妍-33"
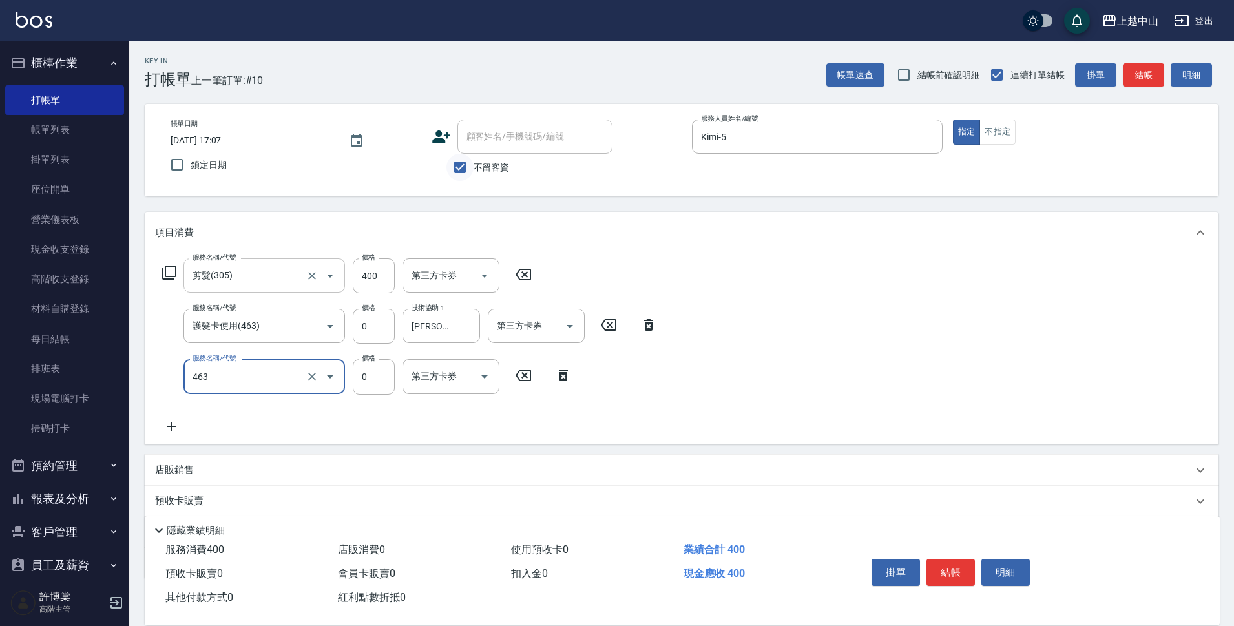
type input "護髮卡使用(463)"
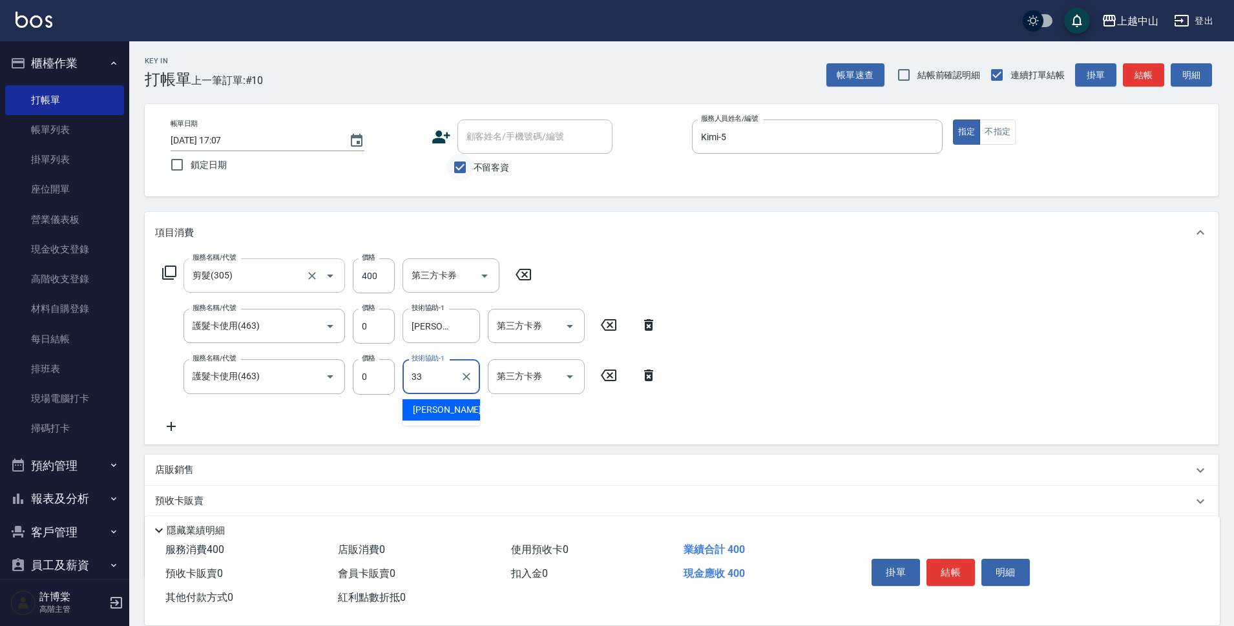
type input "立妍-33"
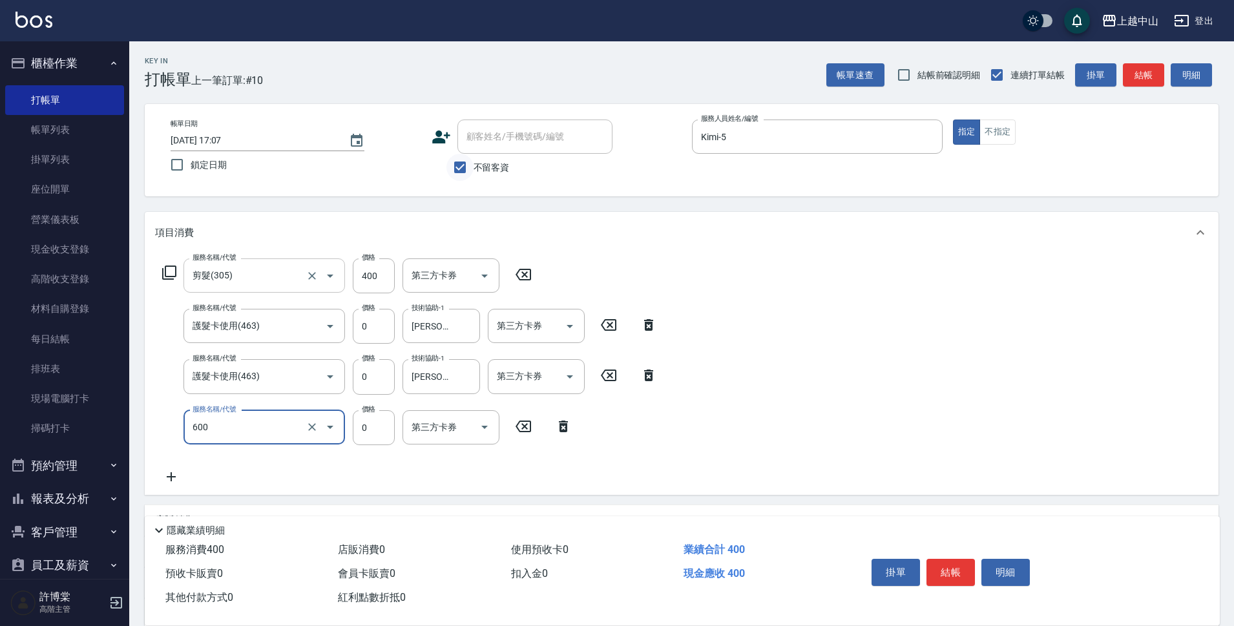
type input "洗髮(免費)(600)"
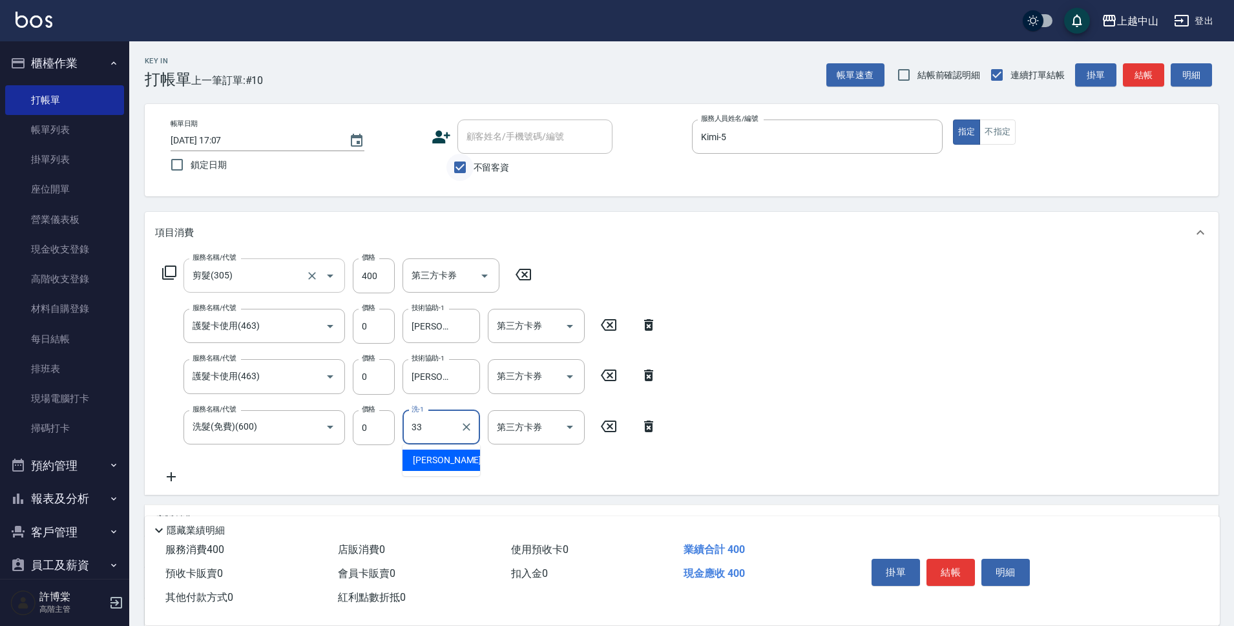
type input "立妍-33"
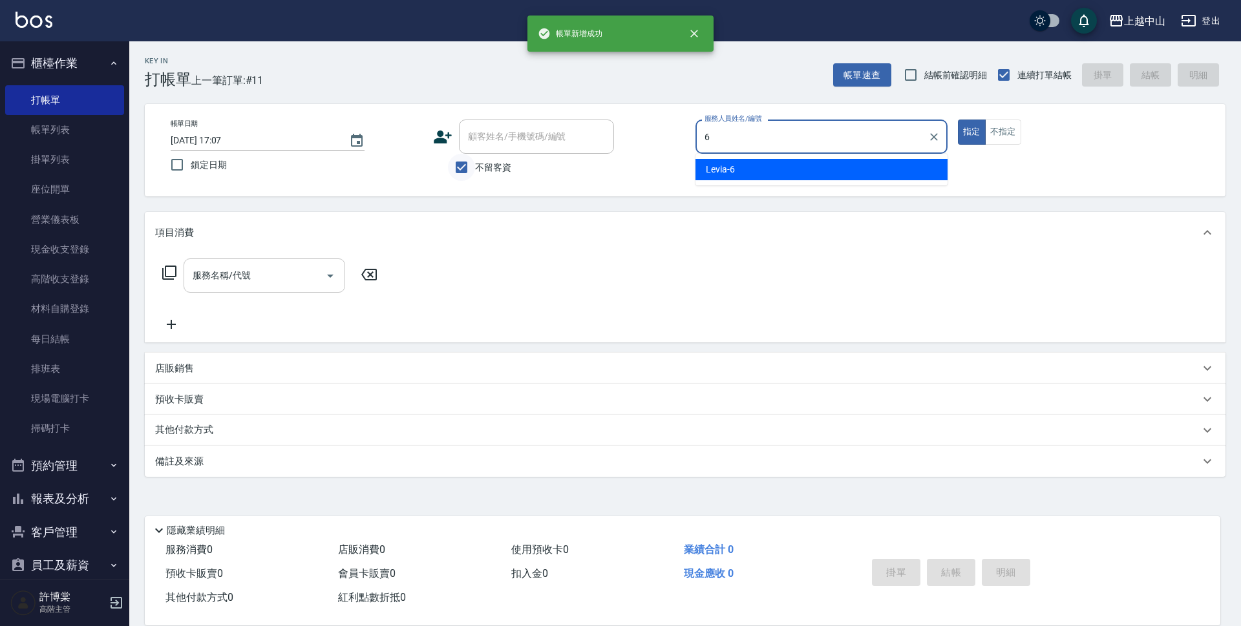
type input "Levia-6"
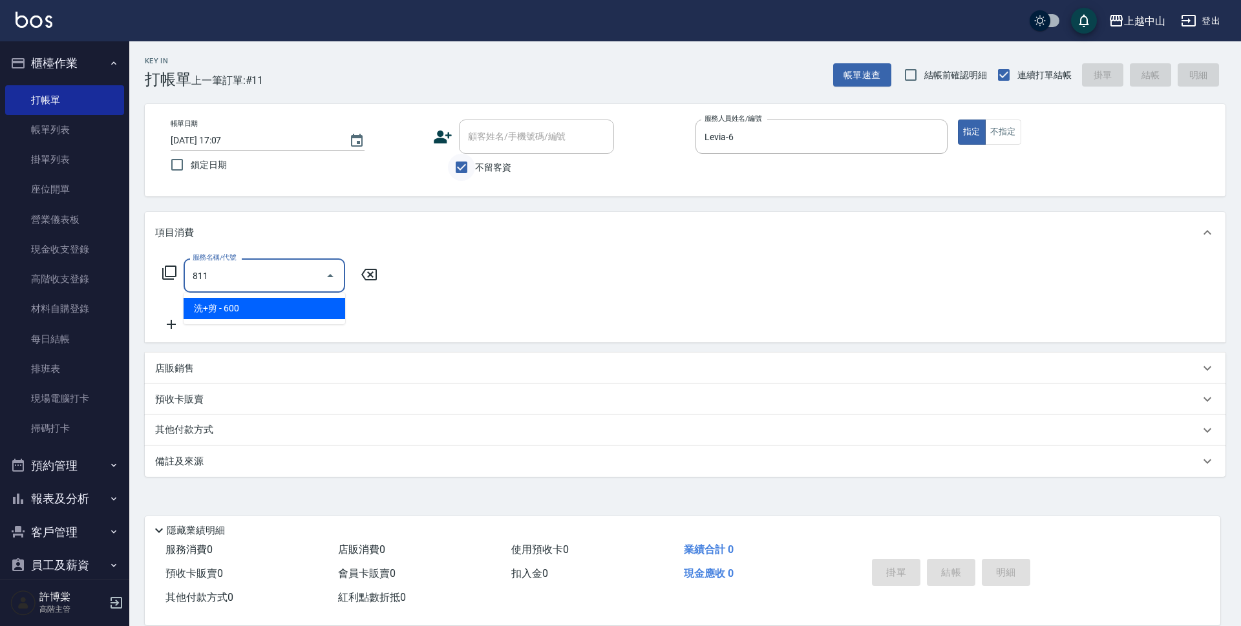
type input "洗+剪(811)"
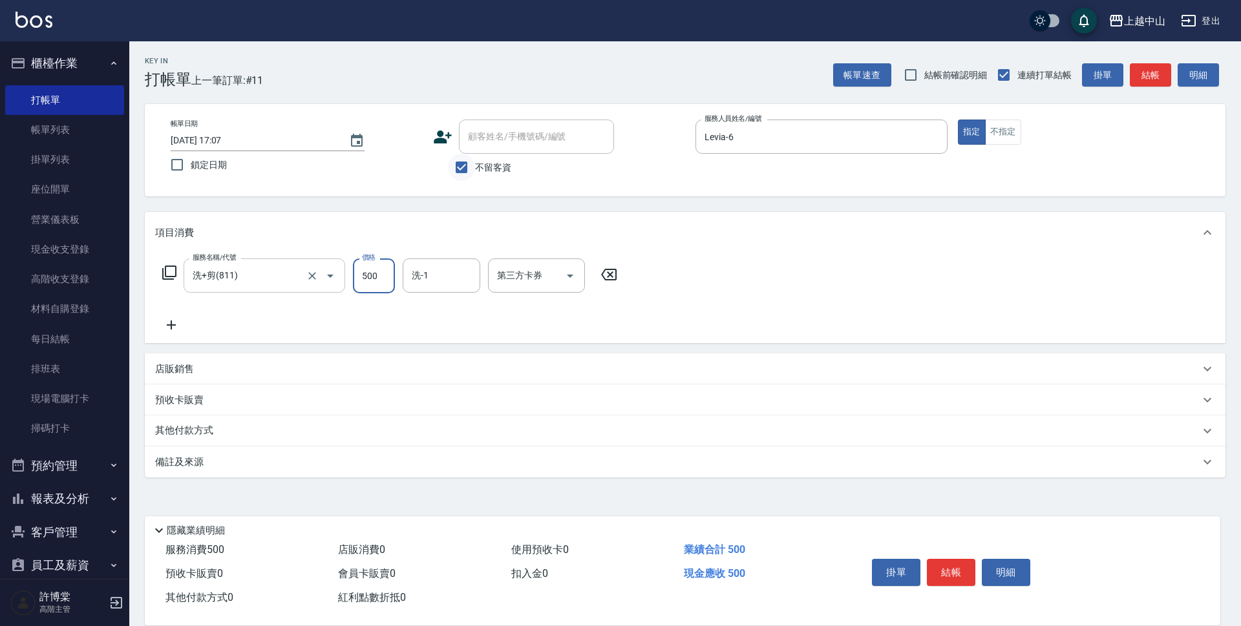
type input "500"
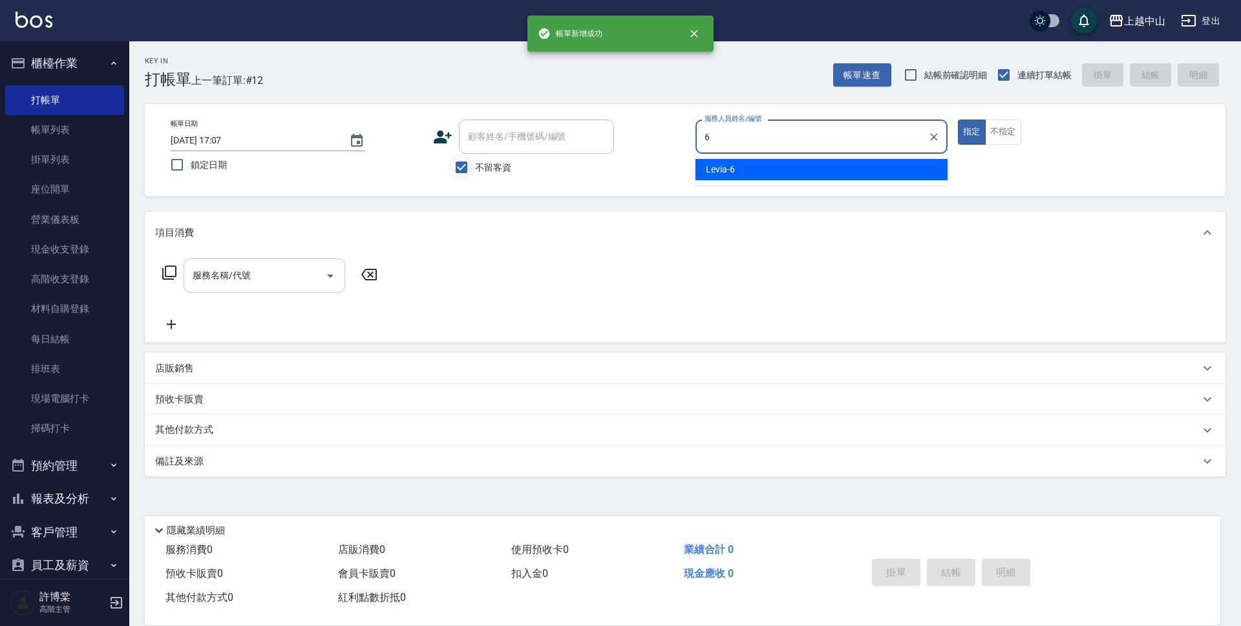
type input "Levia-6"
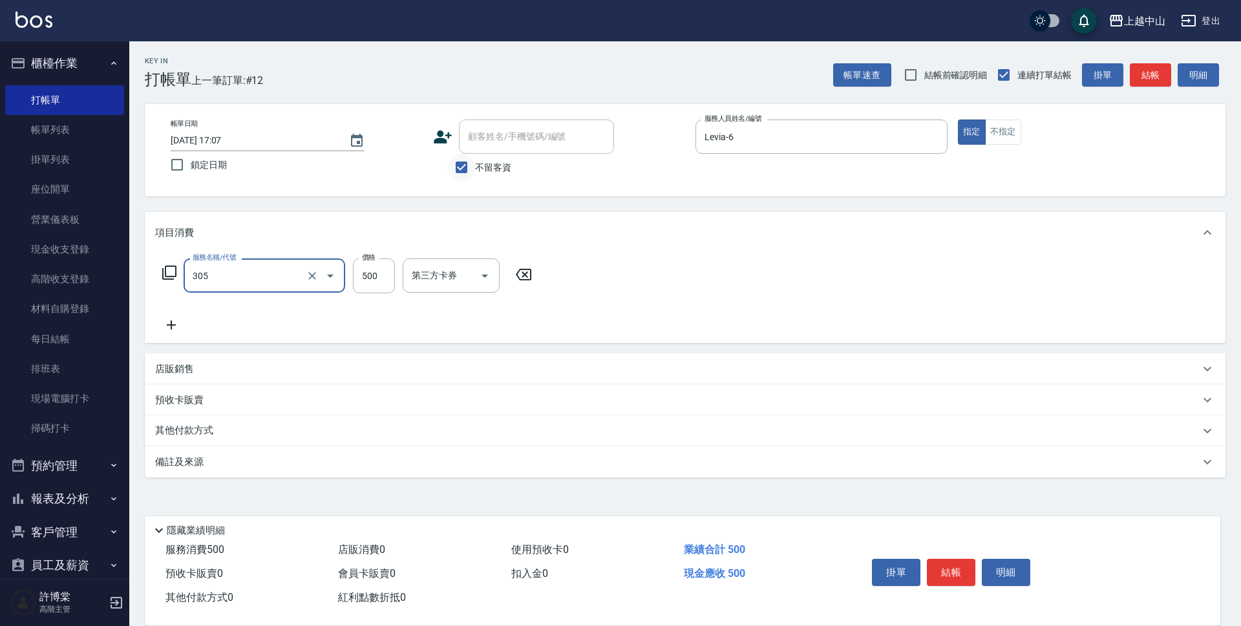
type input "剪髮(305)"
type input "100"
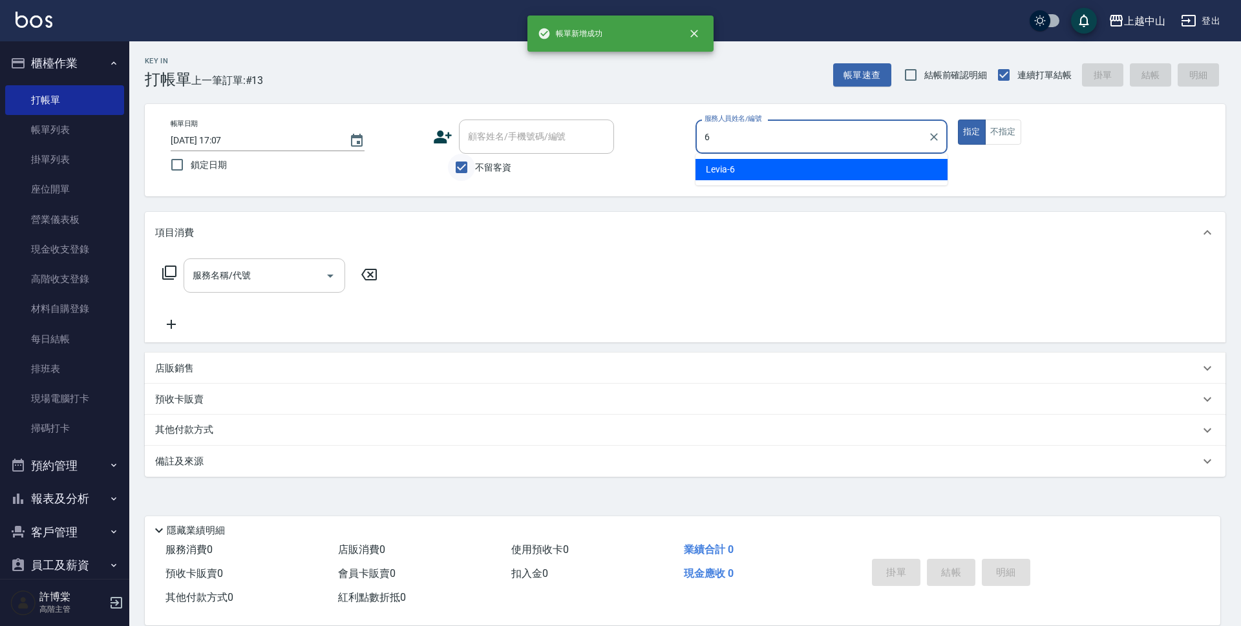
type input "Levia-6"
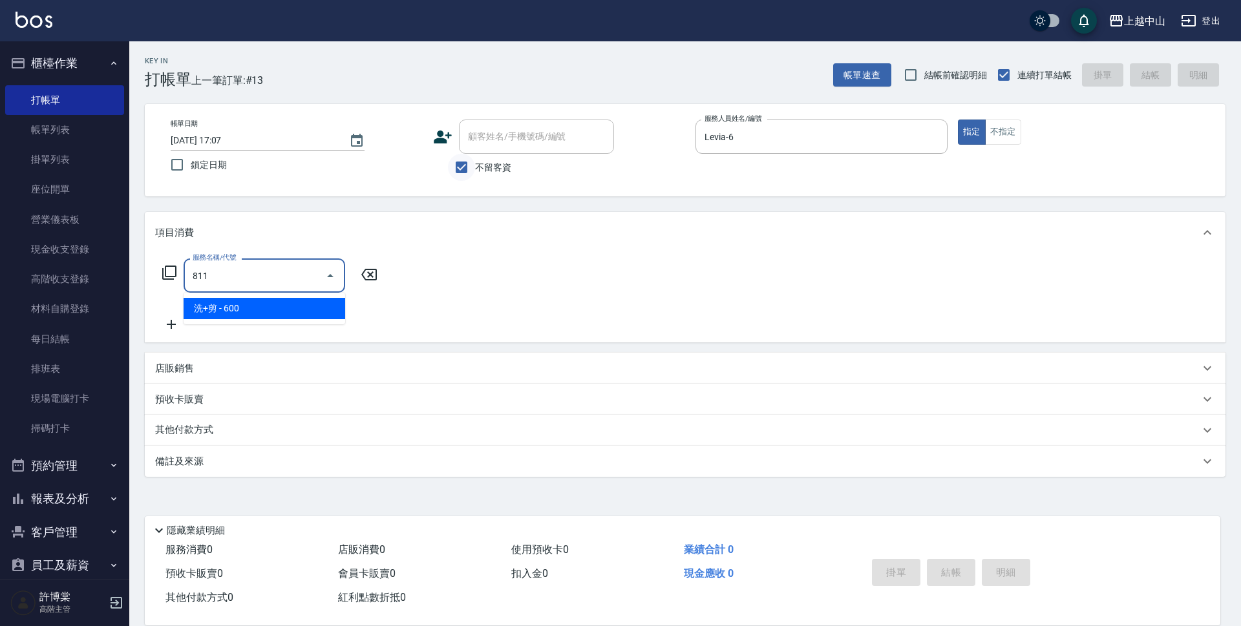
type input "洗+剪(811)"
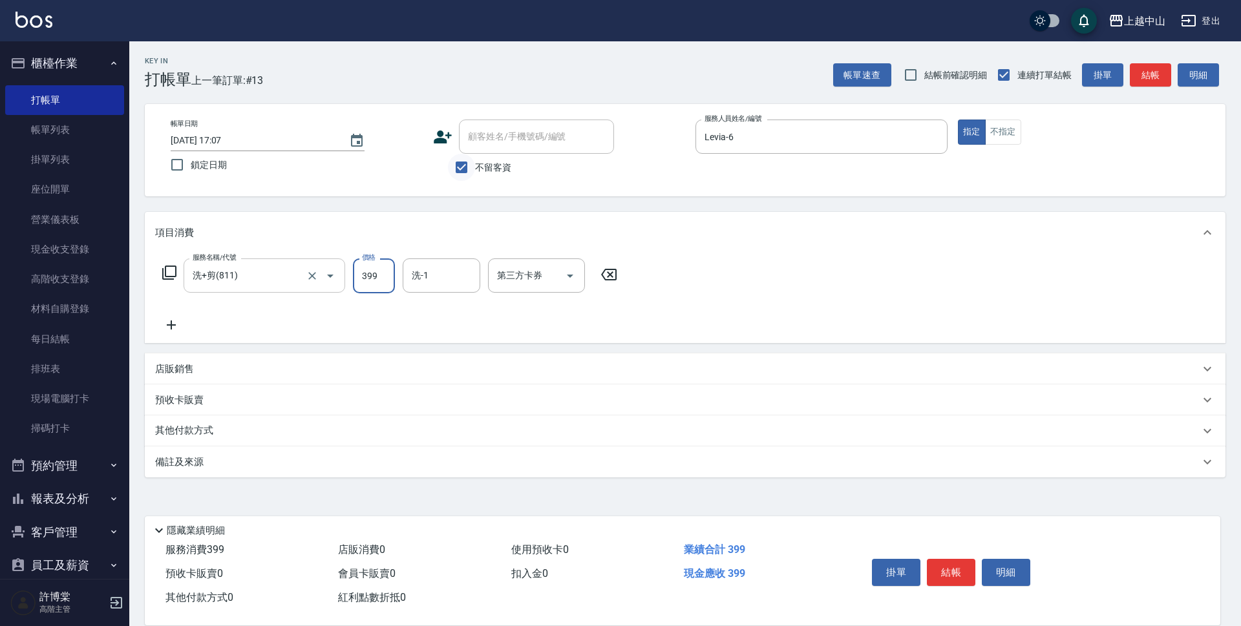
type input "399"
type input "FUNNOW"
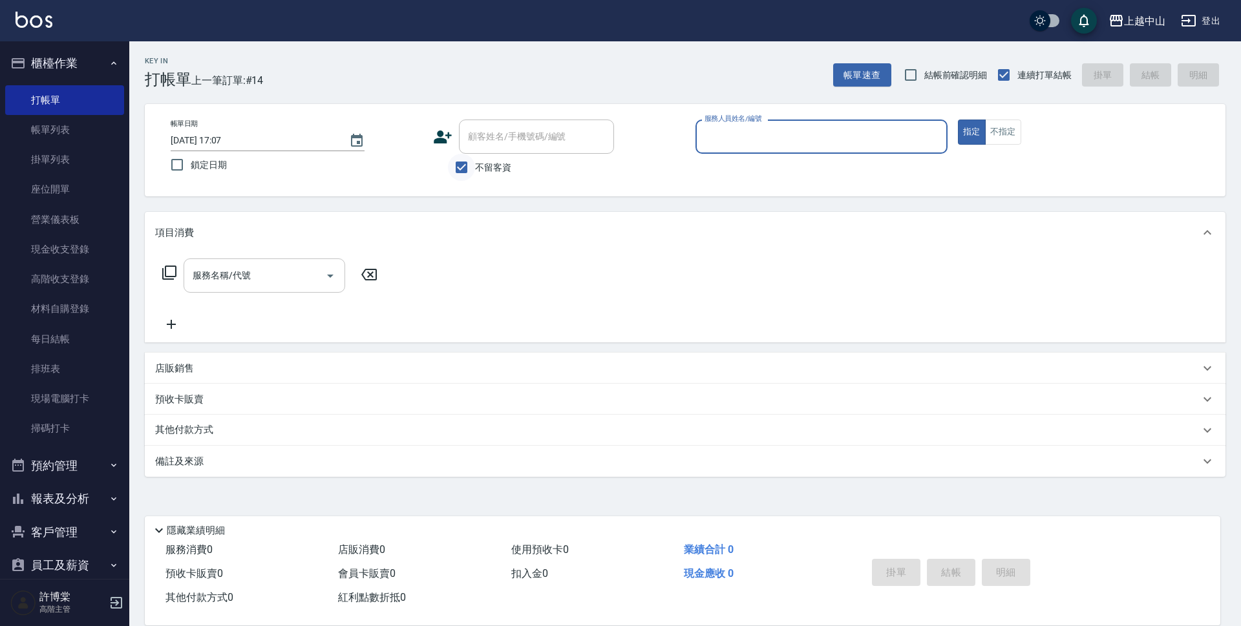
click at [461, 167] on input "不留客資" at bounding box center [461, 167] width 27 height 27
checkbox input "false"
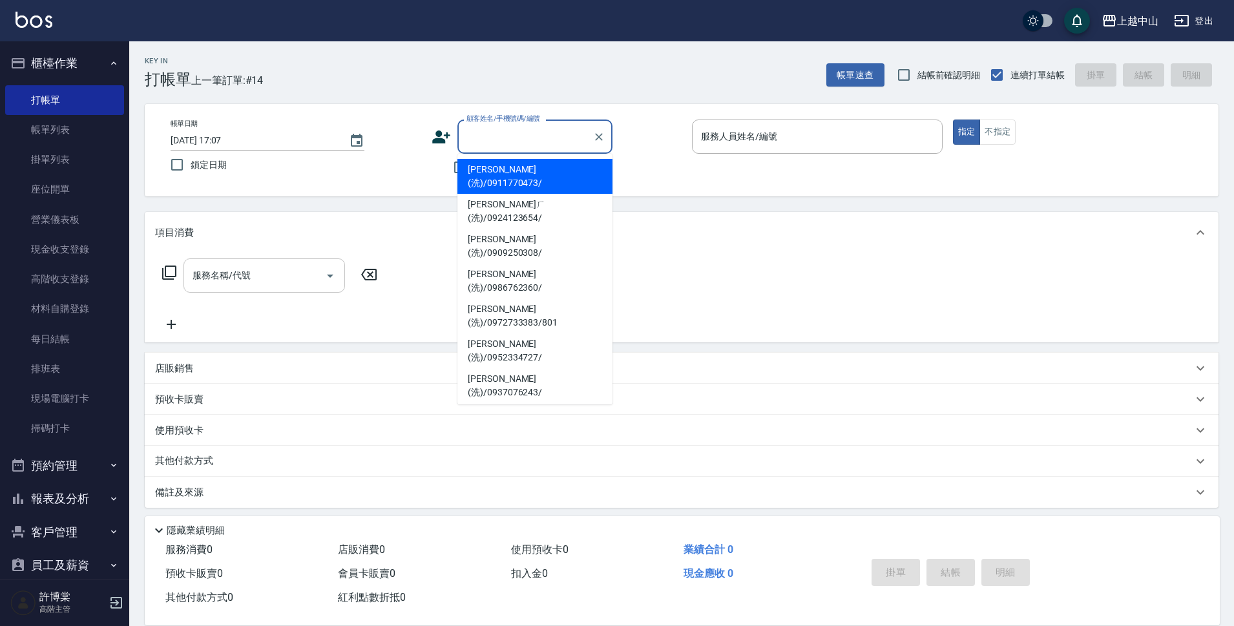
click at [483, 140] on div "顧客姓名/手機號碼/編號 顧客姓名/手機號碼/編號" at bounding box center [534, 137] width 155 height 34
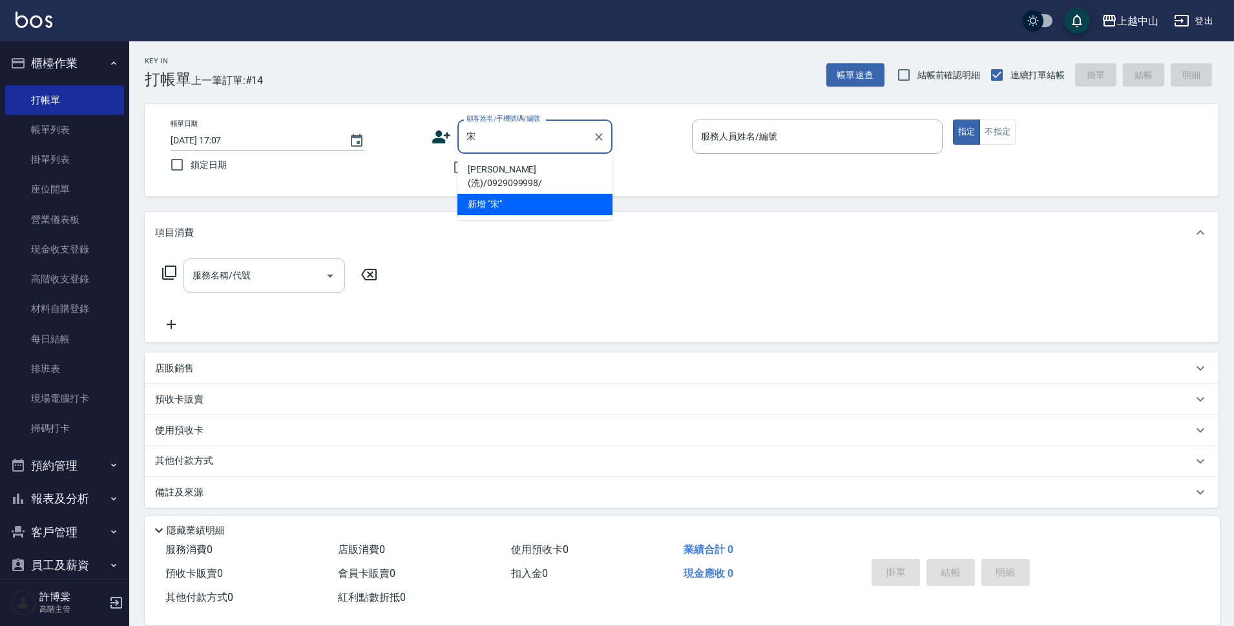
click at [509, 162] on li "宋潔汝(洗)/0929099998/" at bounding box center [534, 176] width 155 height 35
type input "宋潔汝(洗)/0929099998/"
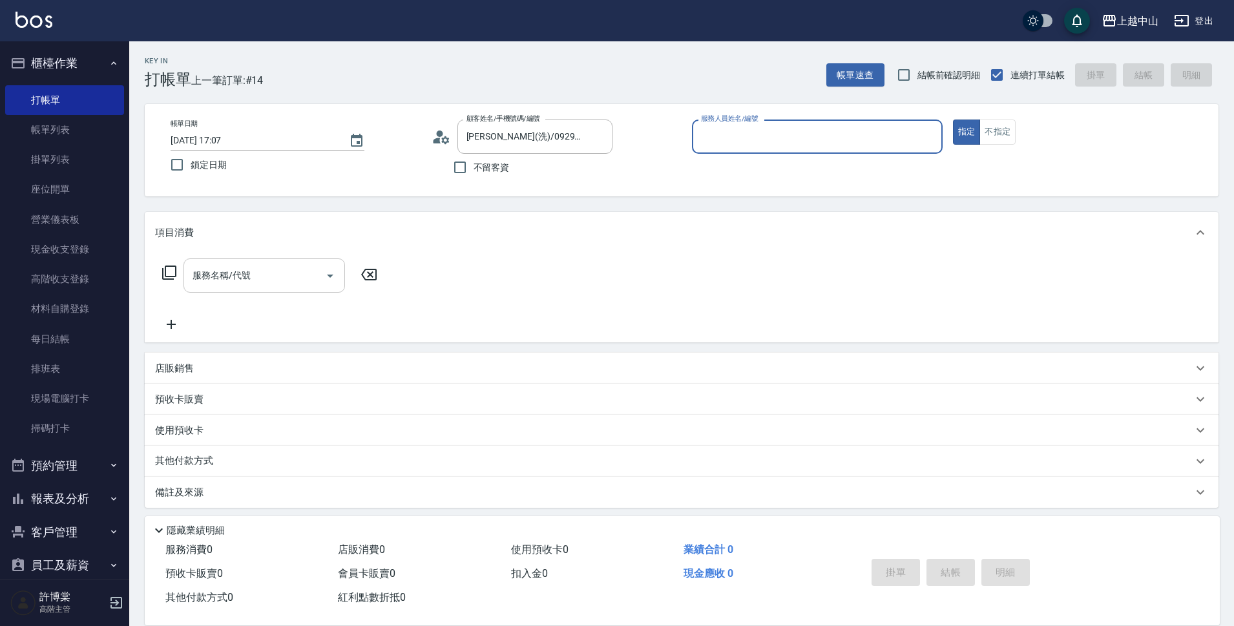
type input "Maggie-7"
click at [953, 120] on button "指定" at bounding box center [967, 132] width 28 height 25
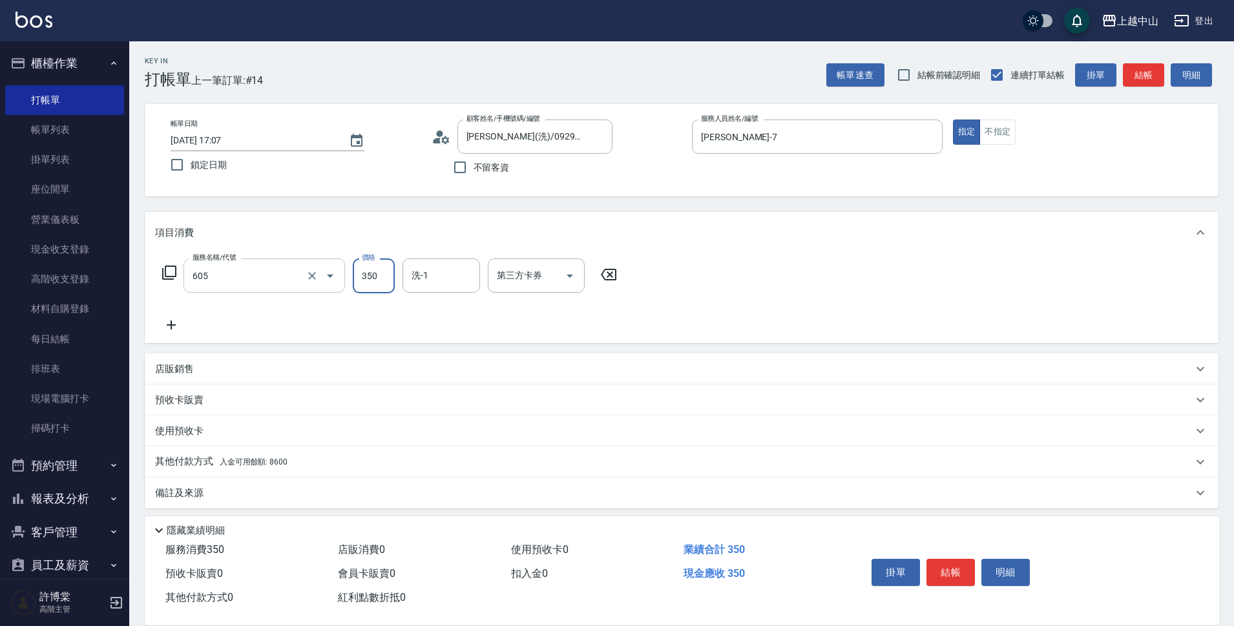
type input "洗髮 (女)(605)"
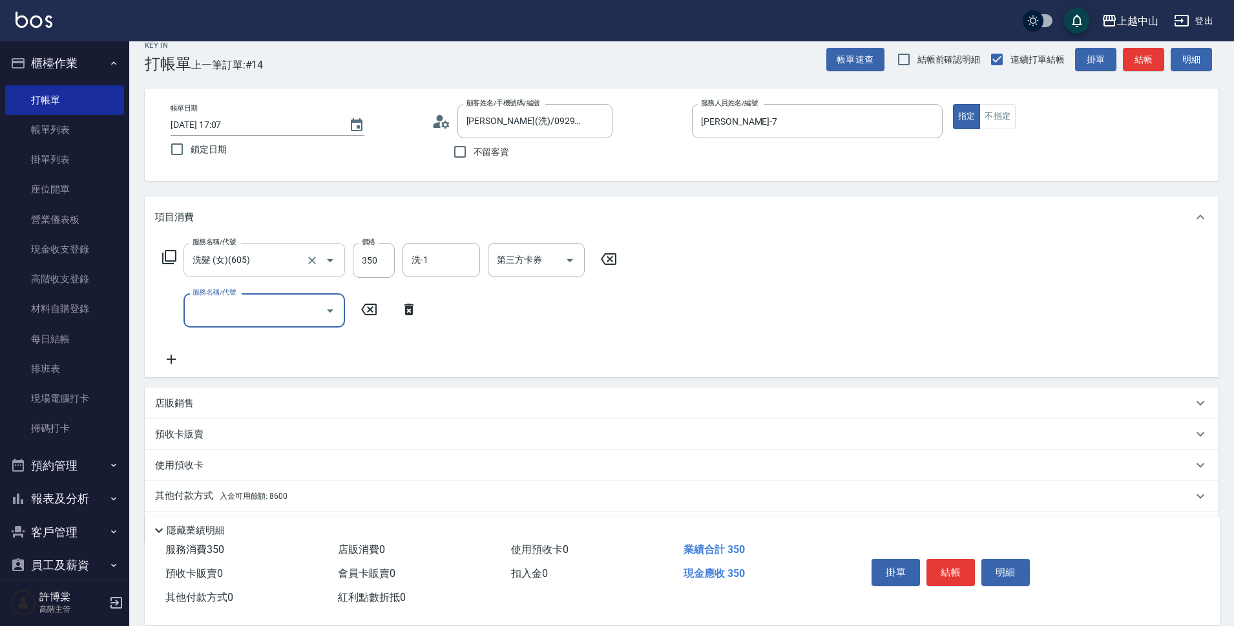
scroll to position [56, 0]
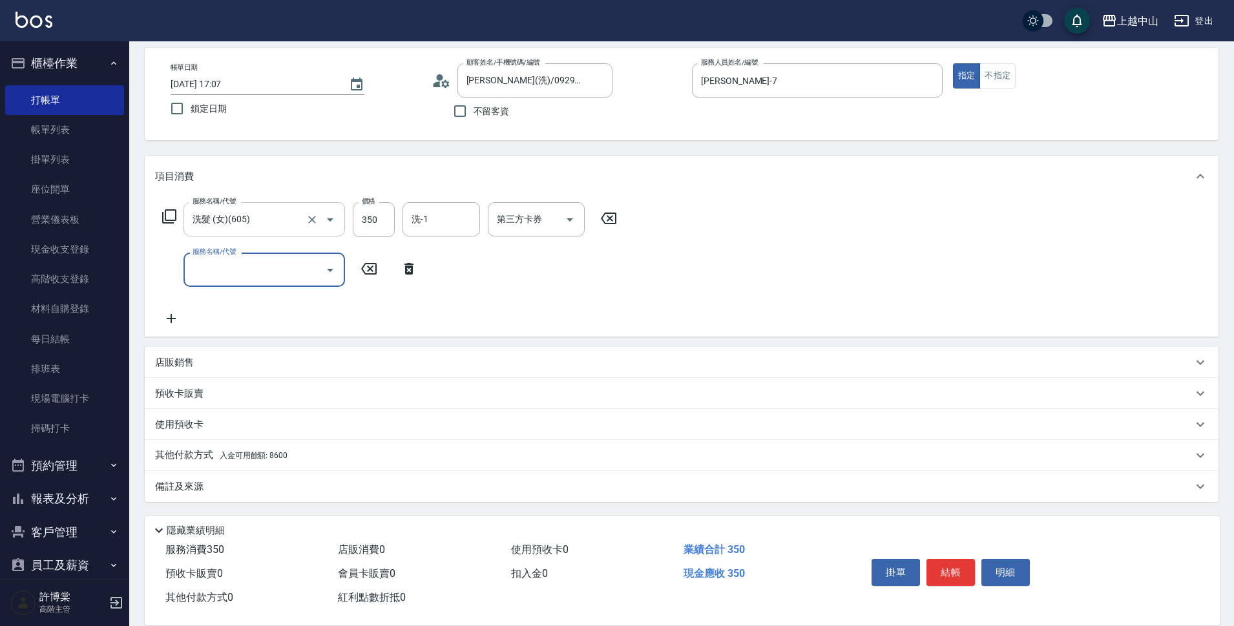
click at [298, 456] on div "其他付款方式 入金可用餘額: 8600" at bounding box center [674, 455] width 1038 height 14
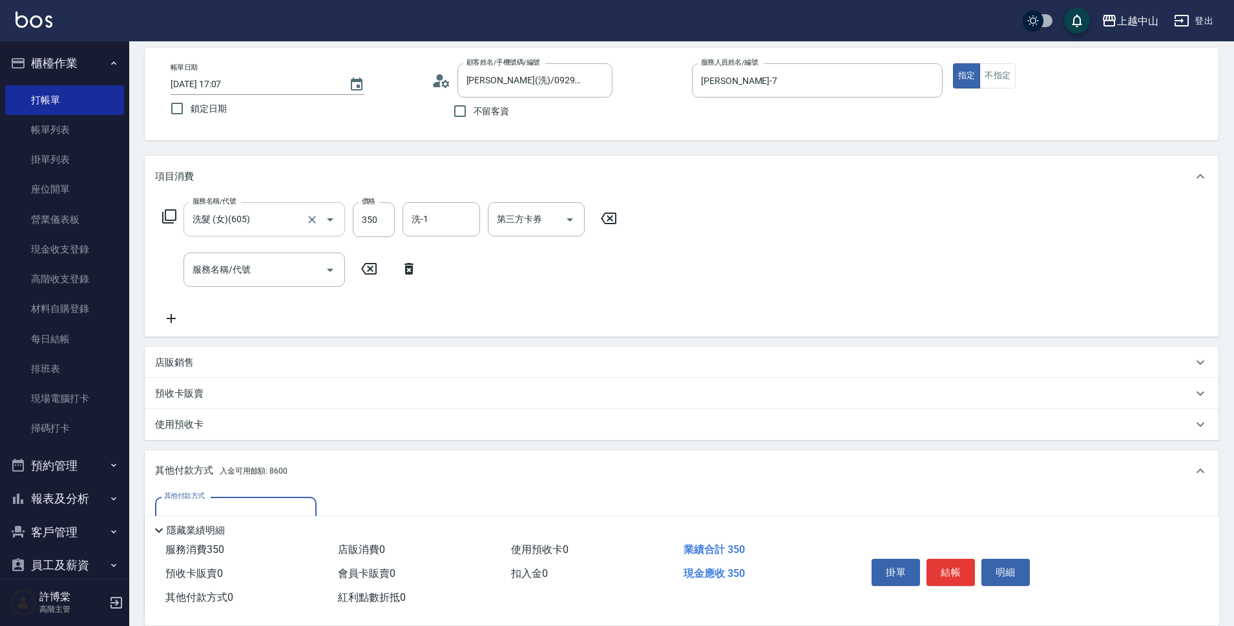
scroll to position [209, 0]
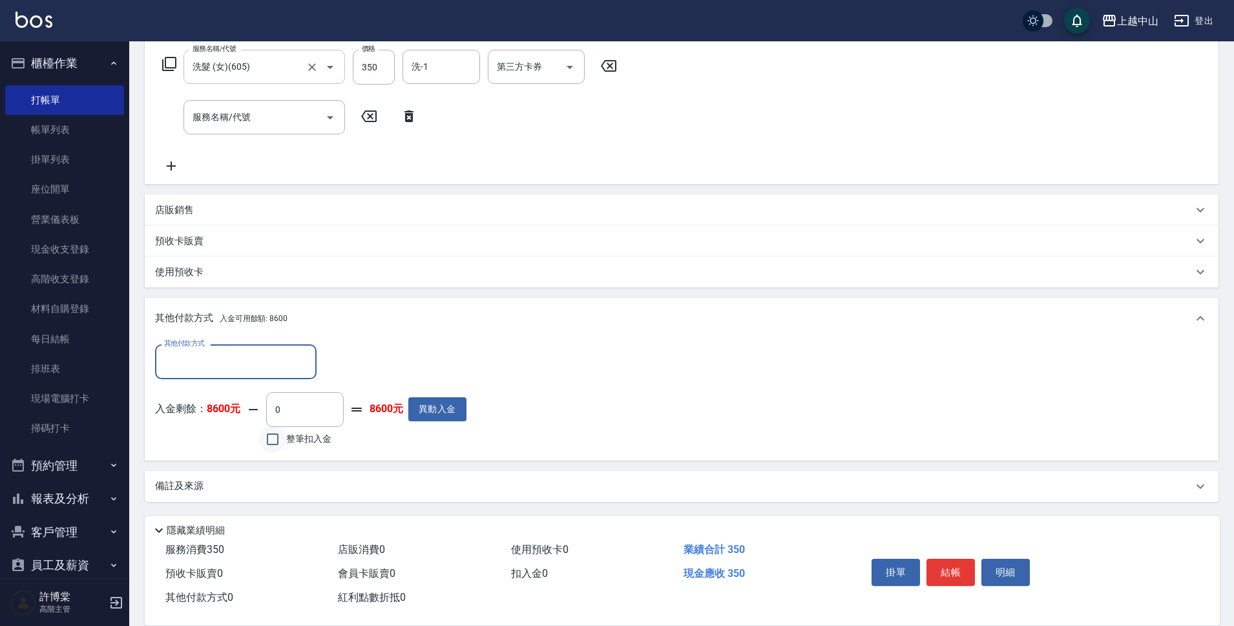
click at [277, 436] on input "整筆扣入金" at bounding box center [272, 439] width 27 height 27
checkbox input "true"
type input "350"
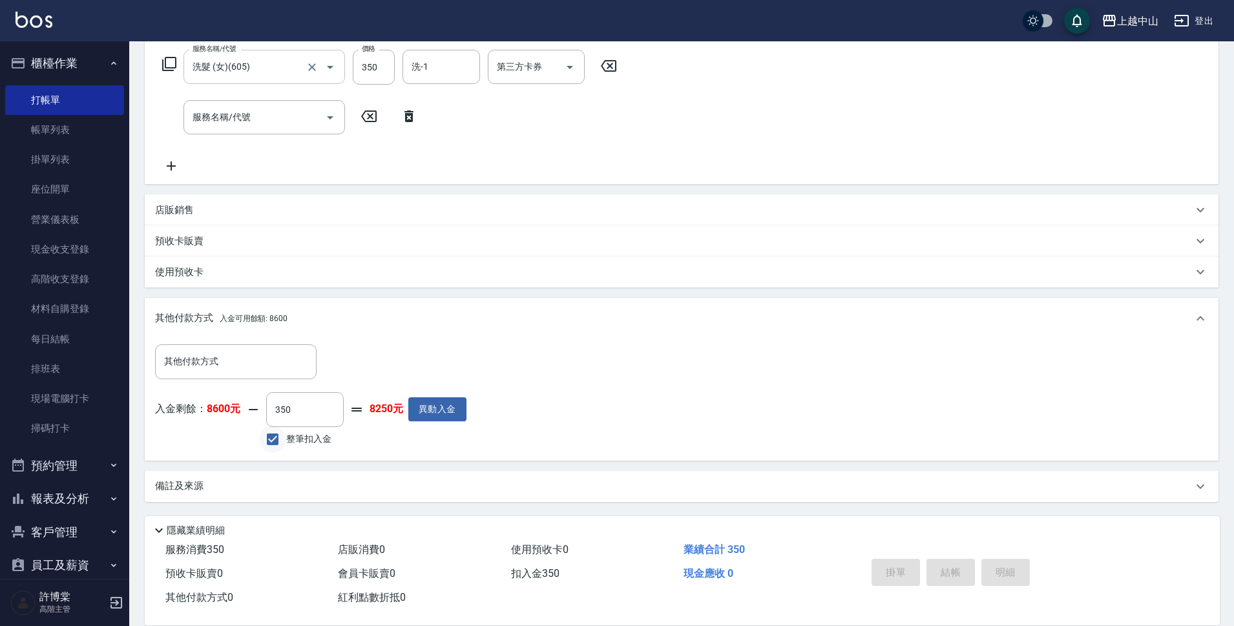
type input "2025/08/22 17:08"
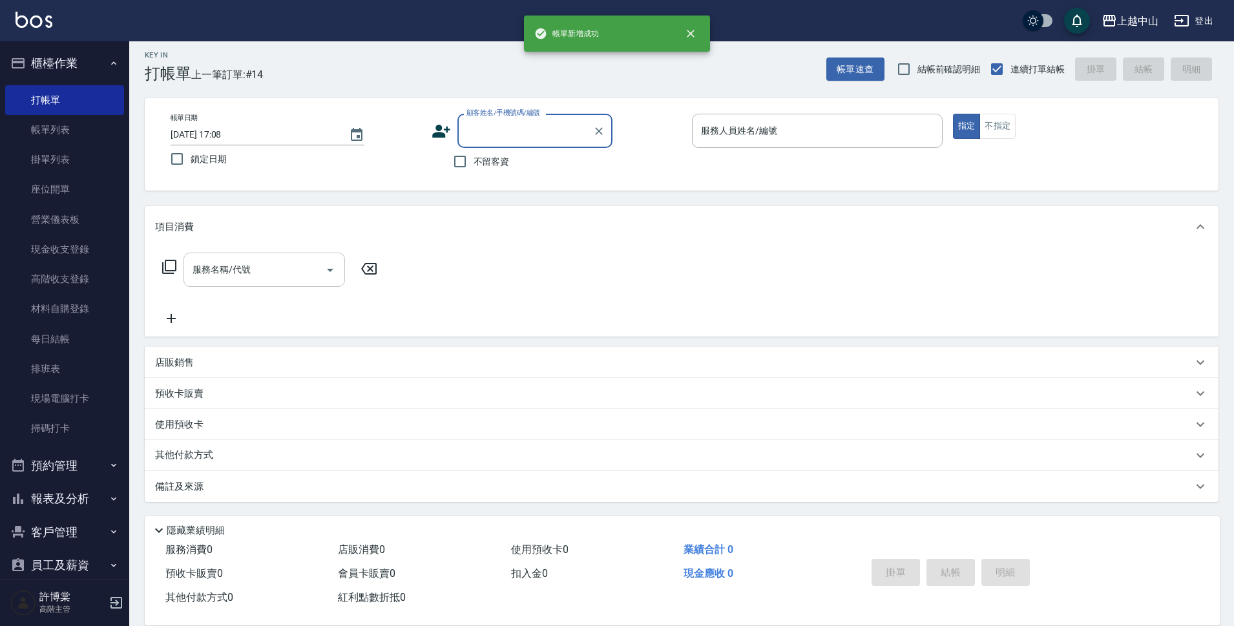
scroll to position [0, 0]
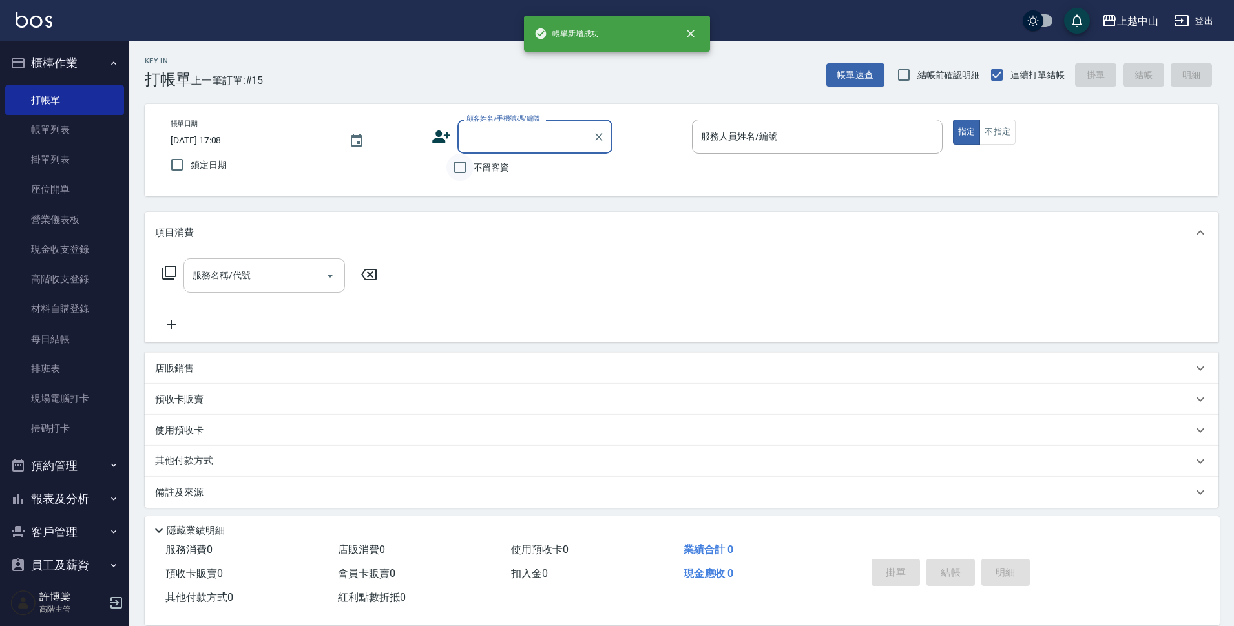
click at [466, 164] on input "不留客資" at bounding box center [459, 167] width 27 height 27
checkbox input "true"
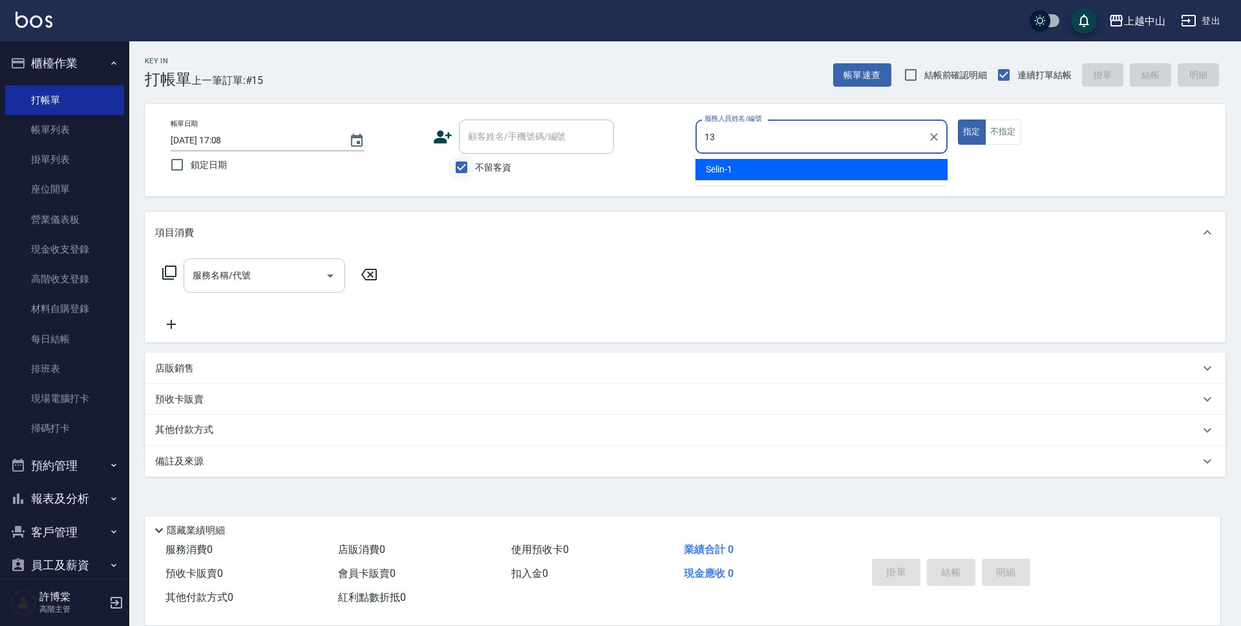
type input "KIKI-13"
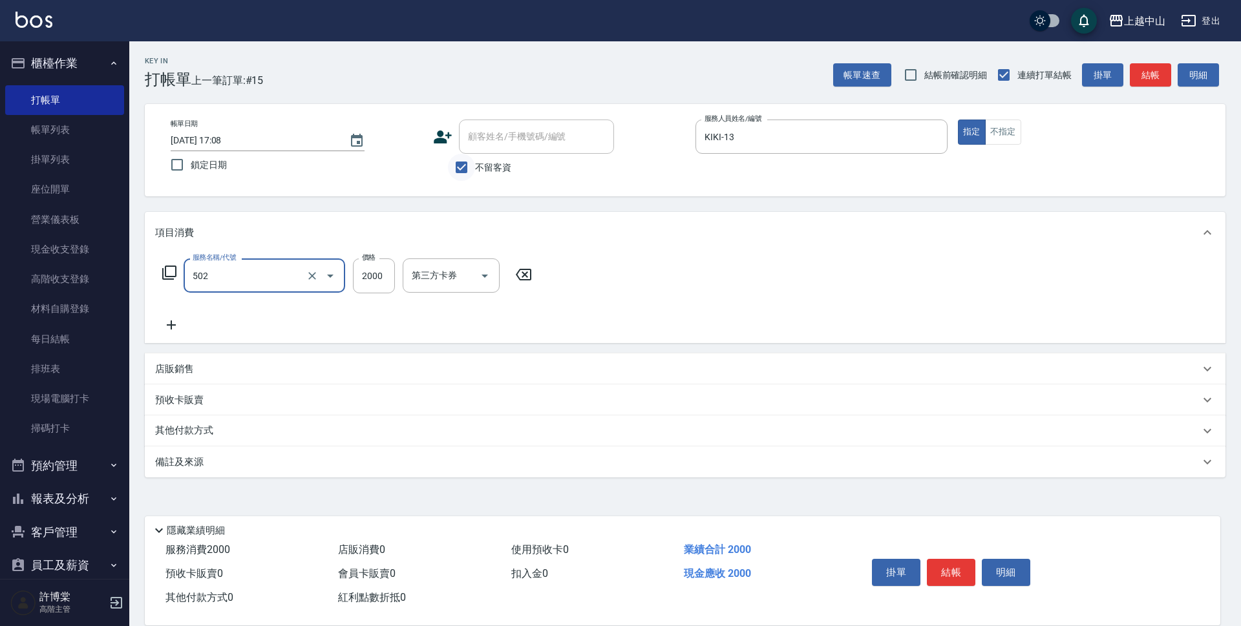
type input "染髮2000以上(502)"
type input "4000"
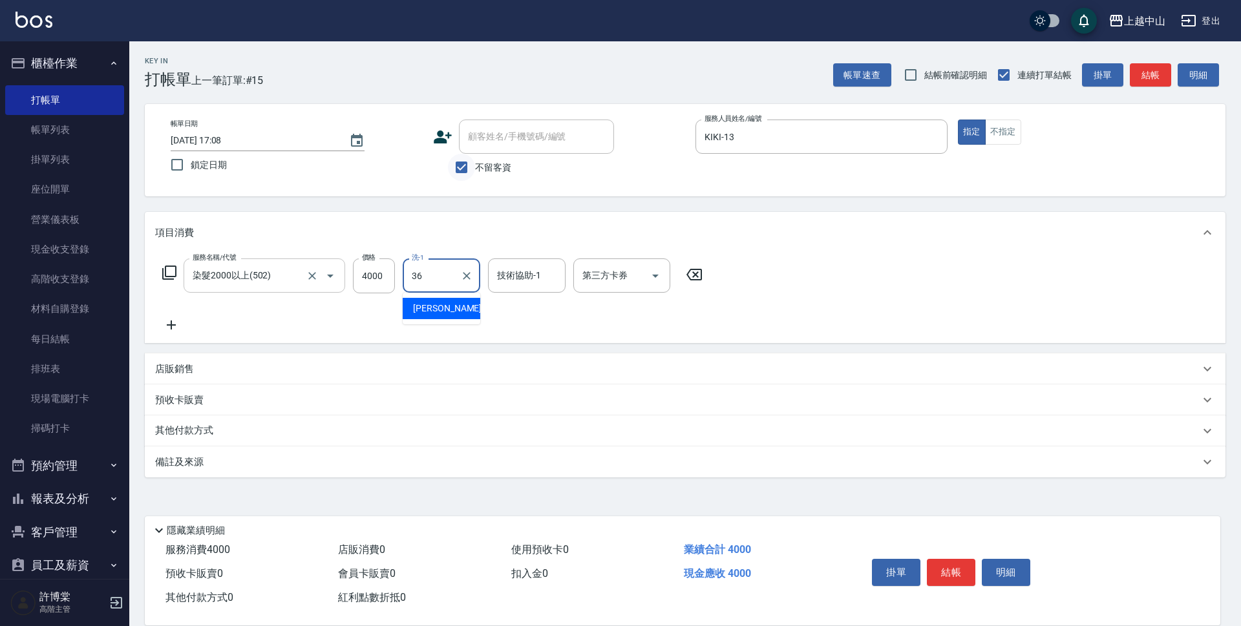
type input "薇慈-36"
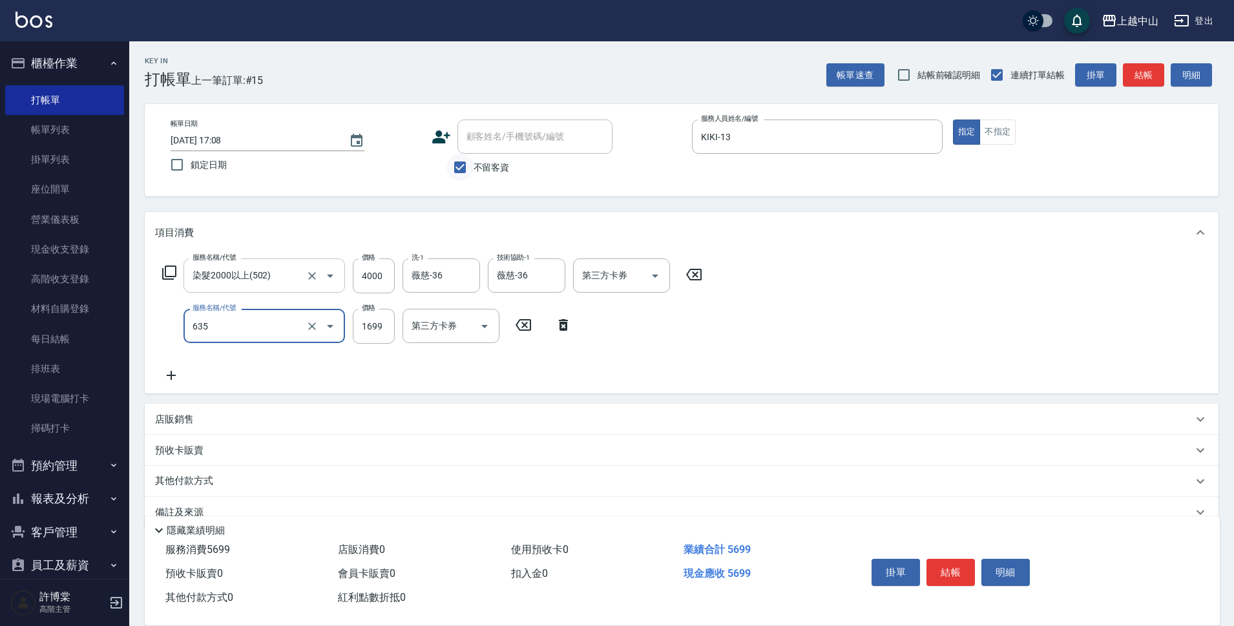
type input "兩段自備單次(635)"
type input "1500"
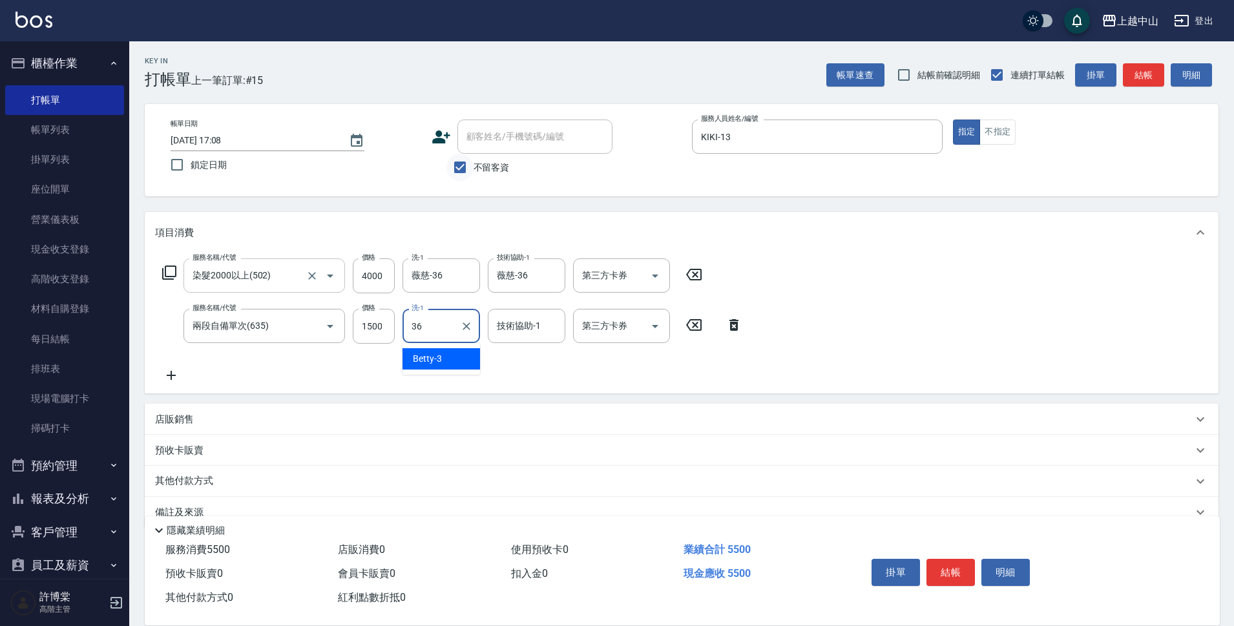
type input "薇慈-36"
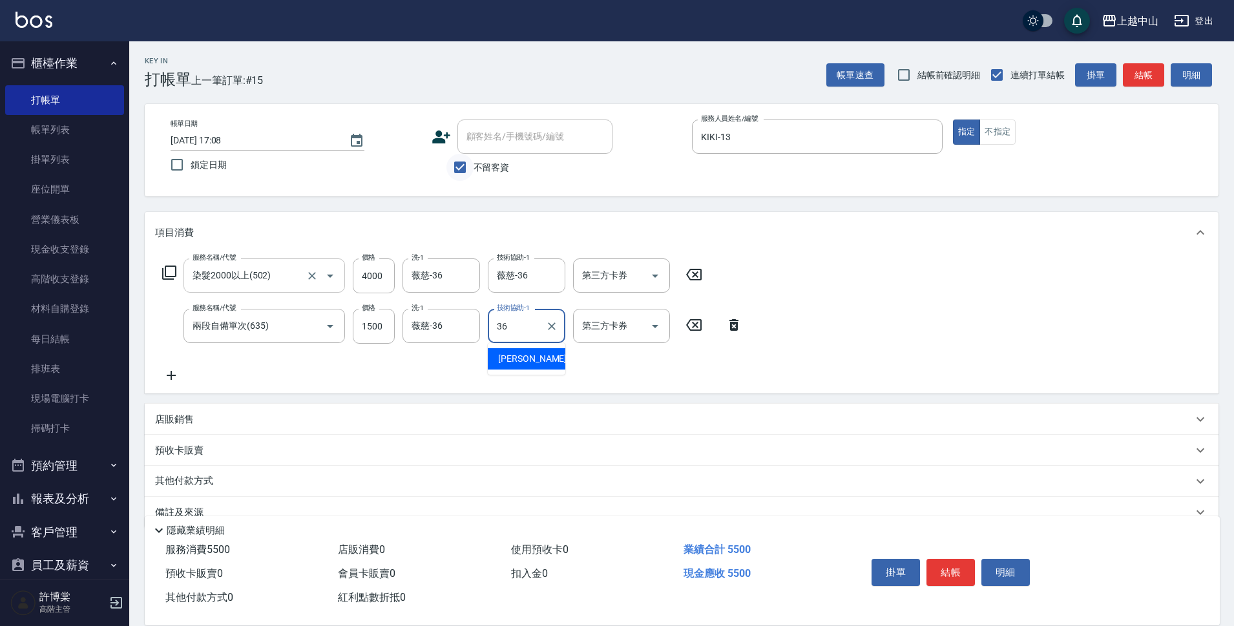
type input "薇慈-36"
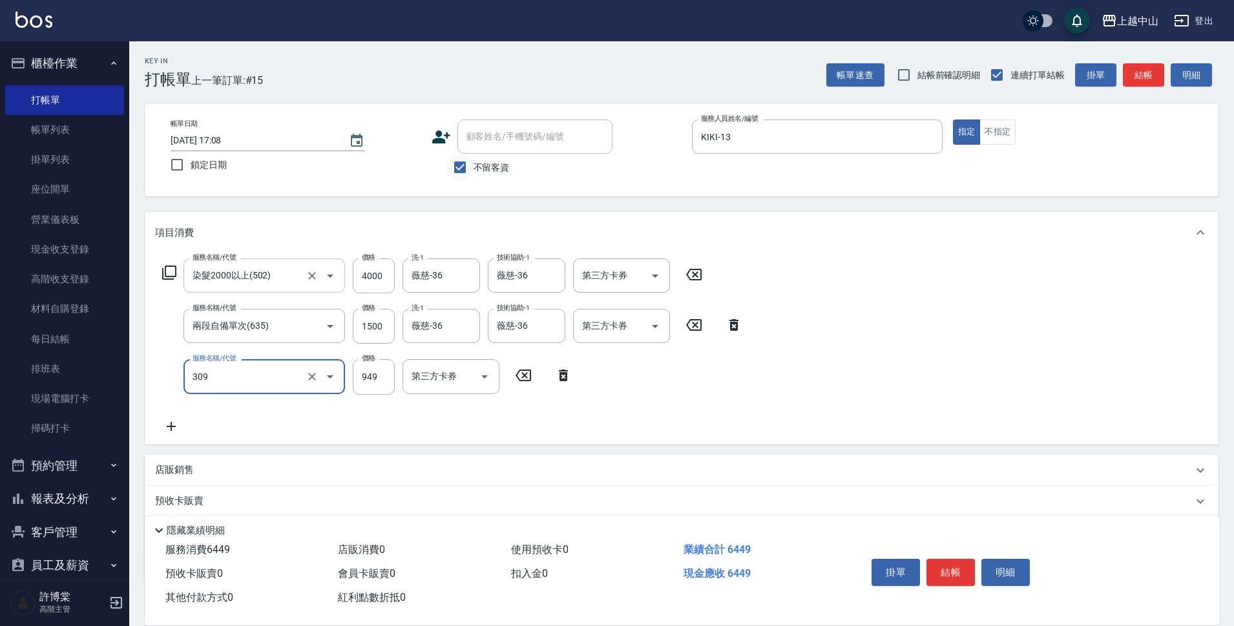
type input "森精萃舒壓調理髮浴(309)"
type input "1050"
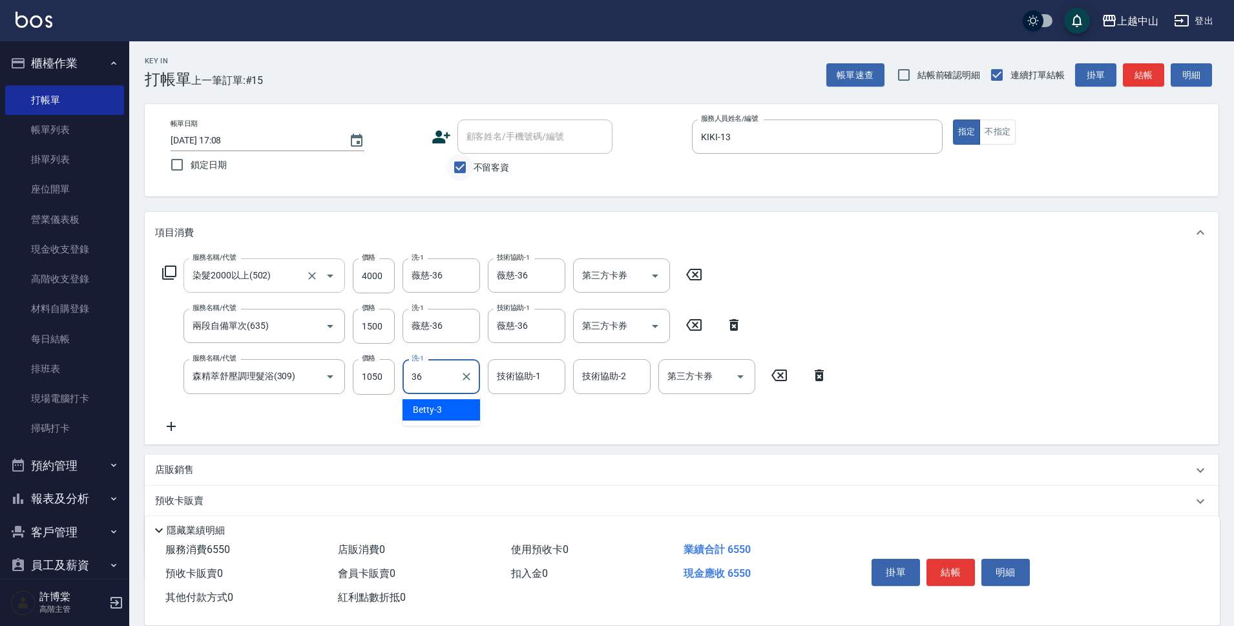
type input "薇慈-36"
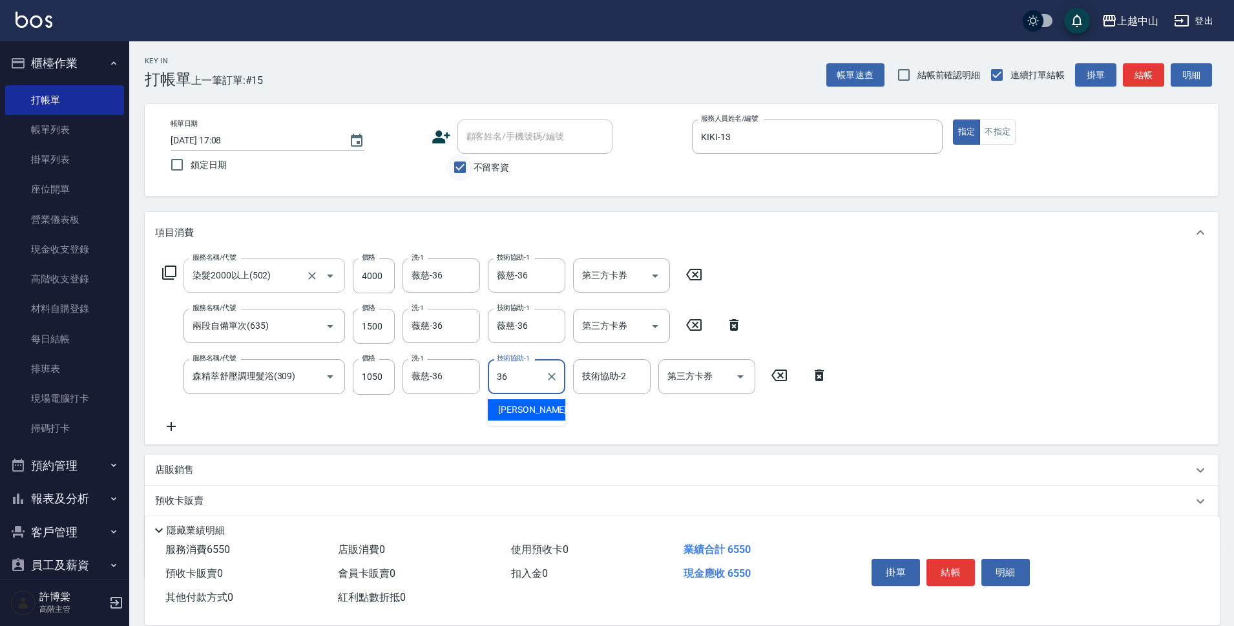
type input "薇慈-36"
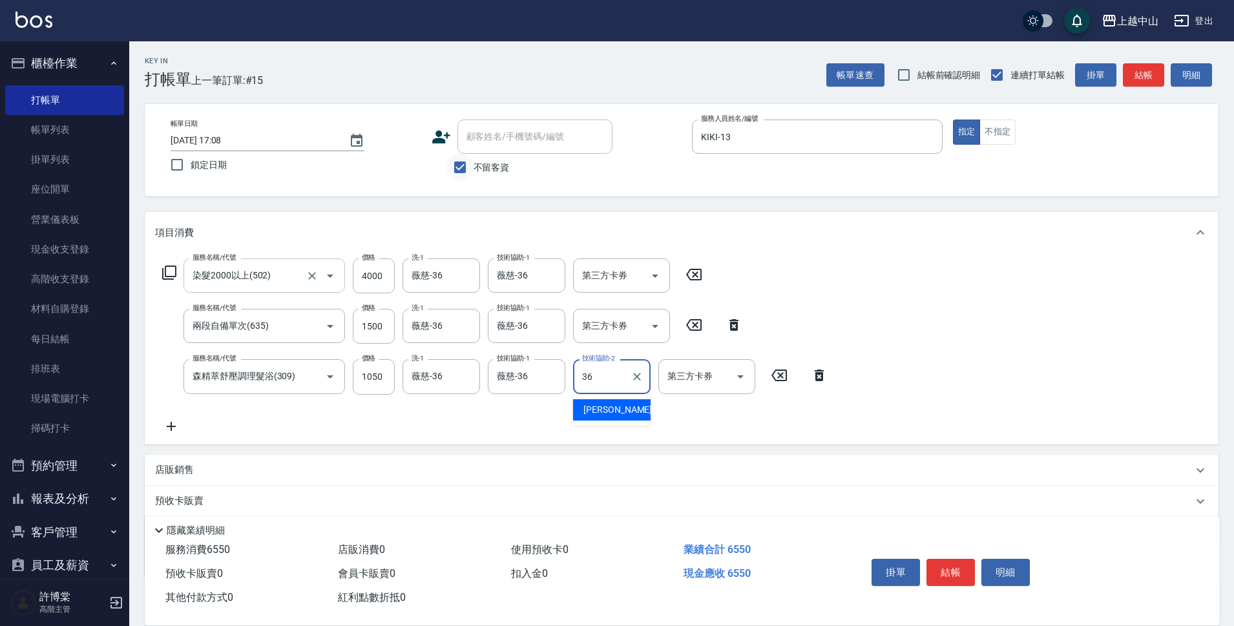
type input "薇慈-36"
